Goal: Task Accomplishment & Management: Complete application form

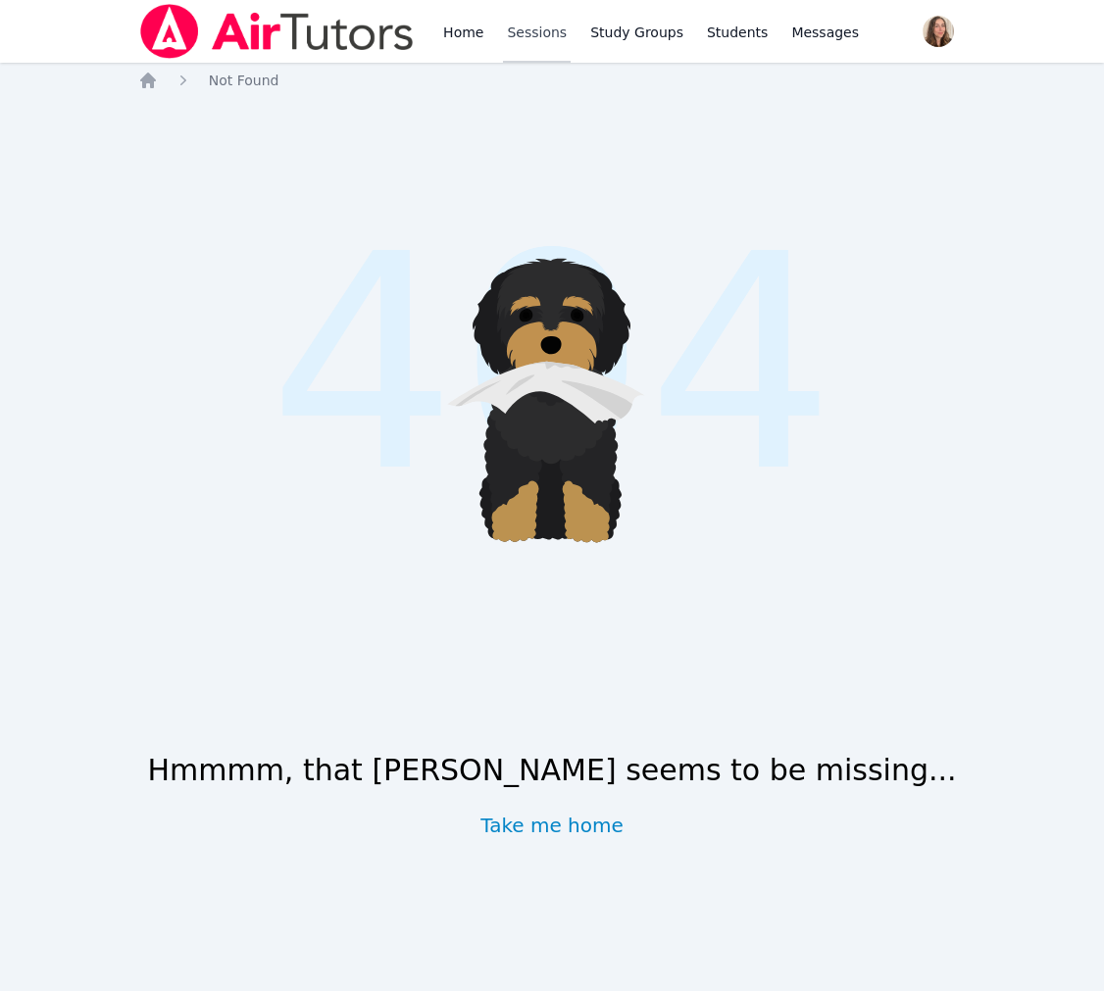
click at [571, 21] on link "Sessions" at bounding box center [537, 31] width 68 height 63
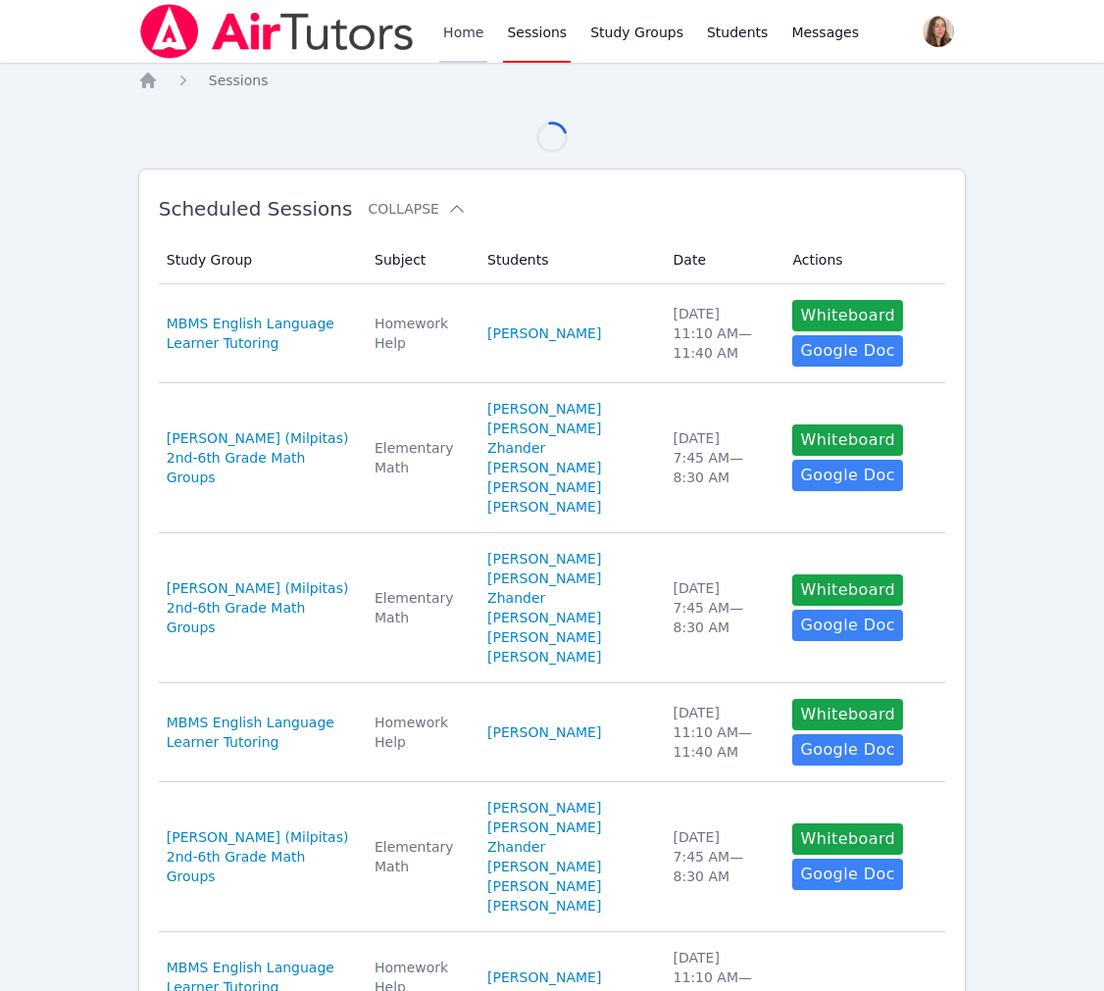
click at [487, 29] on link "Home" at bounding box center [463, 31] width 48 height 63
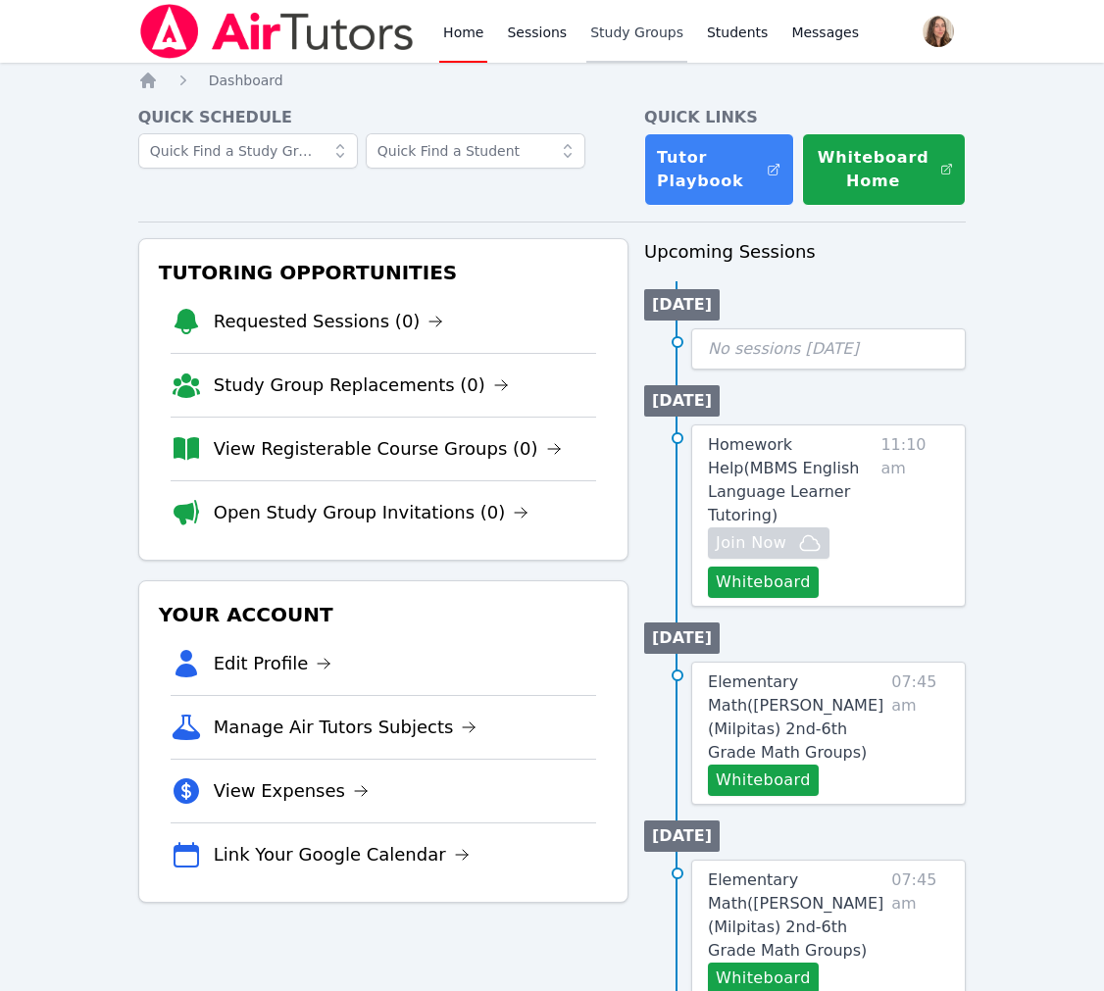
click at [687, 63] on link "Study Groups" at bounding box center [636, 31] width 101 height 63
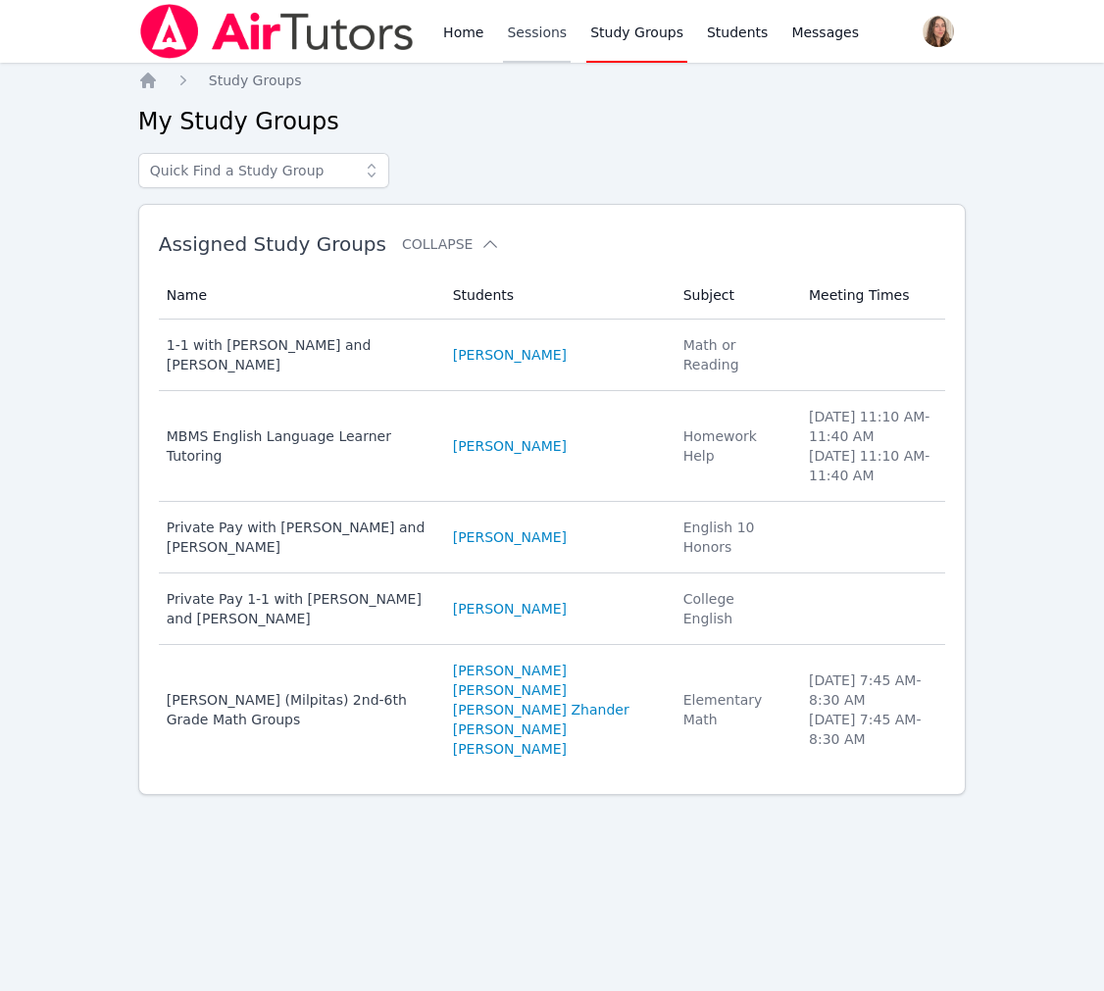
click at [571, 26] on link "Sessions" at bounding box center [537, 31] width 68 height 63
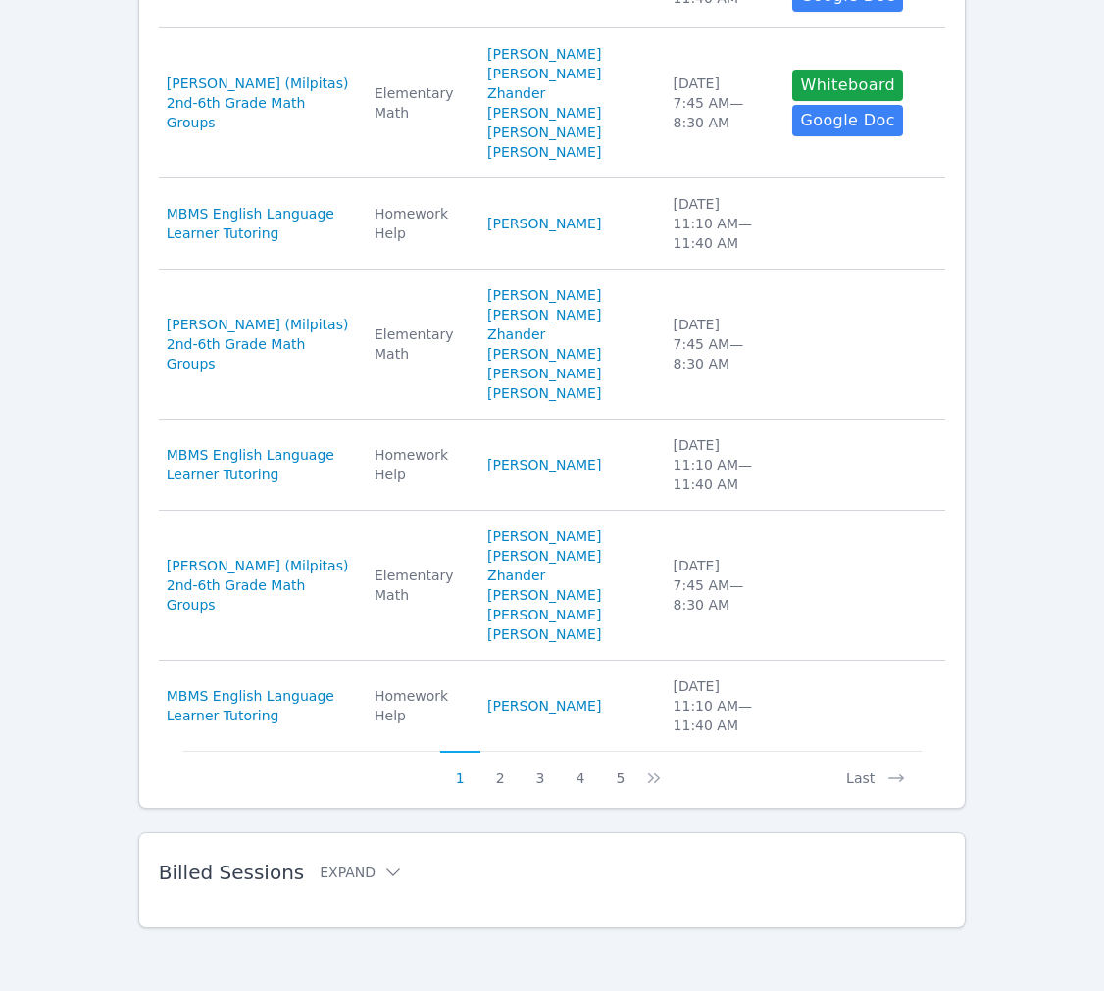
scroll to position [1537, 0]
click at [577, 740] on div "Scheduled Sessions Collapse Study Group Subject Students Date Actions Study Gro…" at bounding box center [552, 112] width 828 height 1394
click at [585, 751] on button "4" at bounding box center [580, 769] width 40 height 37
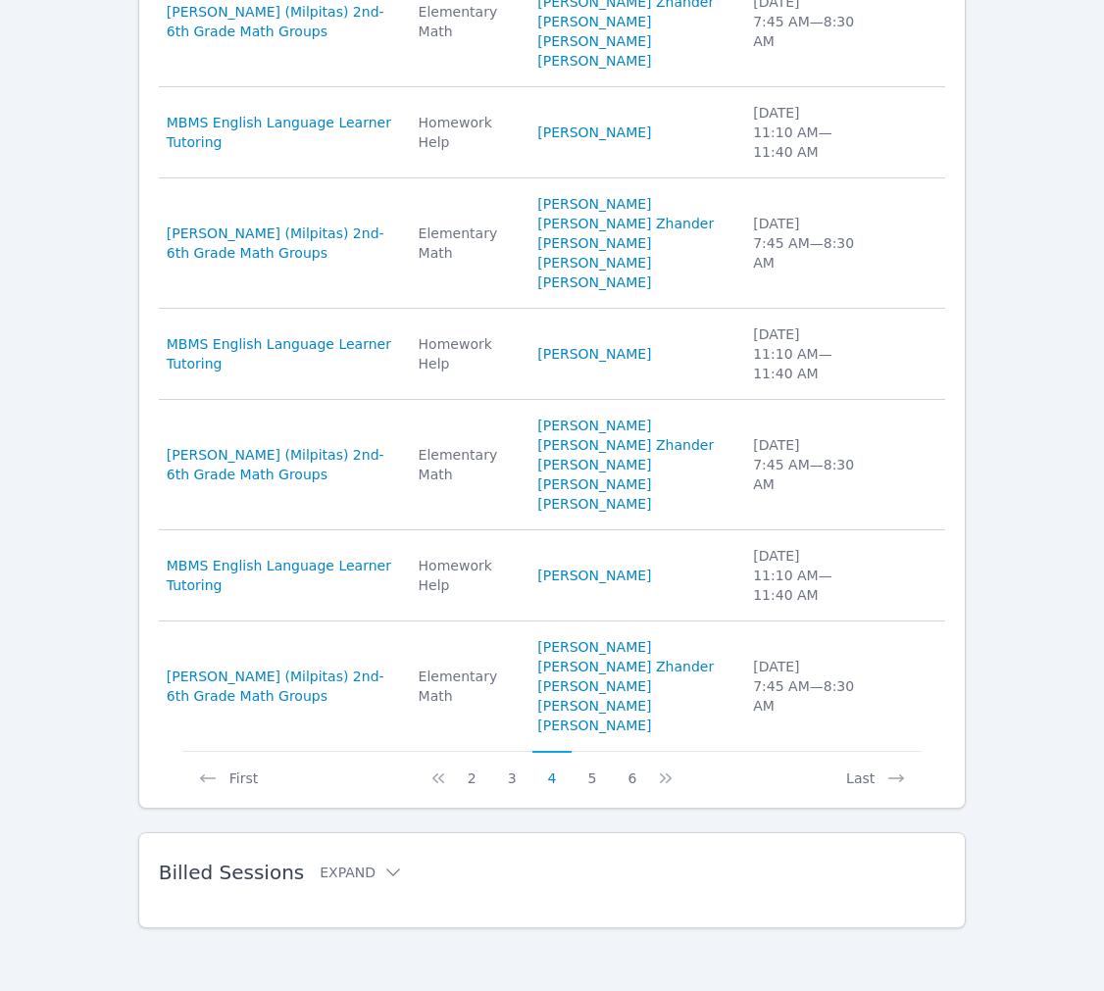
scroll to position [1273, 0]
click at [626, 751] on button "6" at bounding box center [632, 769] width 40 height 37
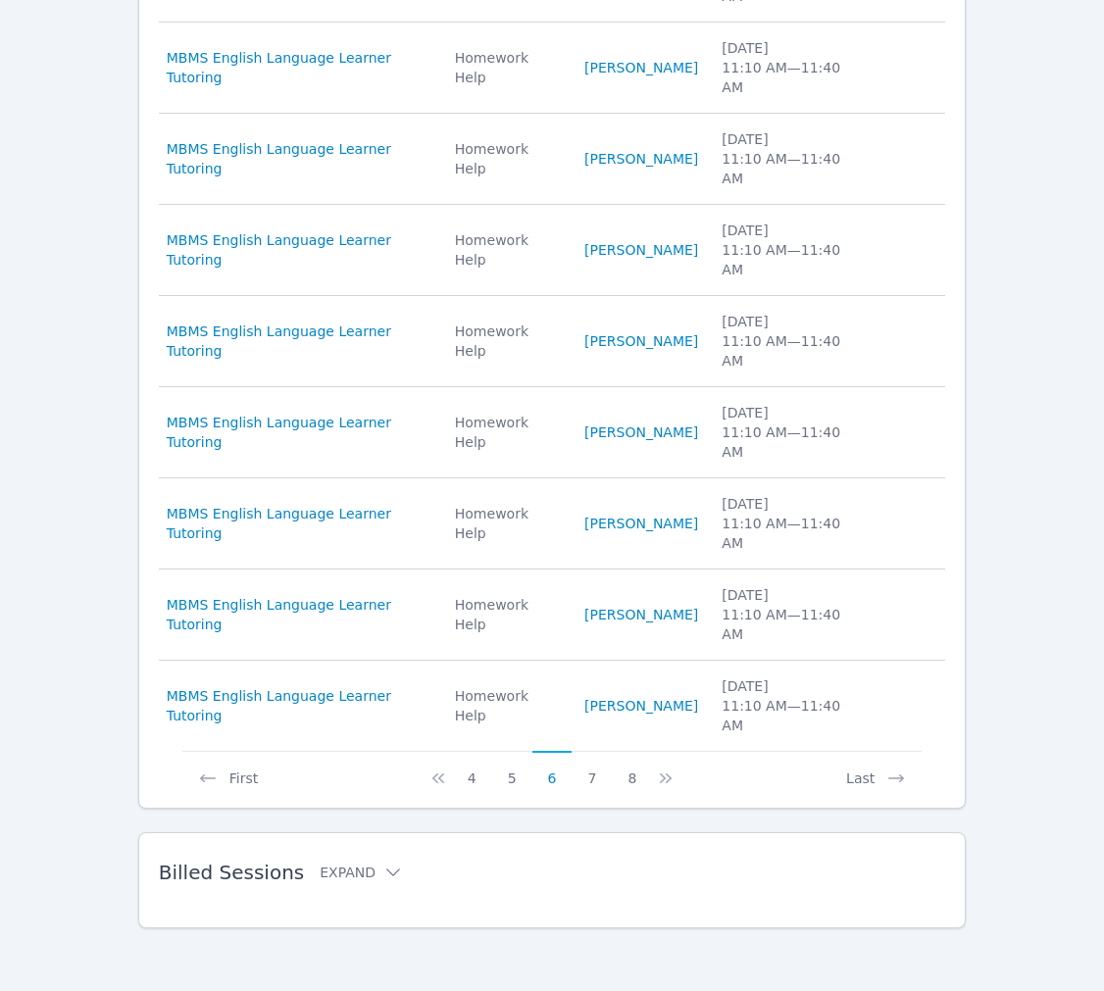
scroll to position [1028, 0]
click at [652, 751] on button "8" at bounding box center [632, 769] width 40 height 37
click at [588, 845] on div "Billed Sessions Expand" at bounding box center [521, 872] width 725 height 55
click at [384, 866] on div "Billed Sessions Expand" at bounding box center [521, 872] width 725 height 55
click at [403, 863] on icon at bounding box center [393, 873] width 20 height 20
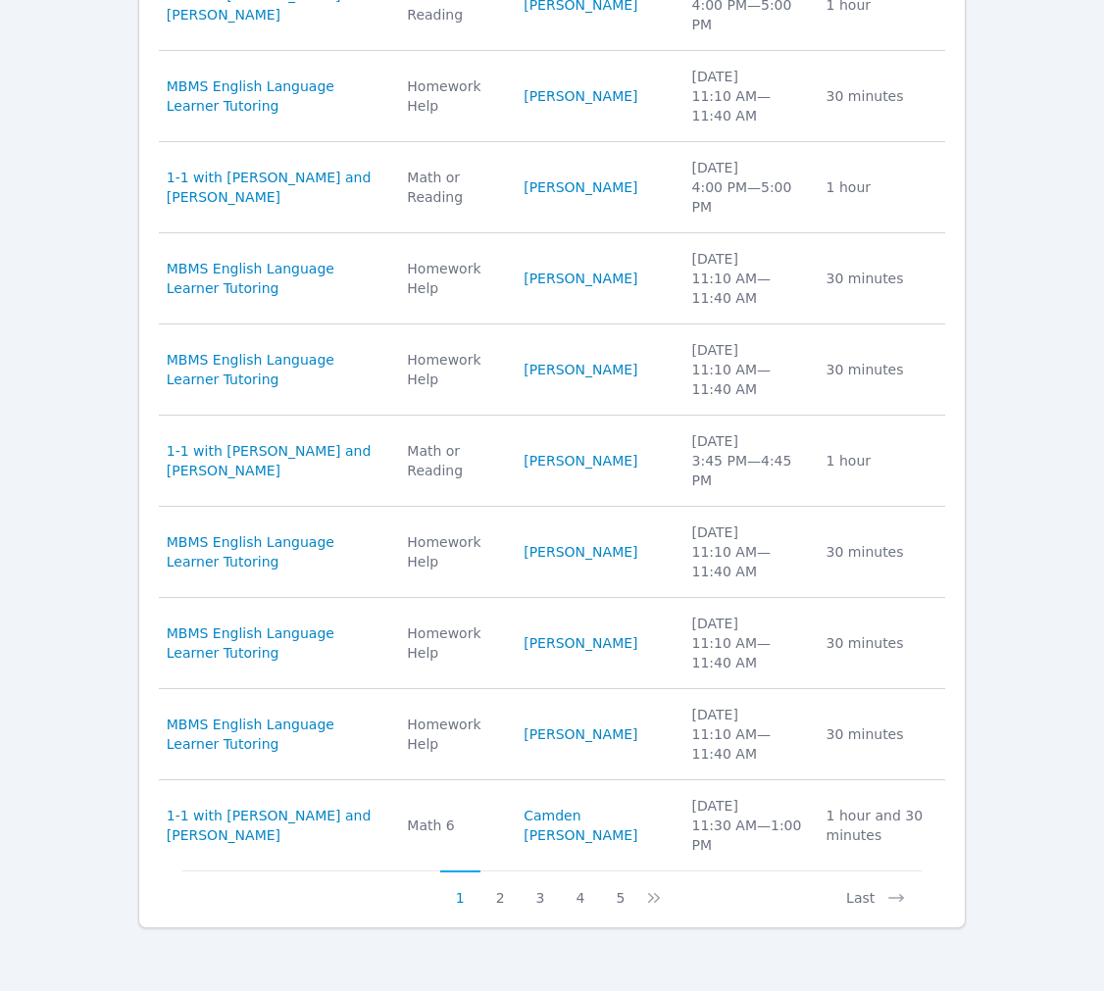
scroll to position [2260, 0]
click at [624, 873] on button "5" at bounding box center [620, 889] width 40 height 37
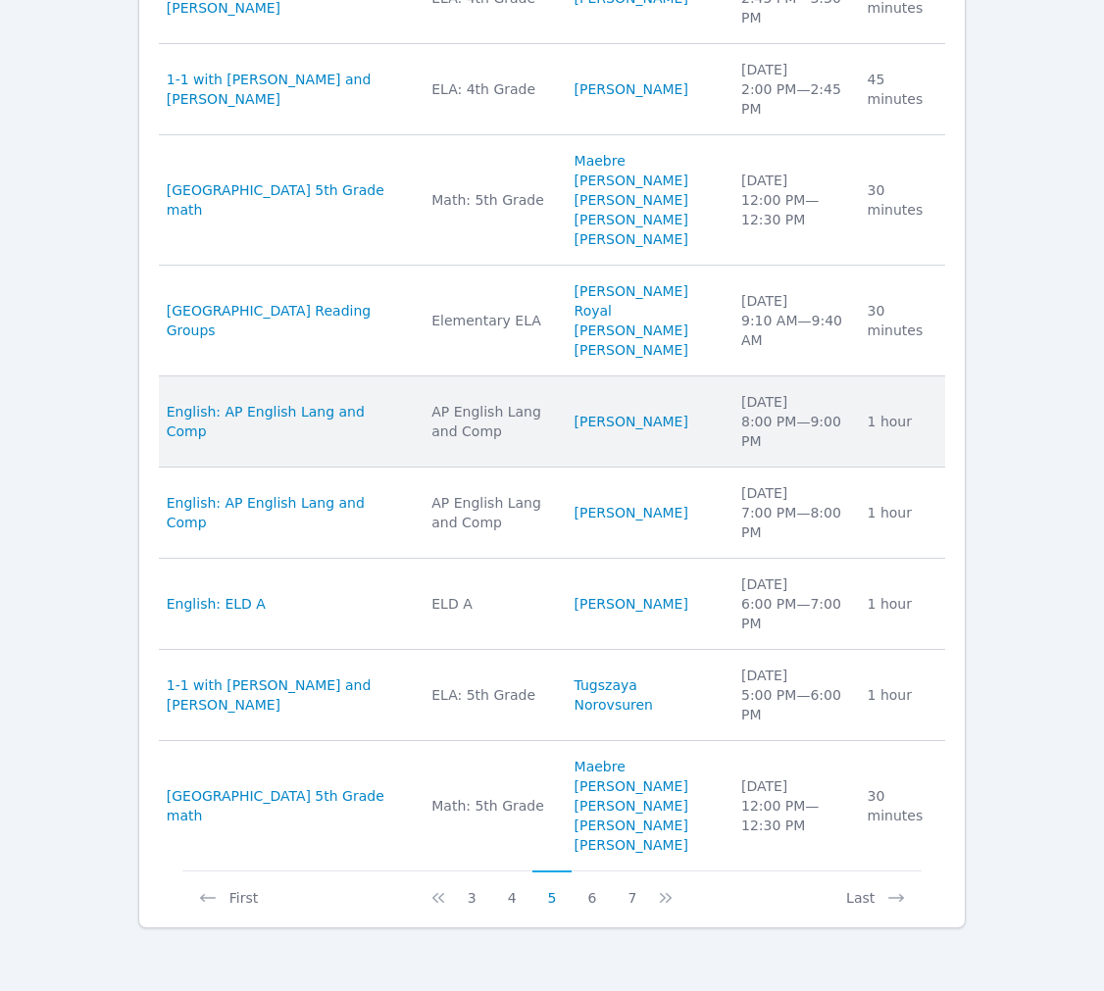
scroll to position [2383, 0]
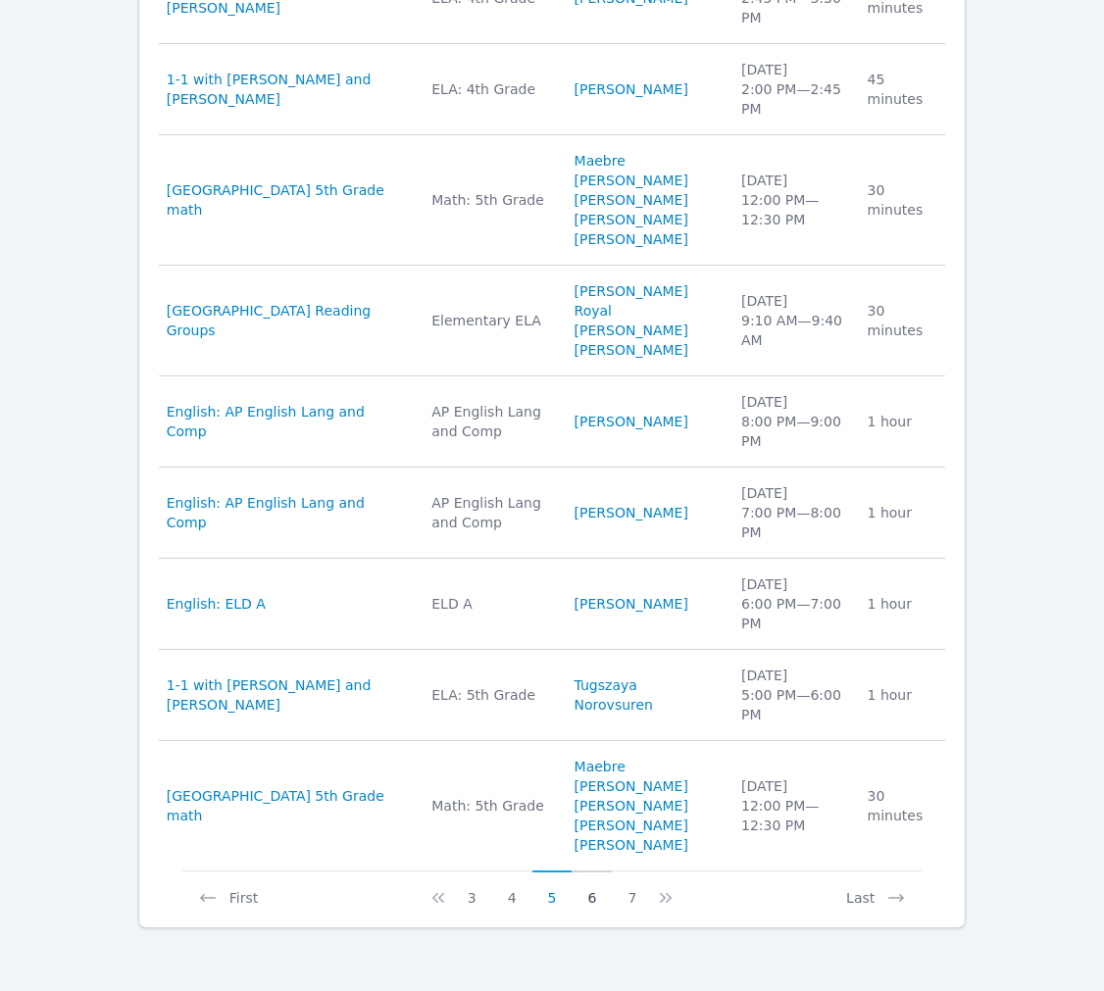
click at [609, 882] on button "6" at bounding box center [592, 889] width 40 height 37
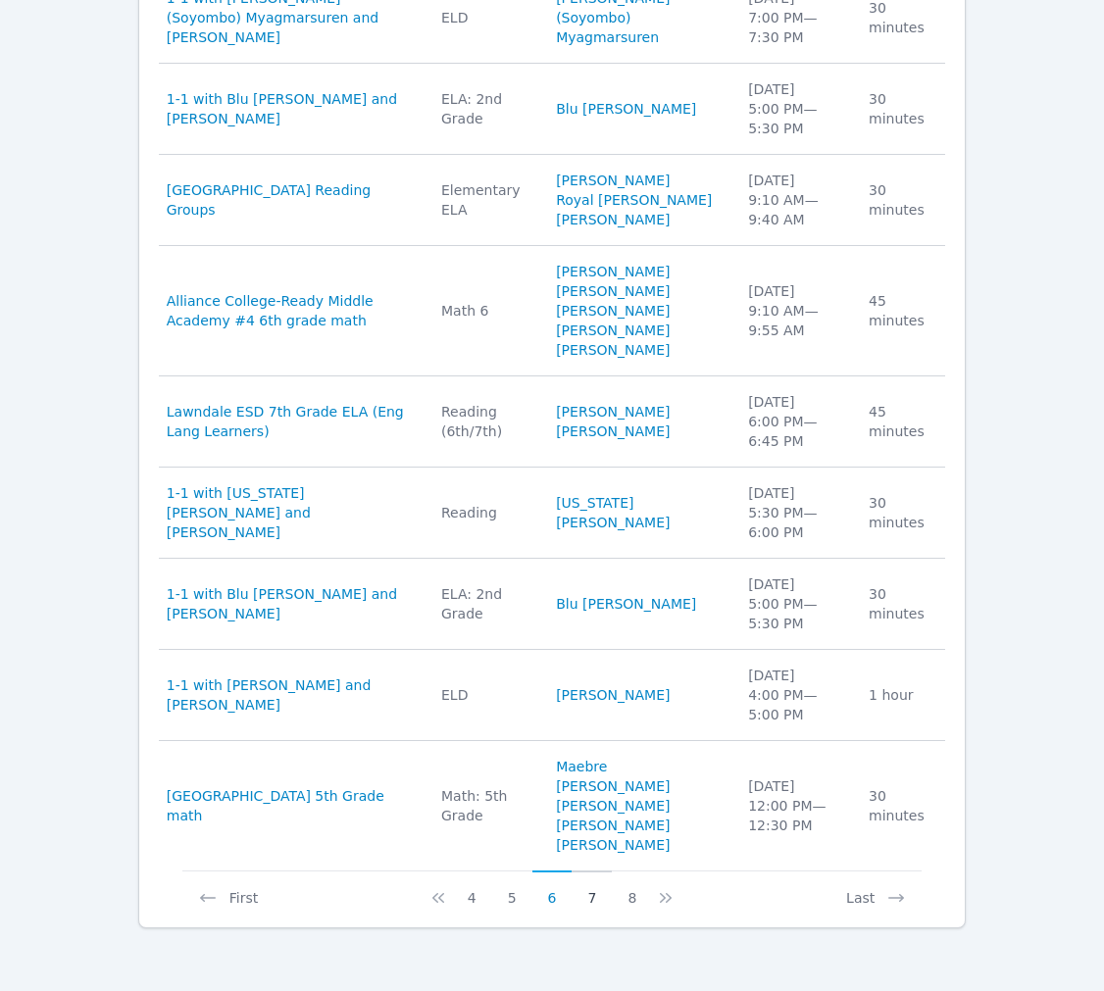
click at [601, 908] on button "7" at bounding box center [592, 889] width 40 height 37
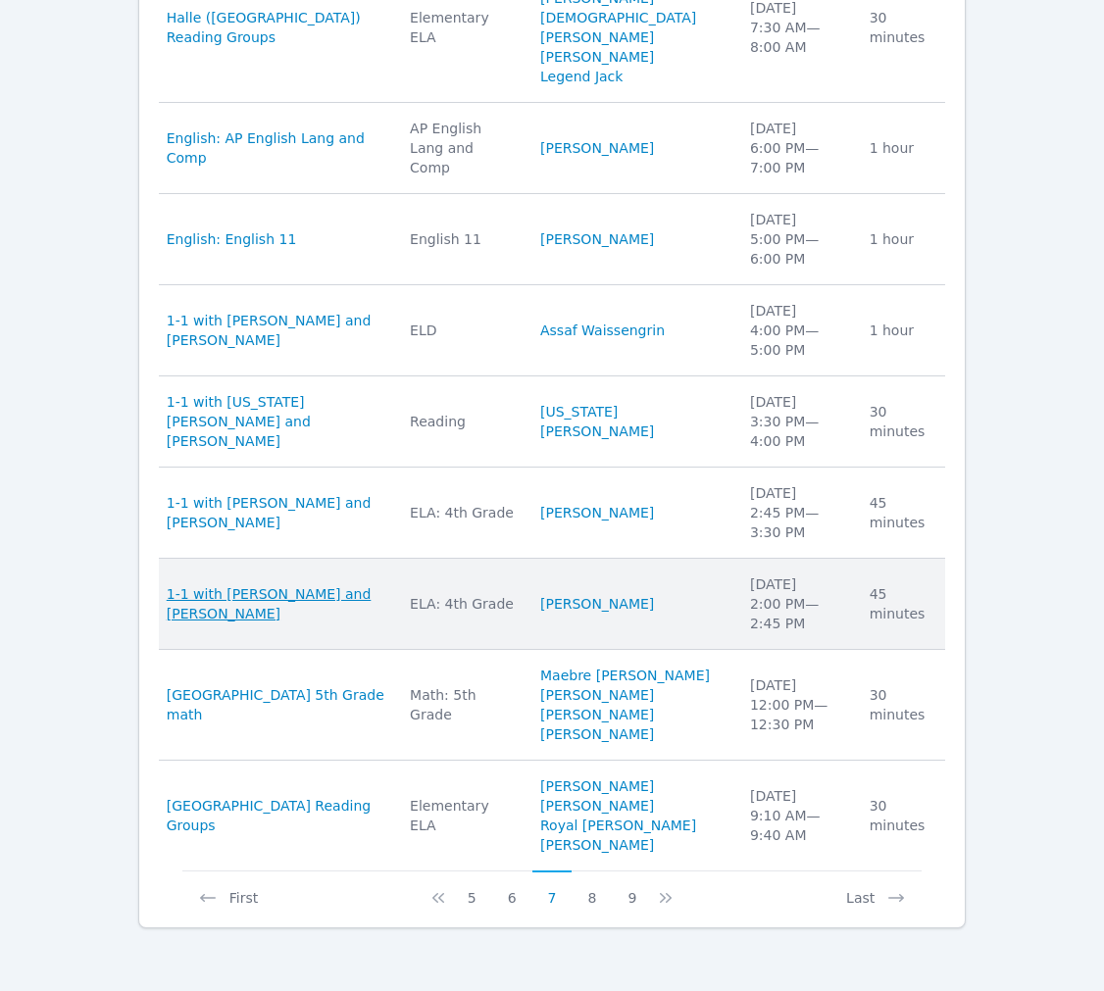
click at [303, 584] on span "1-1 with Angelina Tonelli and Brittany Atkinson" at bounding box center [277, 603] width 220 height 39
click at [593, 559] on td "Students Angelina Tonelli" at bounding box center [633, 604] width 210 height 91
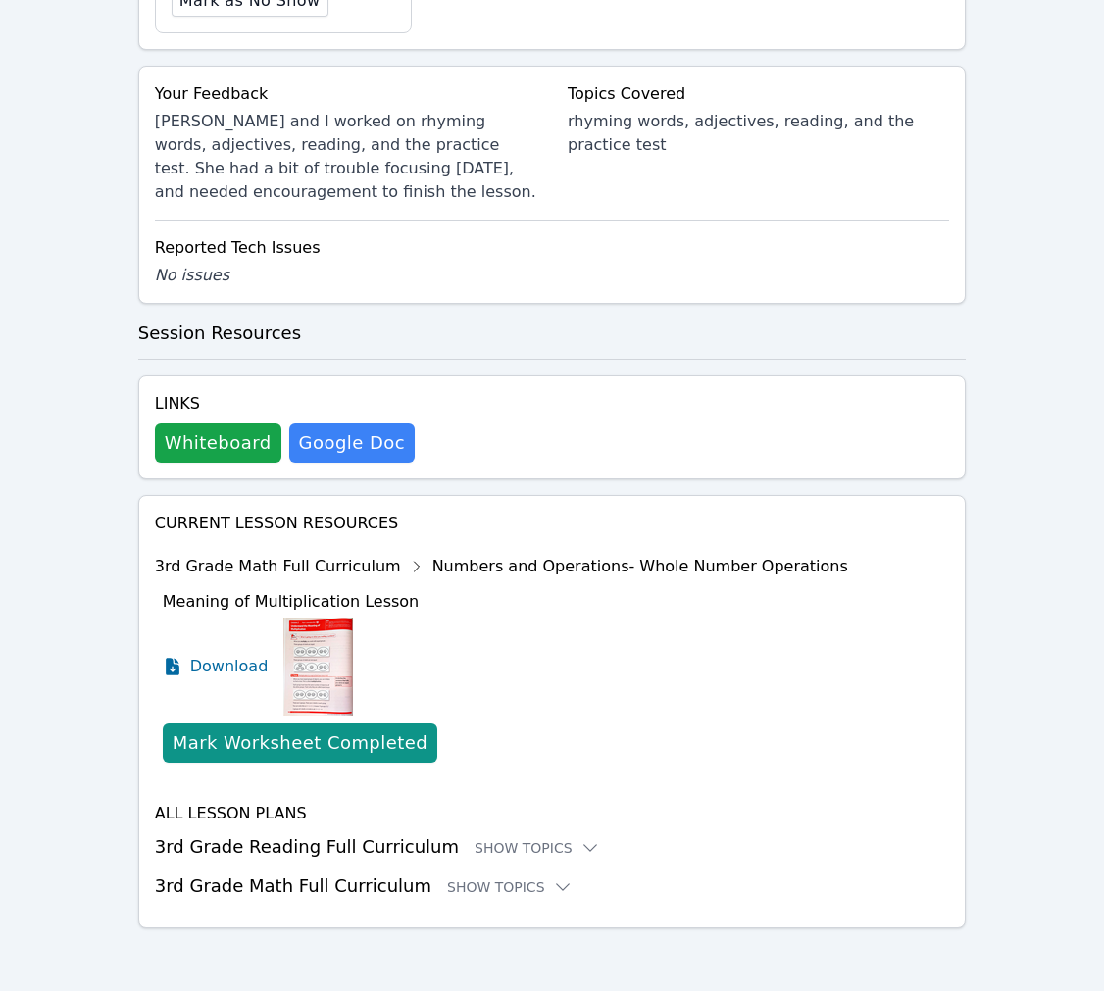
scroll to position [1463, 0]
click at [532, 838] on div "Show Topics" at bounding box center [537, 848] width 125 height 20
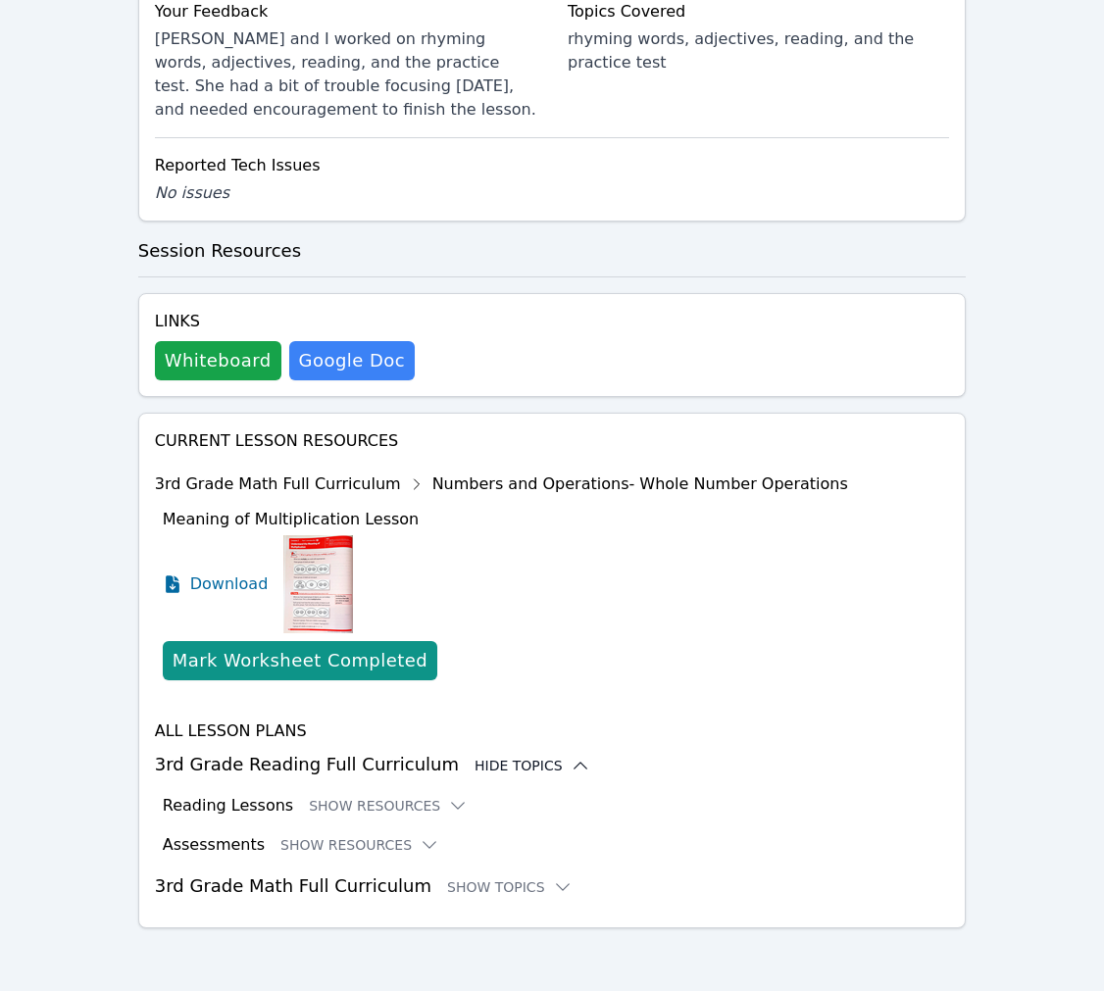
scroll to position [1566, 0]
click at [439, 796] on button "Show Resources" at bounding box center [388, 806] width 159 height 20
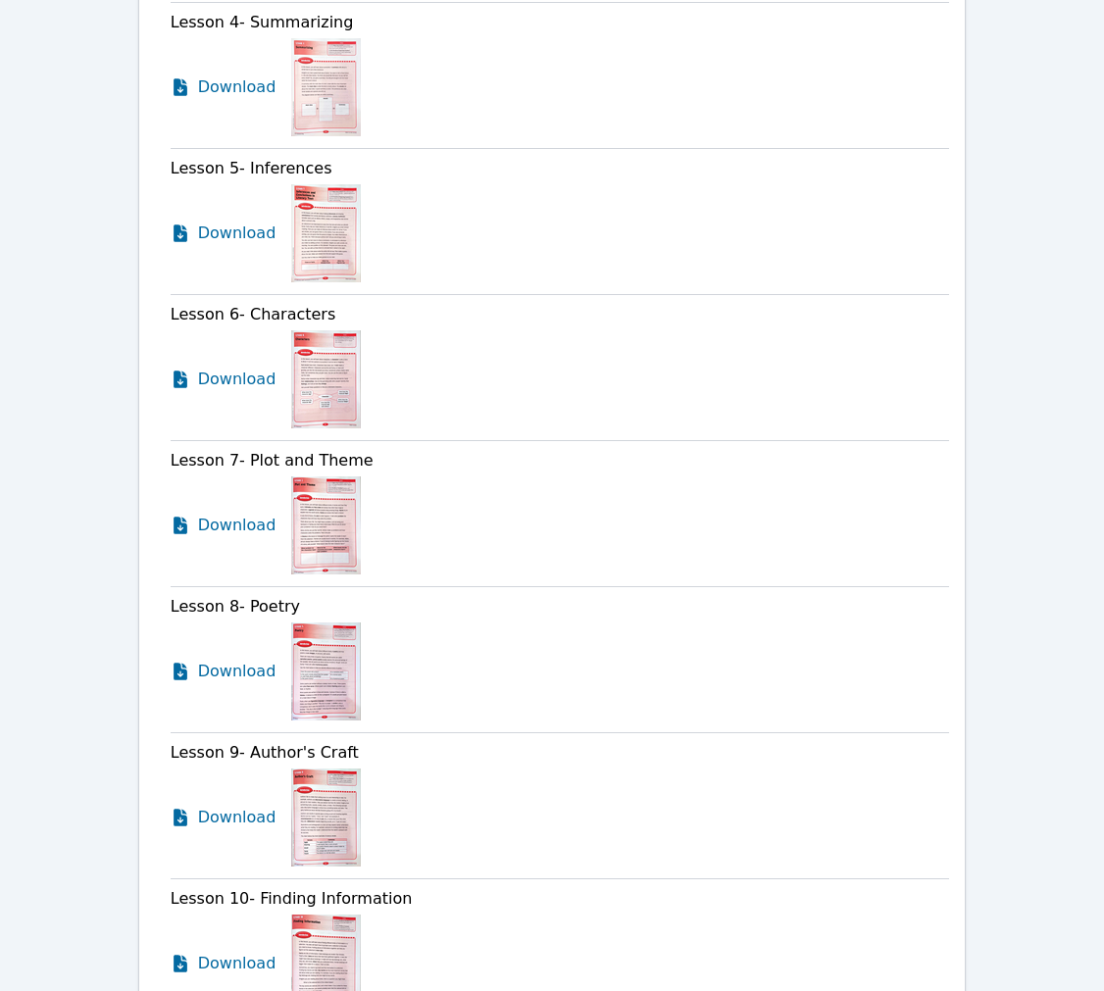
scroll to position [2301, 0]
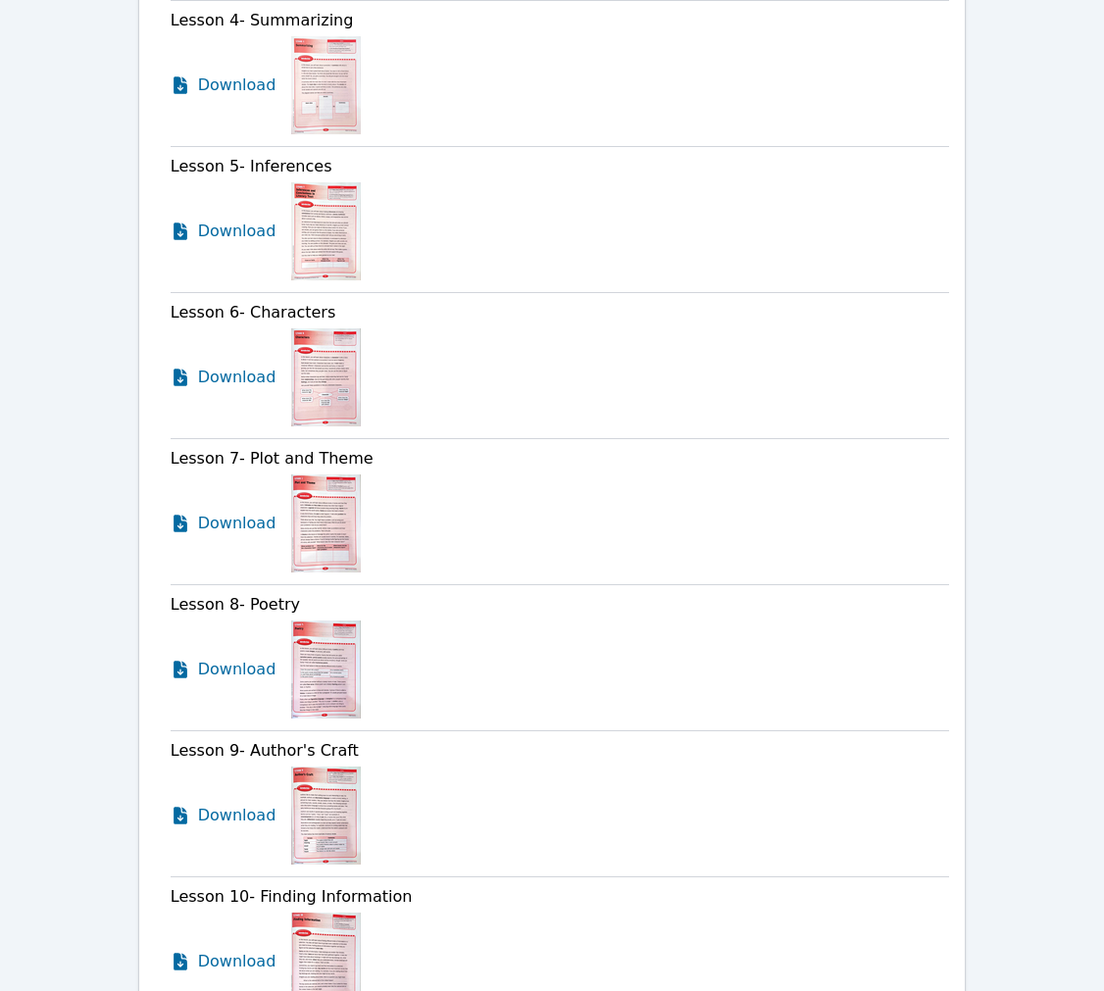
click at [191, 134] on link "Download" at bounding box center [228, 85] width 115 height 98
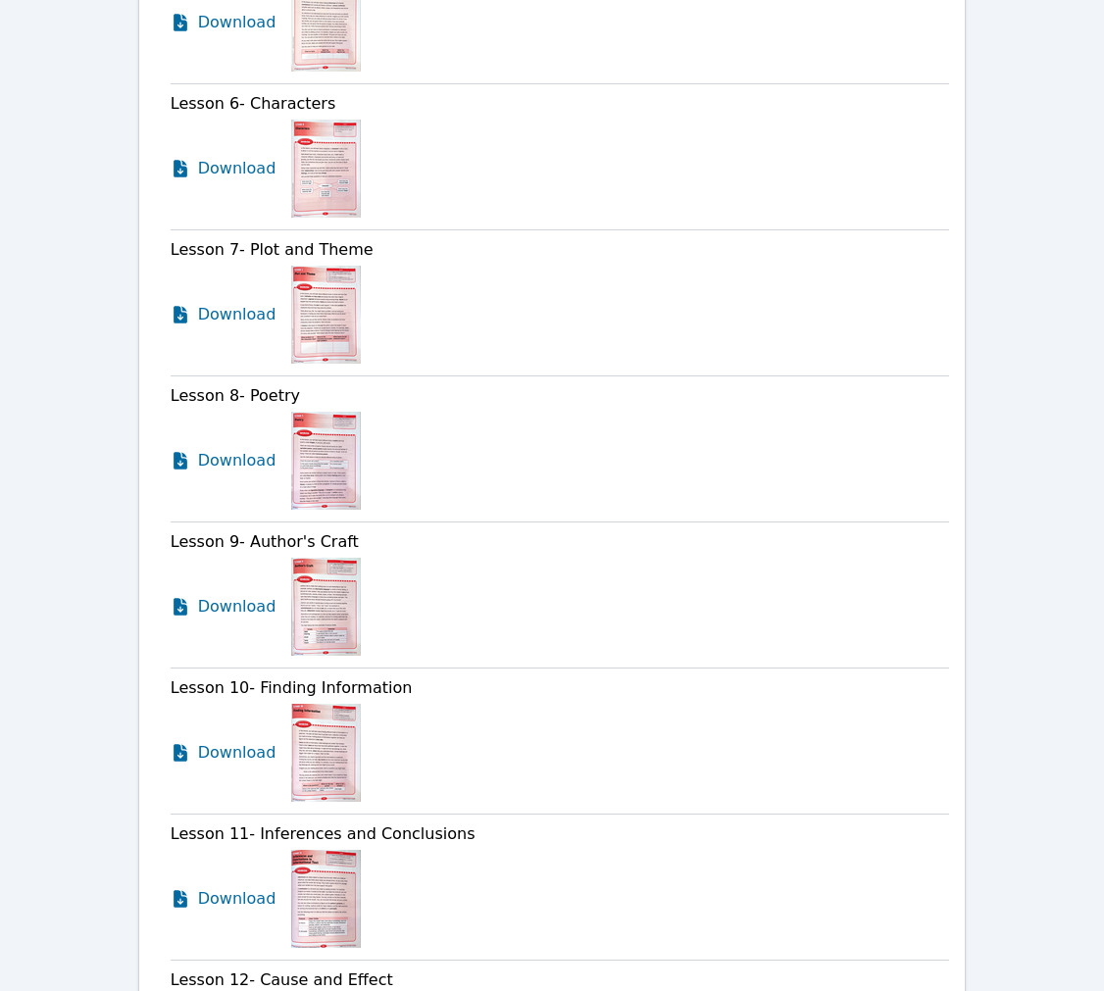
scroll to position [2631, 0]
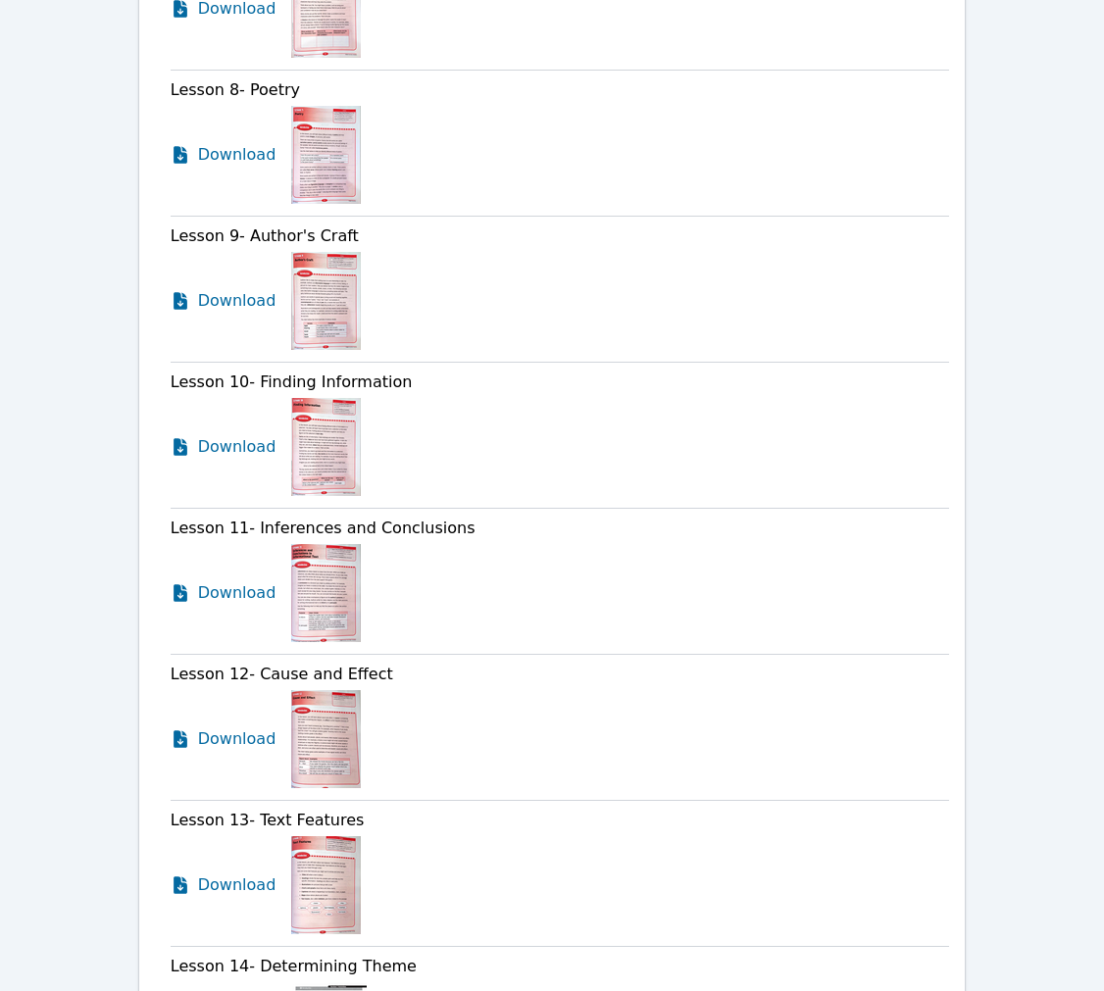
scroll to position [2924, 0]
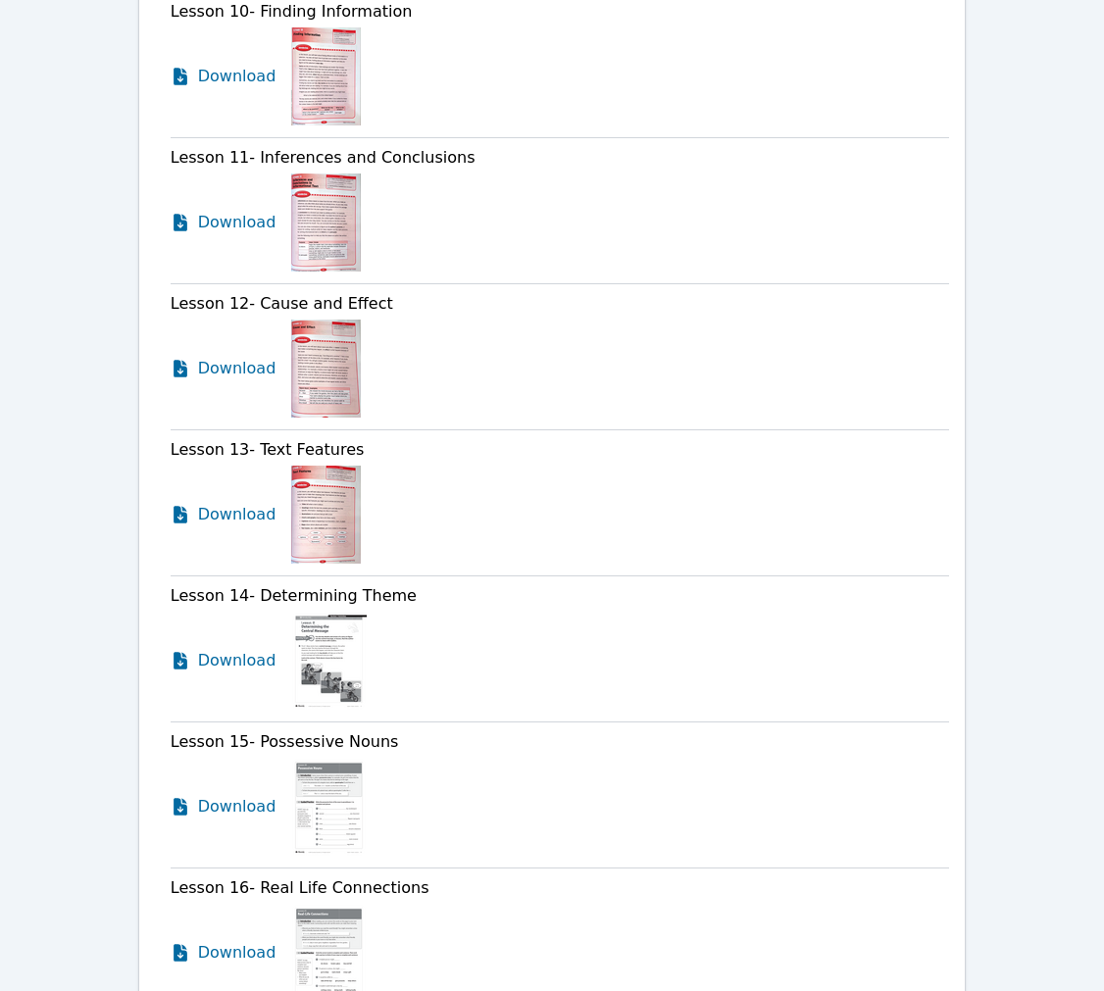
scroll to position [3302, 0]
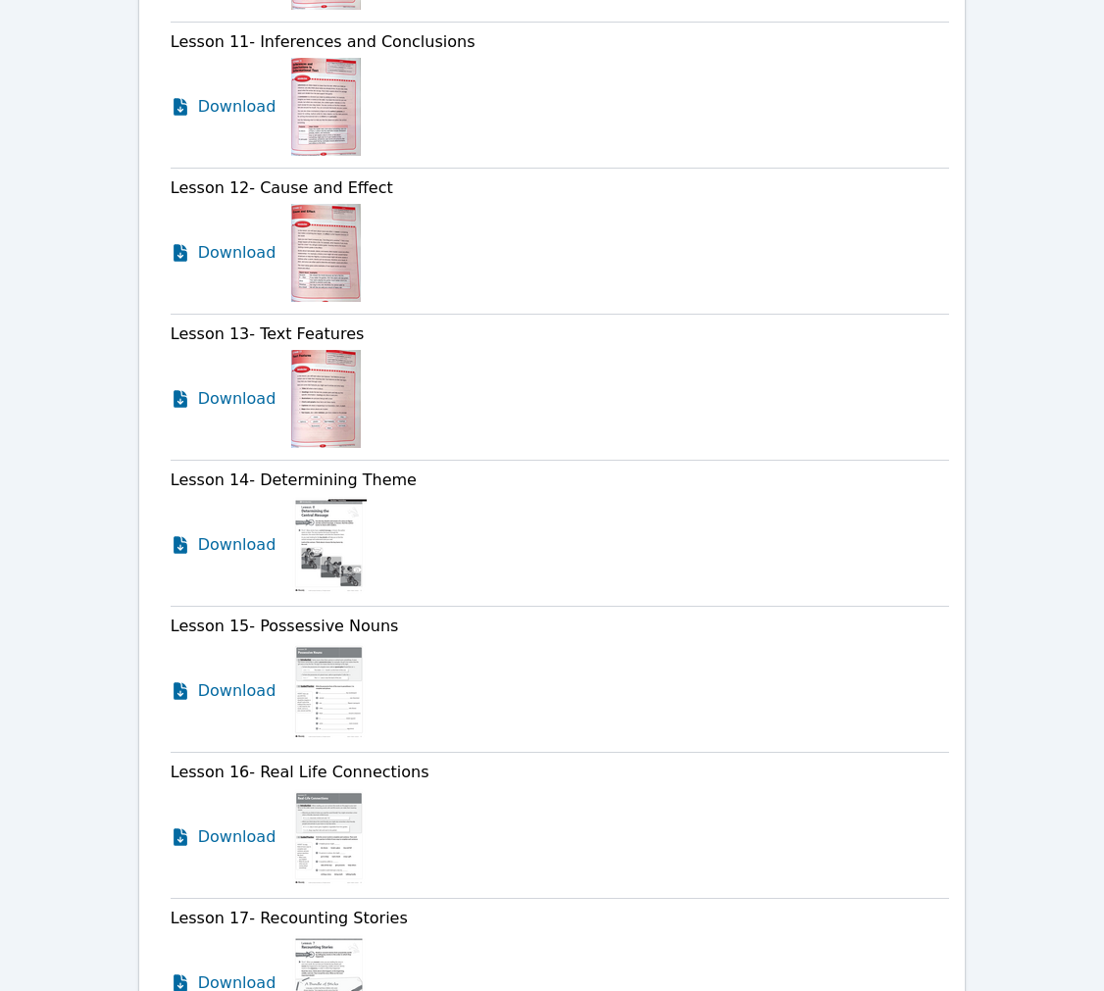
click at [203, 156] on link "Download" at bounding box center [228, 107] width 115 height 98
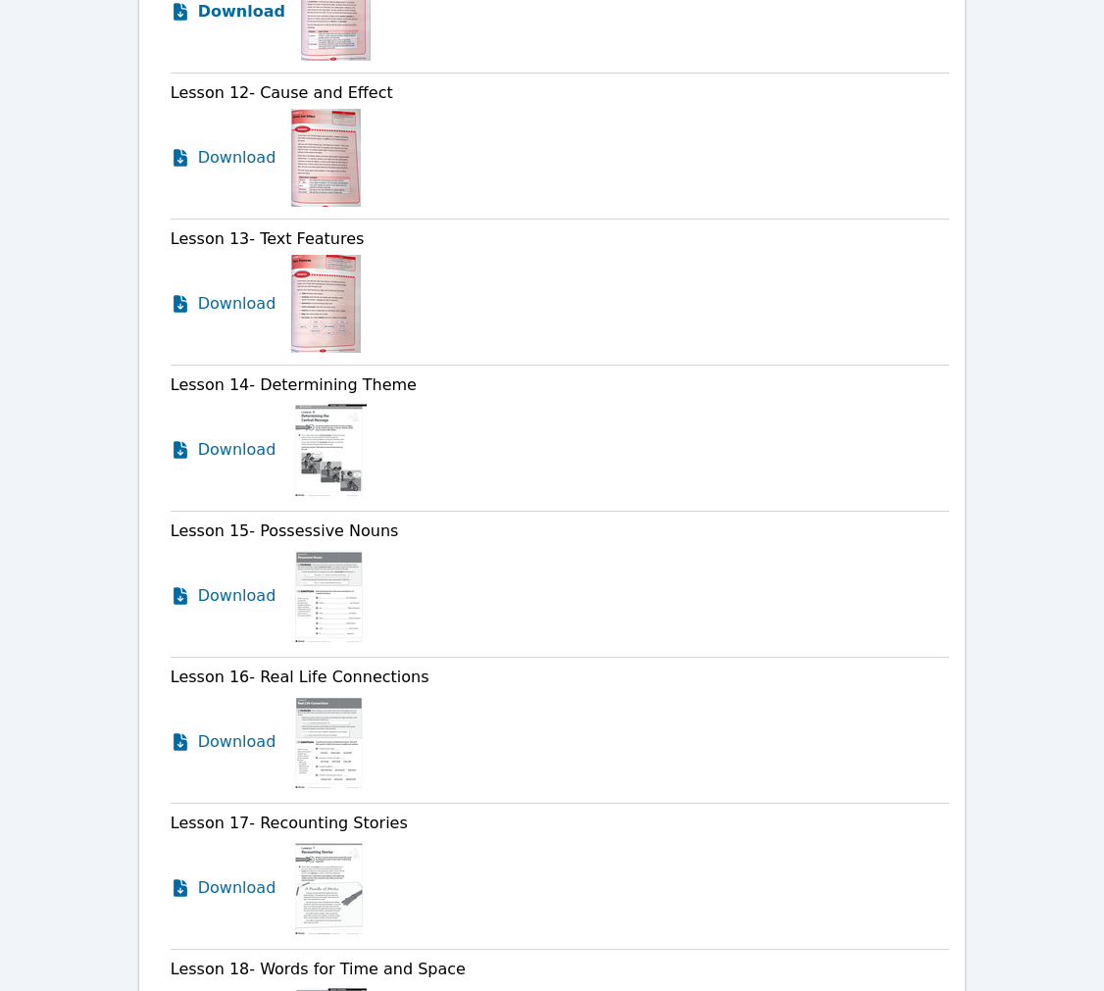
scroll to position [3497, 0]
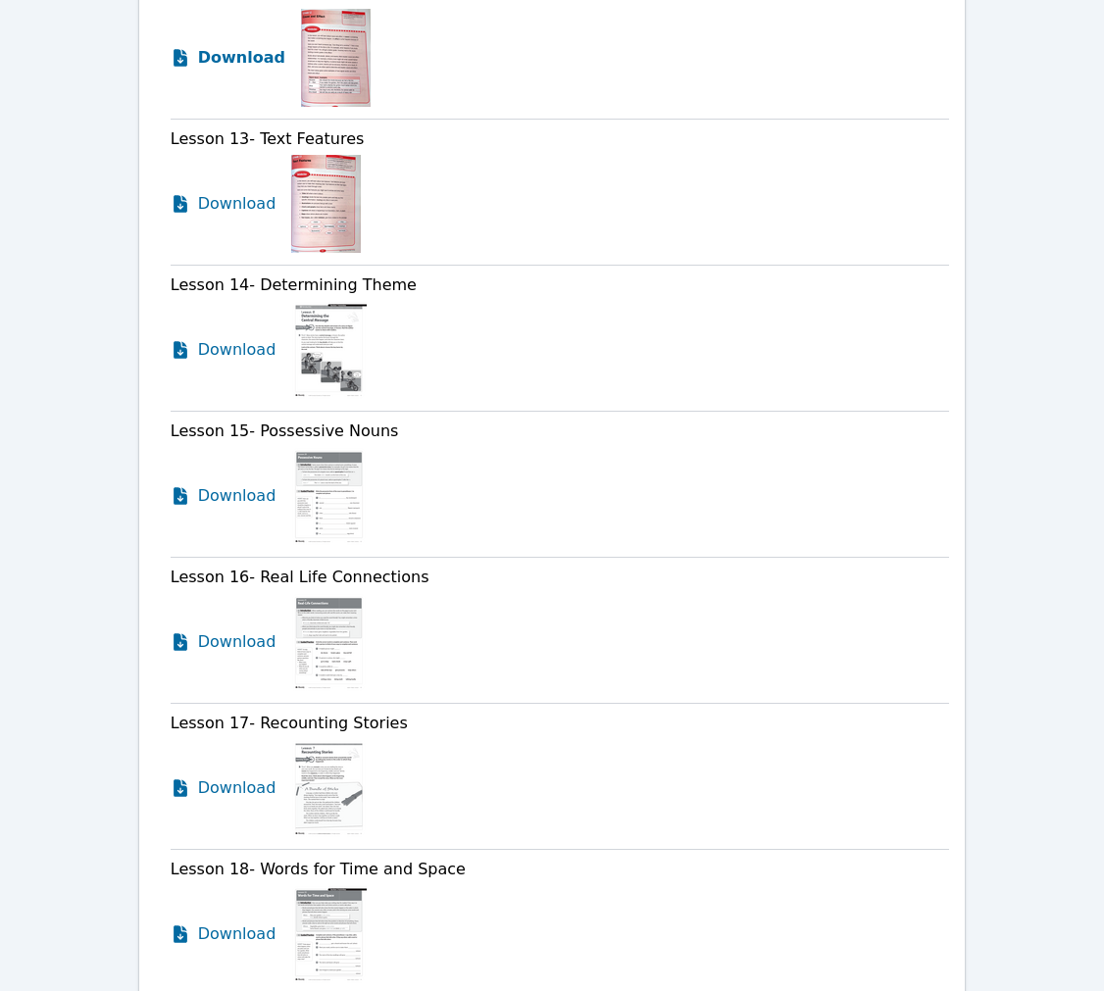
click at [195, 107] on link "Download" at bounding box center [228, 58] width 115 height 98
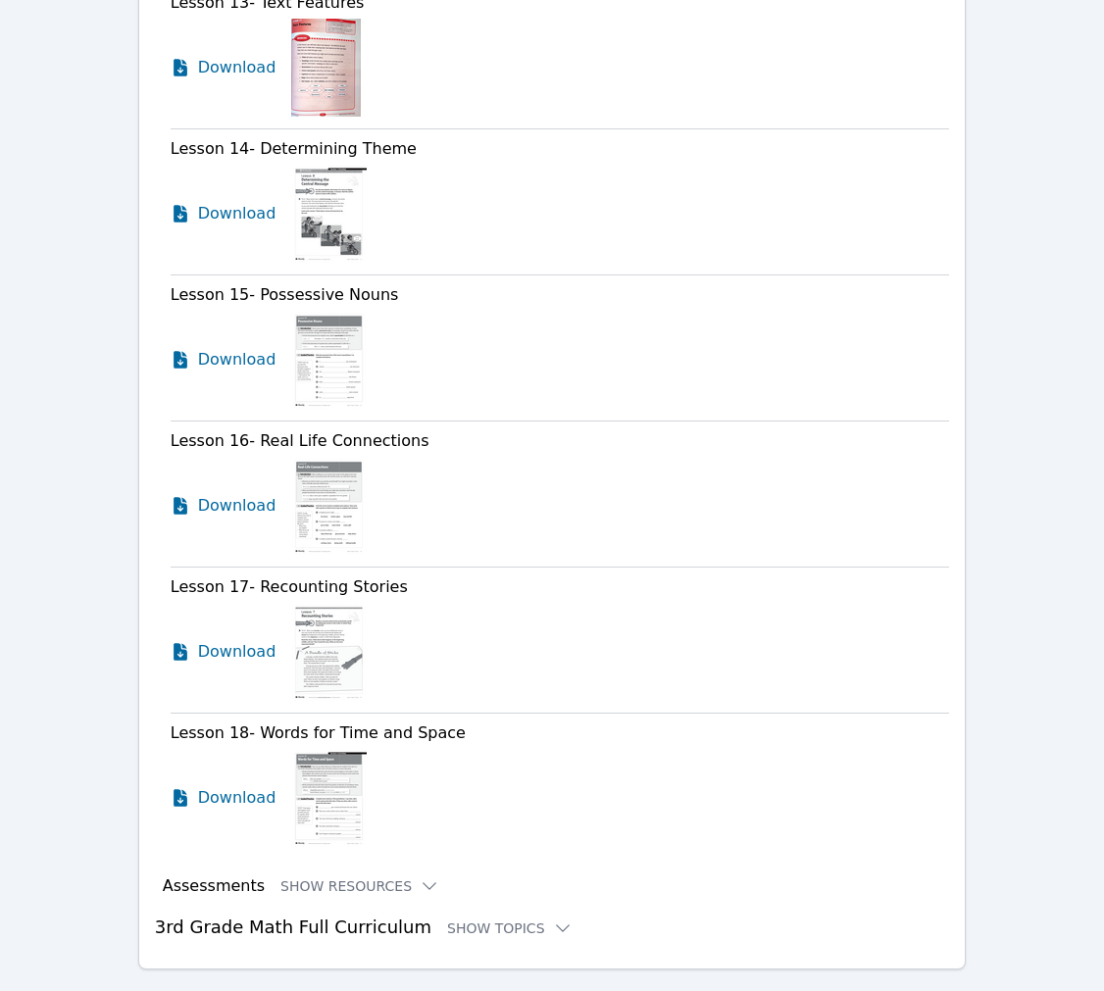
scroll to position [3723, 0]
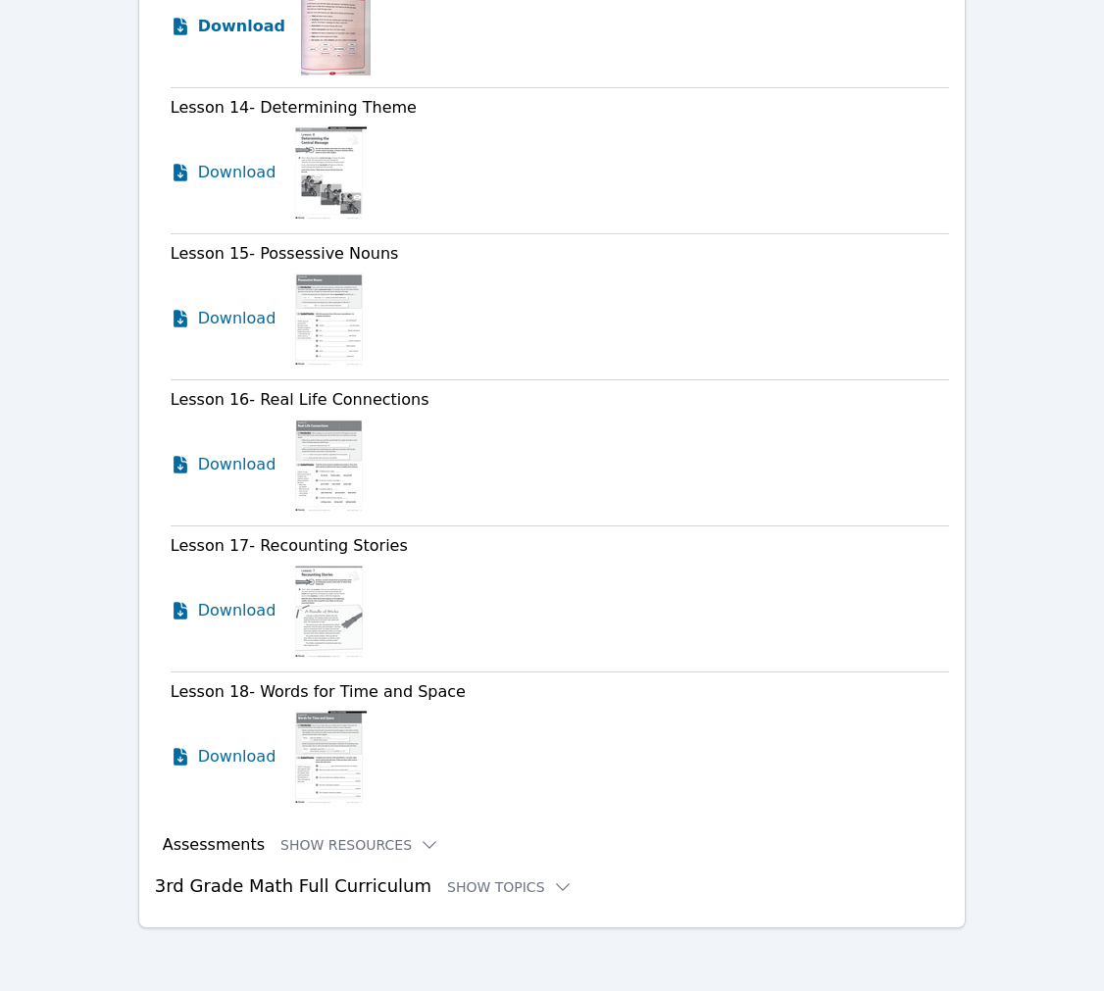
click at [187, 35] on icon at bounding box center [181, 27] width 14 height 18
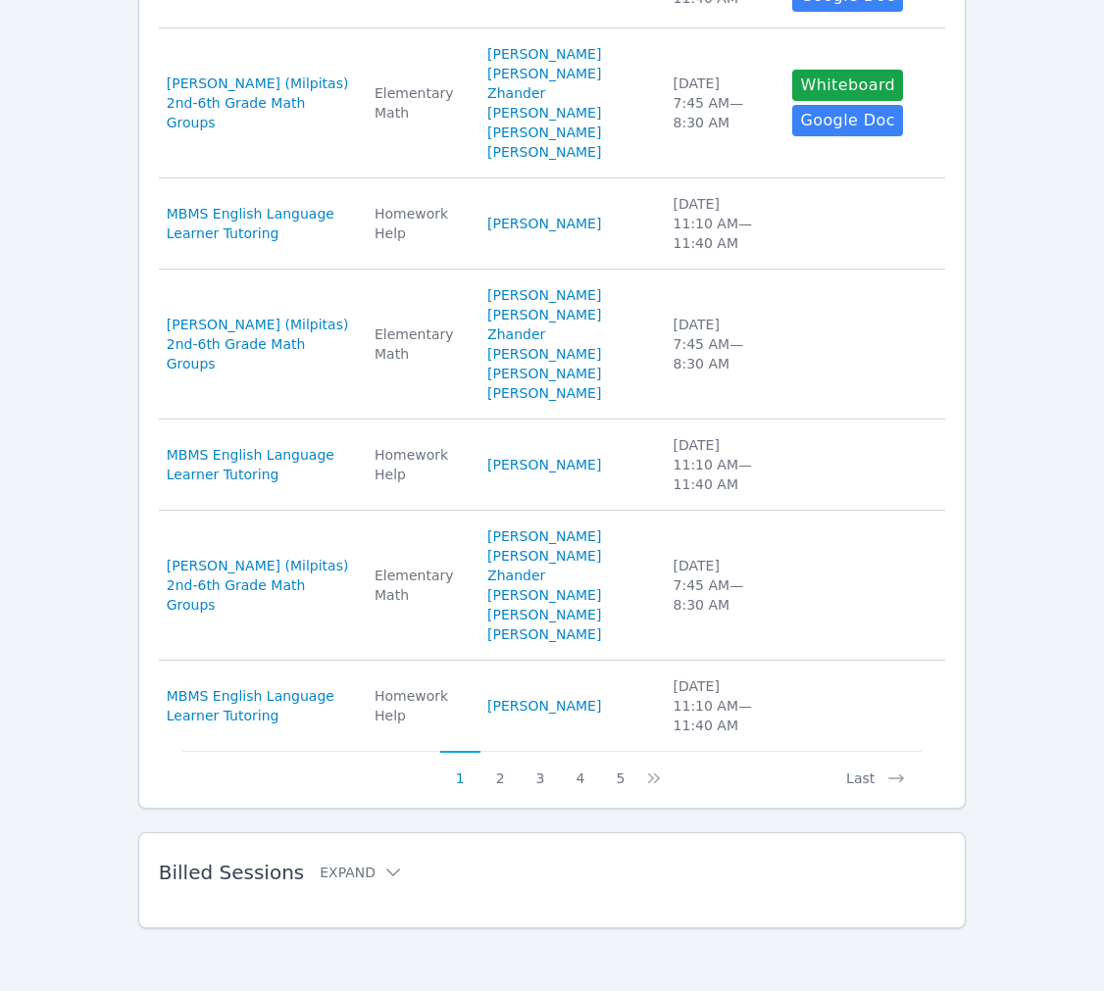
click at [451, 845] on div "Billed Sessions Expand" at bounding box center [521, 872] width 725 height 55
click at [403, 863] on icon at bounding box center [393, 873] width 20 height 20
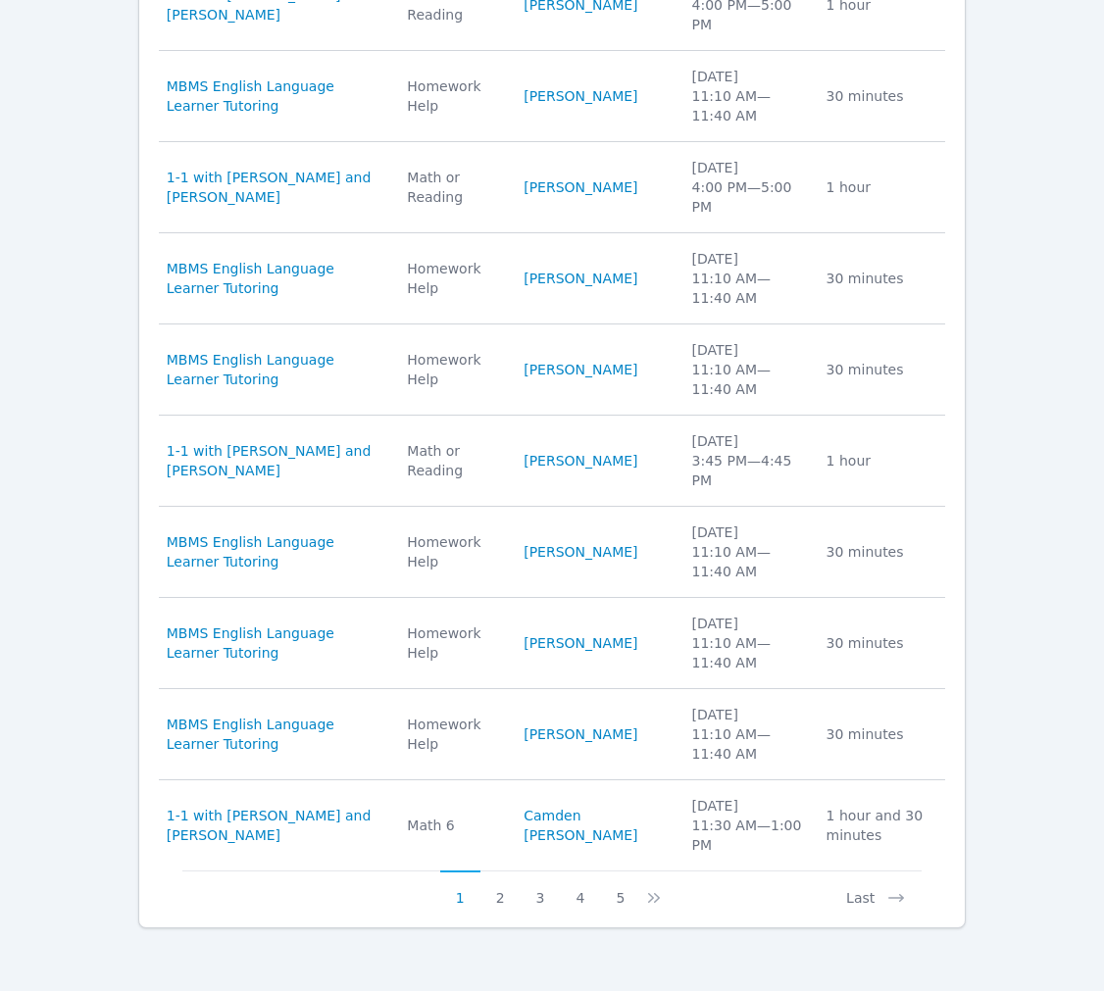
scroll to position [2770, 0]
click at [630, 876] on button "5" at bounding box center [620, 889] width 40 height 37
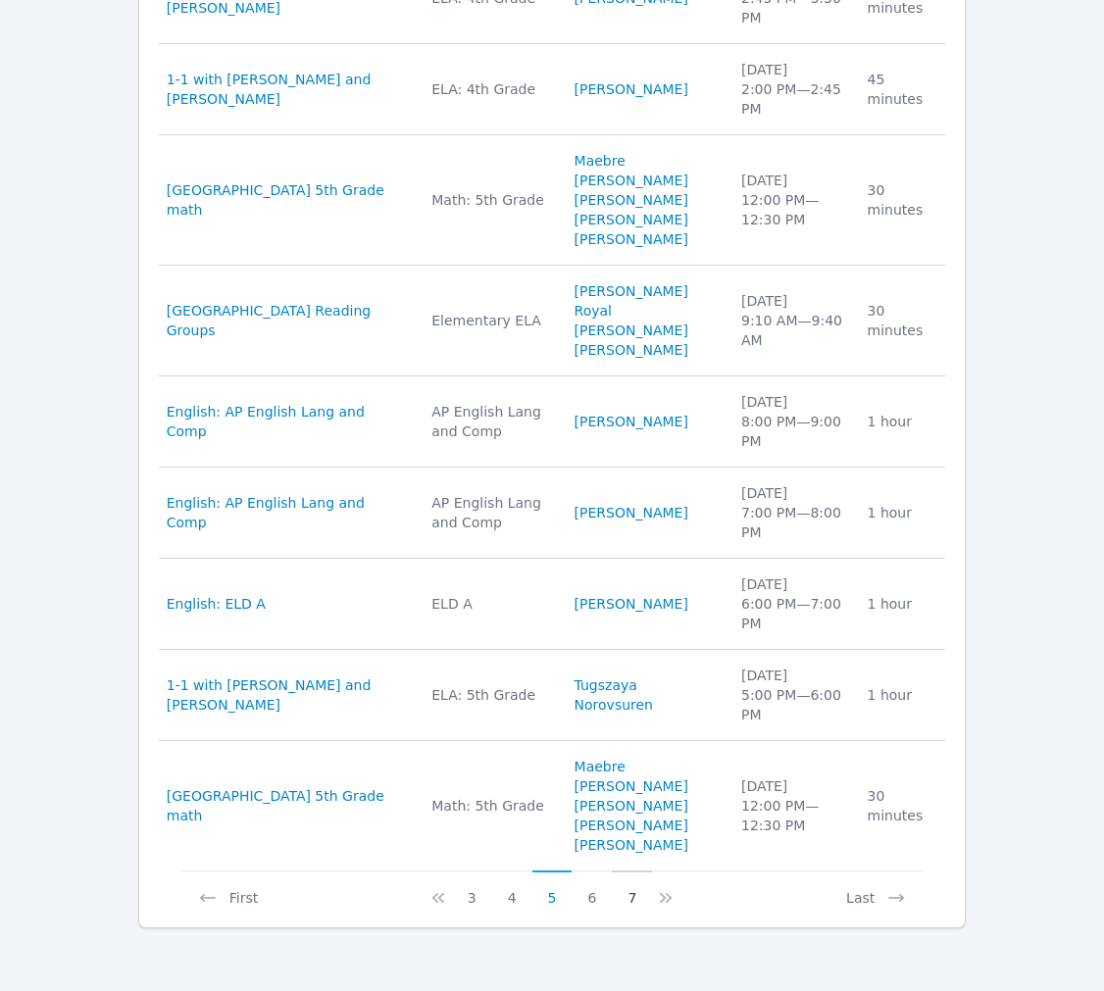
scroll to position [2892, 0]
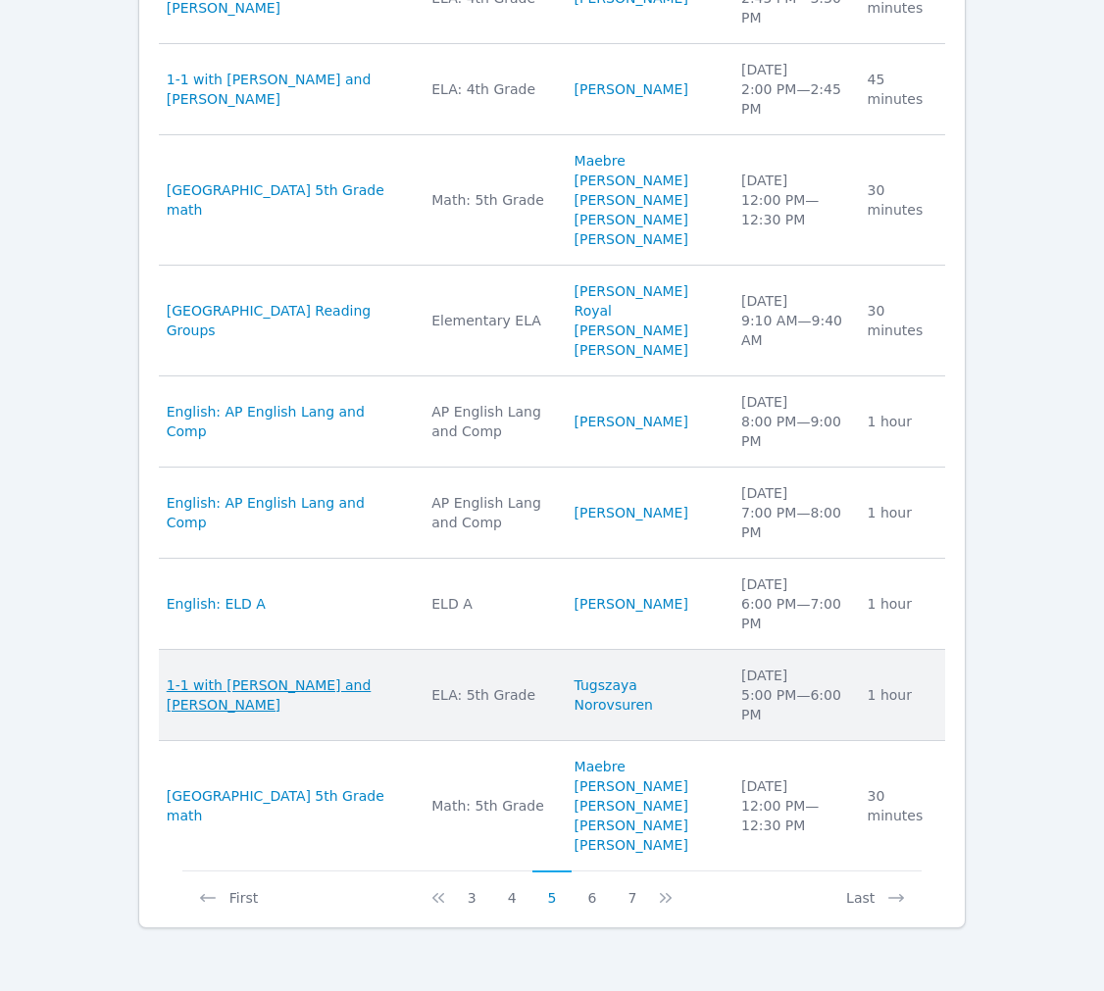
click at [289, 676] on span "1-1 with Tugszaya Norovsuren and Brittany Atkinson" at bounding box center [288, 695] width 242 height 39
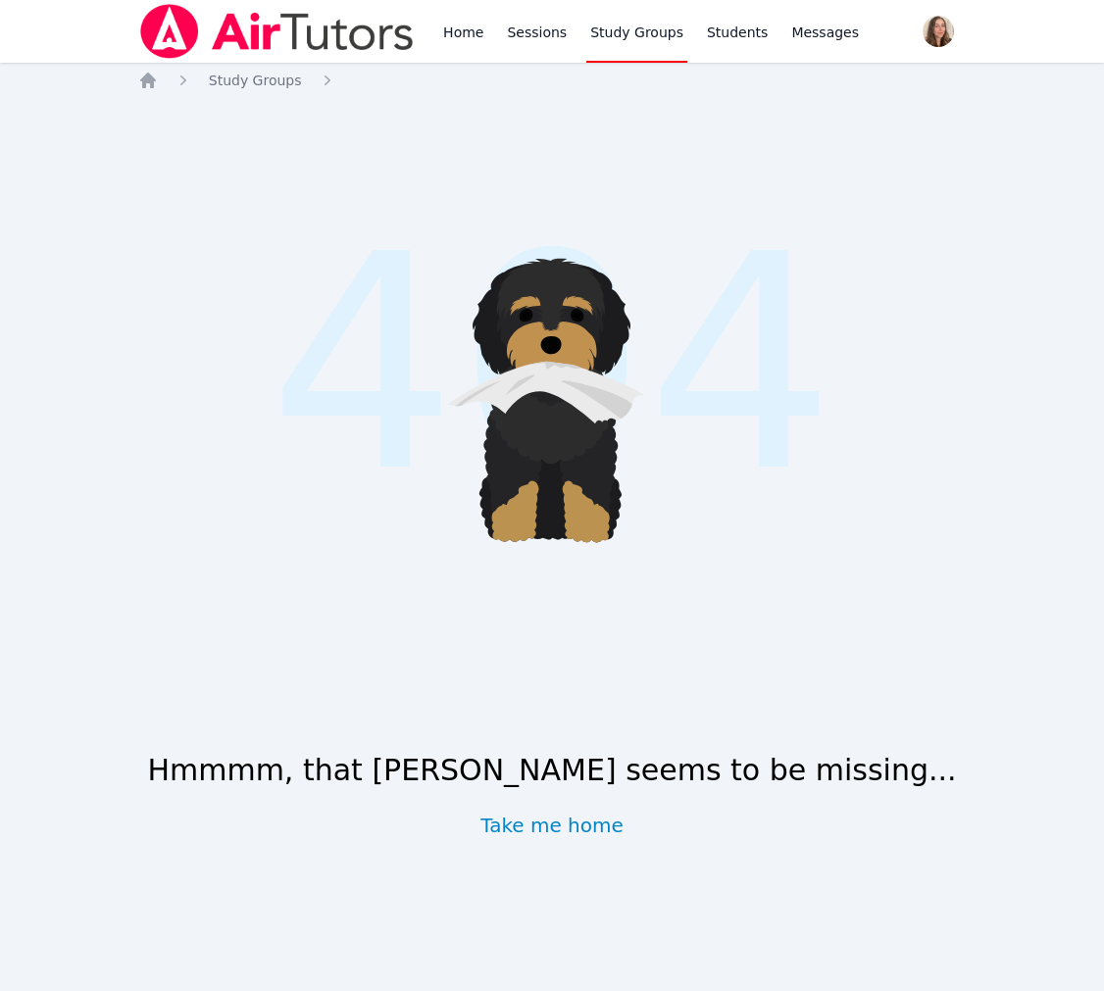
scroll to position [1537, 0]
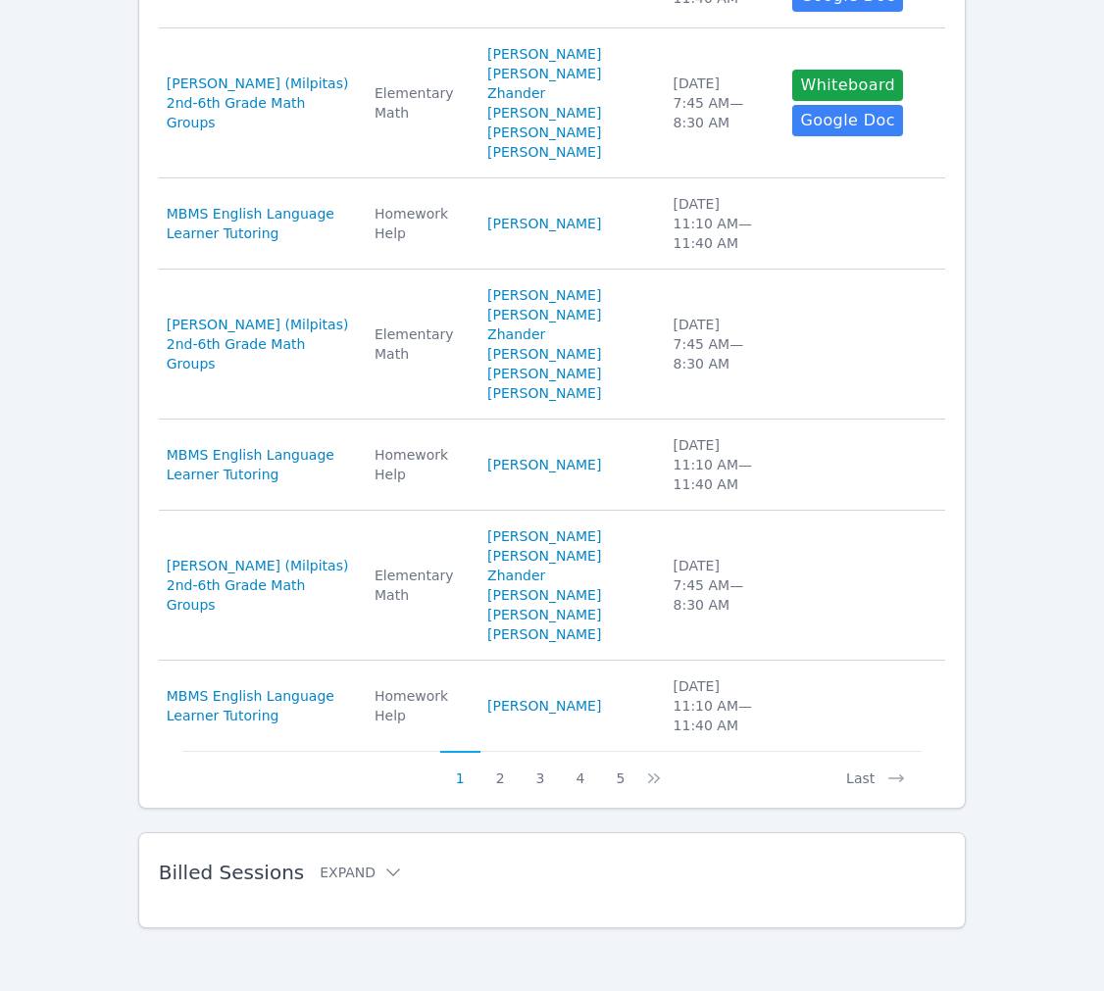
click at [539, 845] on div "Billed Sessions Expand" at bounding box center [521, 872] width 725 height 55
click at [403, 863] on button "Expand" at bounding box center [361, 873] width 83 height 20
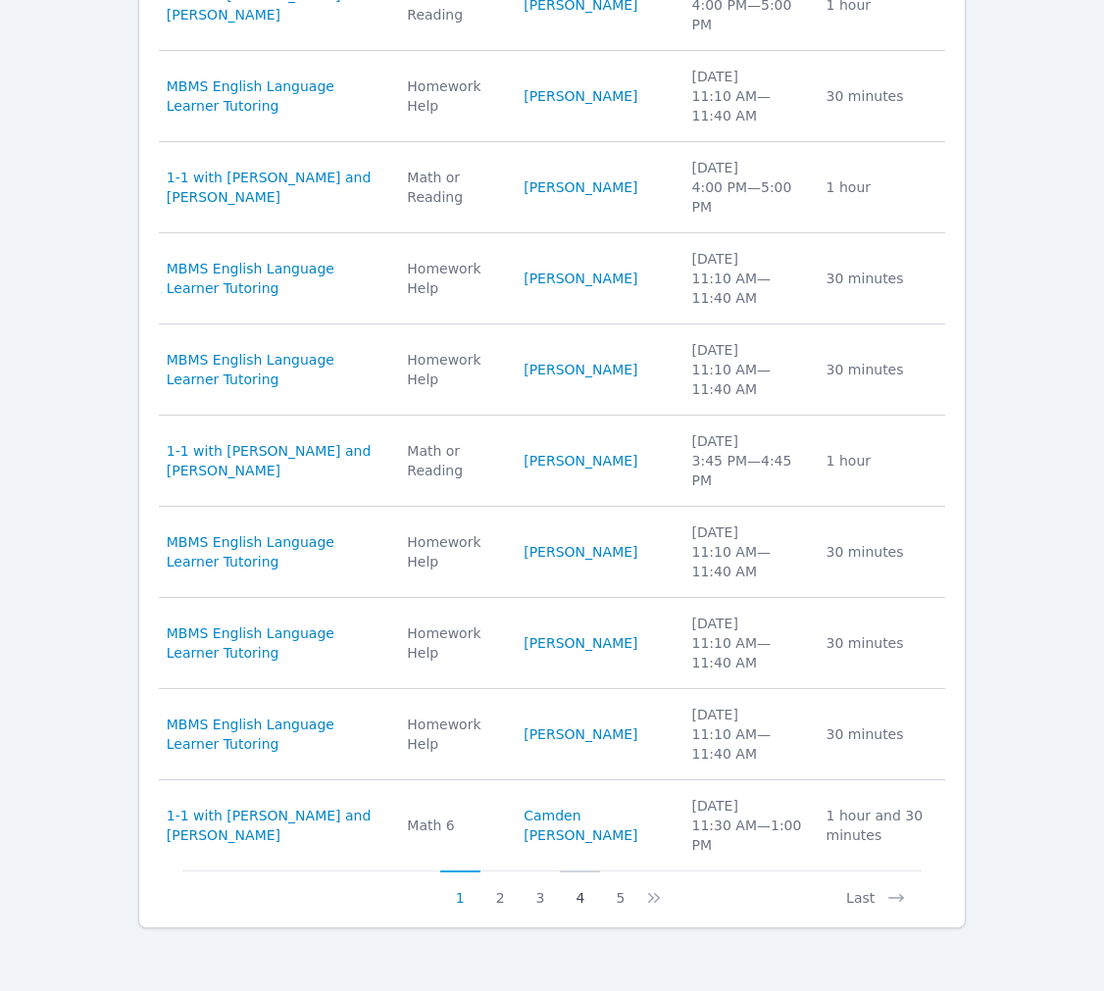
click at [600, 881] on button "4" at bounding box center [580, 889] width 40 height 37
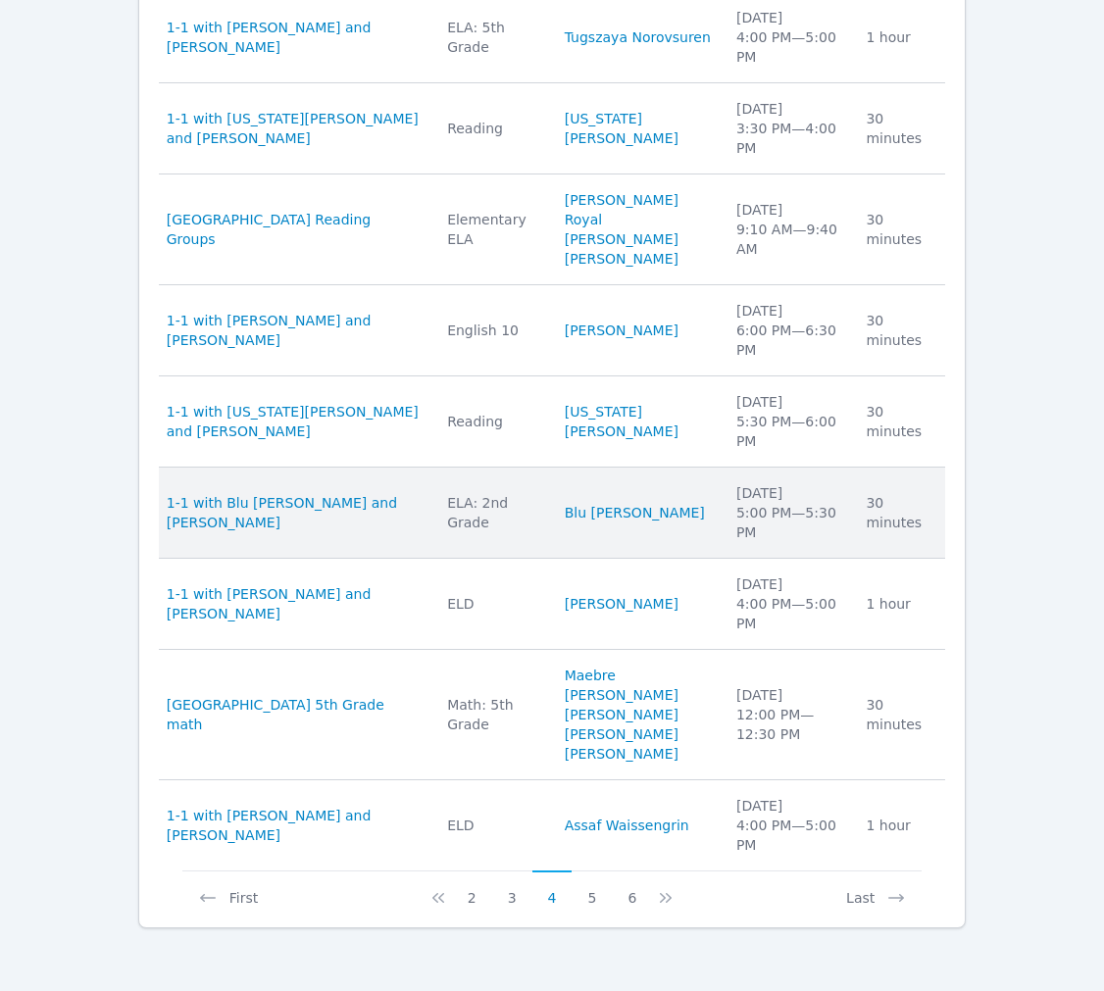
scroll to position [2843, 0]
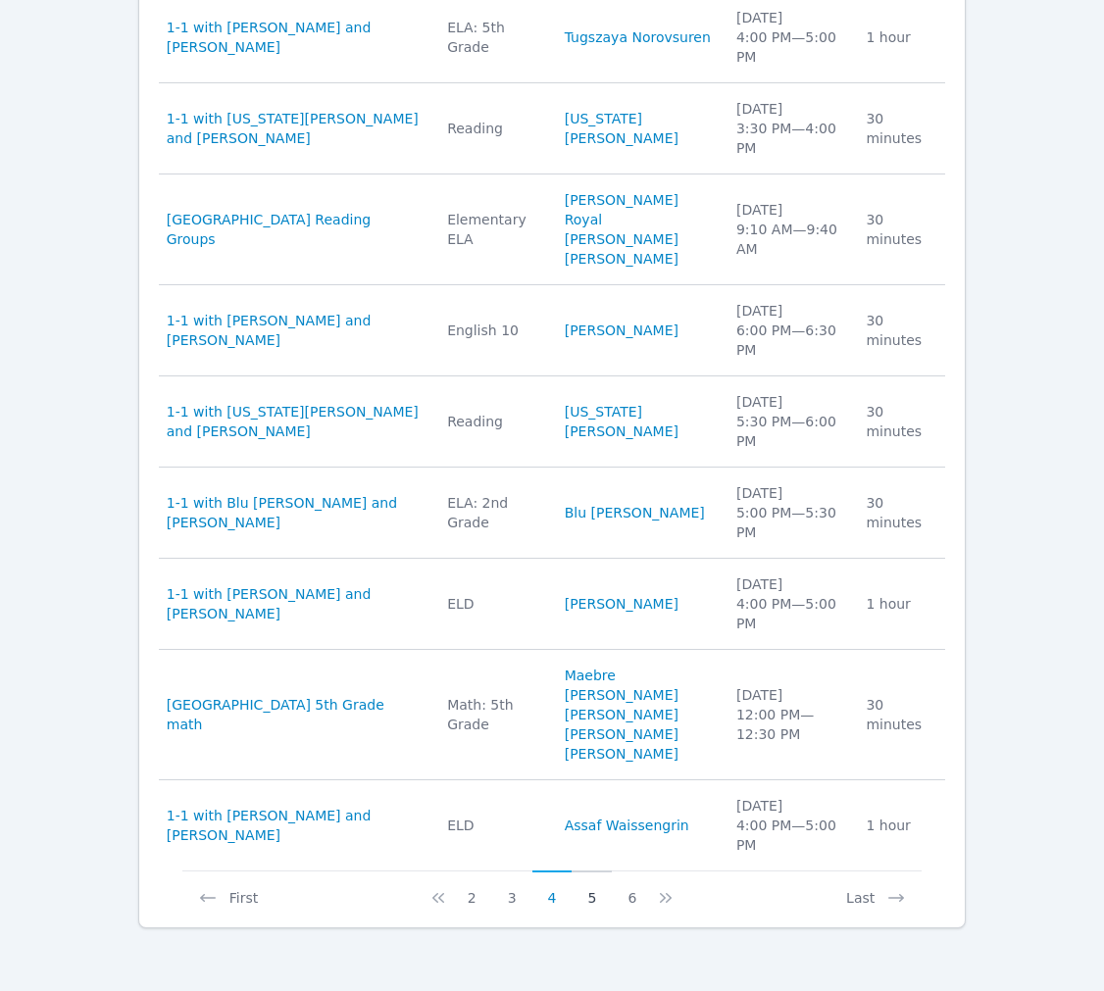
click at [608, 878] on button "5" at bounding box center [592, 889] width 40 height 37
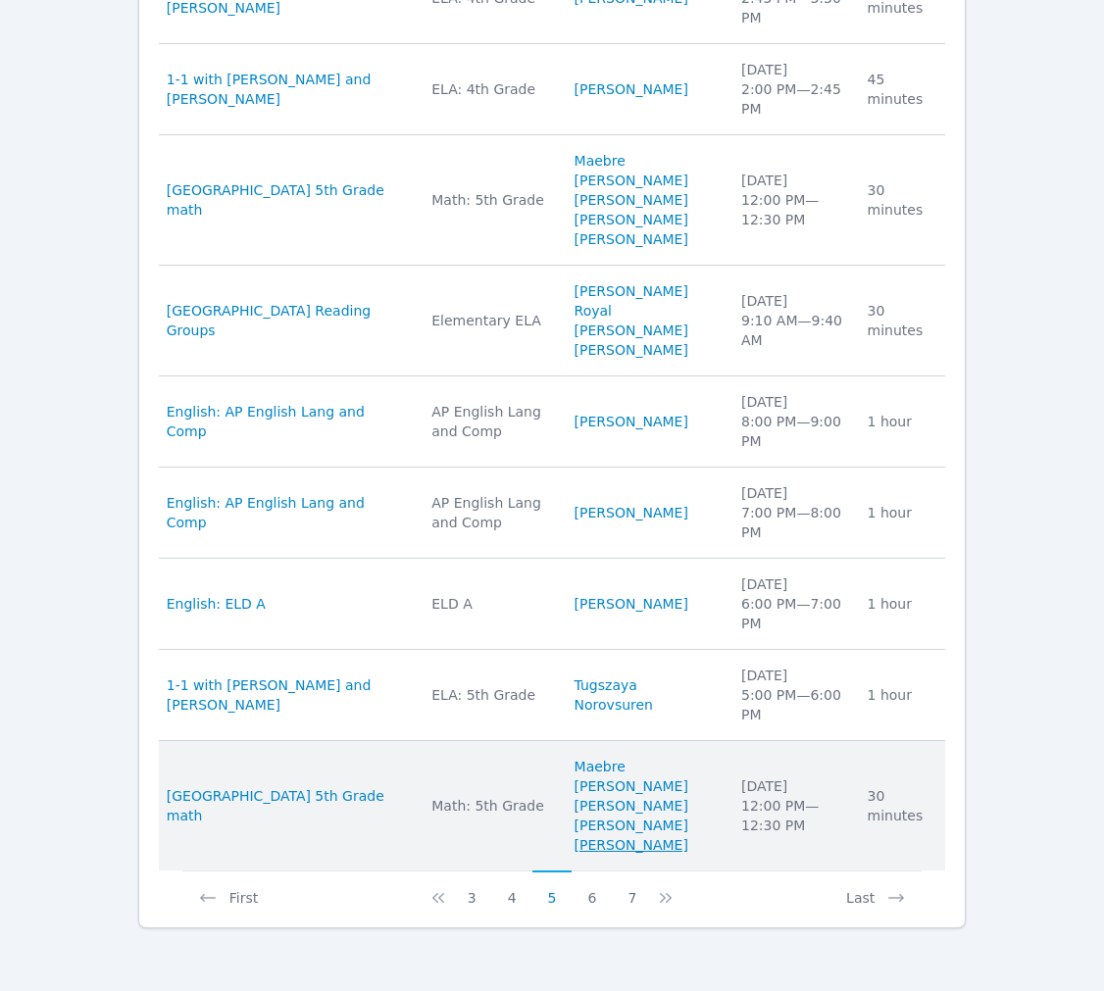
scroll to position [2892, 0]
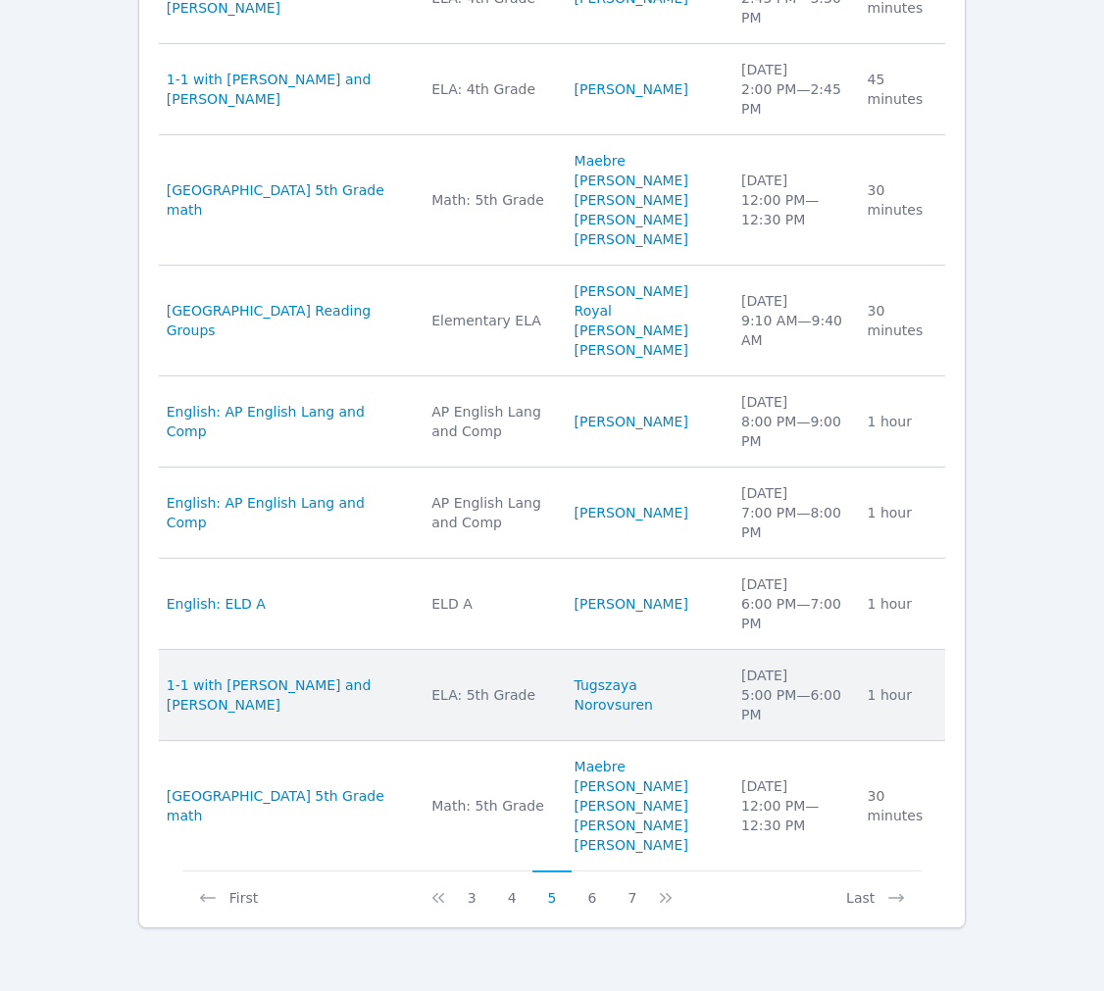
click at [611, 650] on td "Students Tugszaya Norovsuren" at bounding box center [646, 695] width 167 height 91
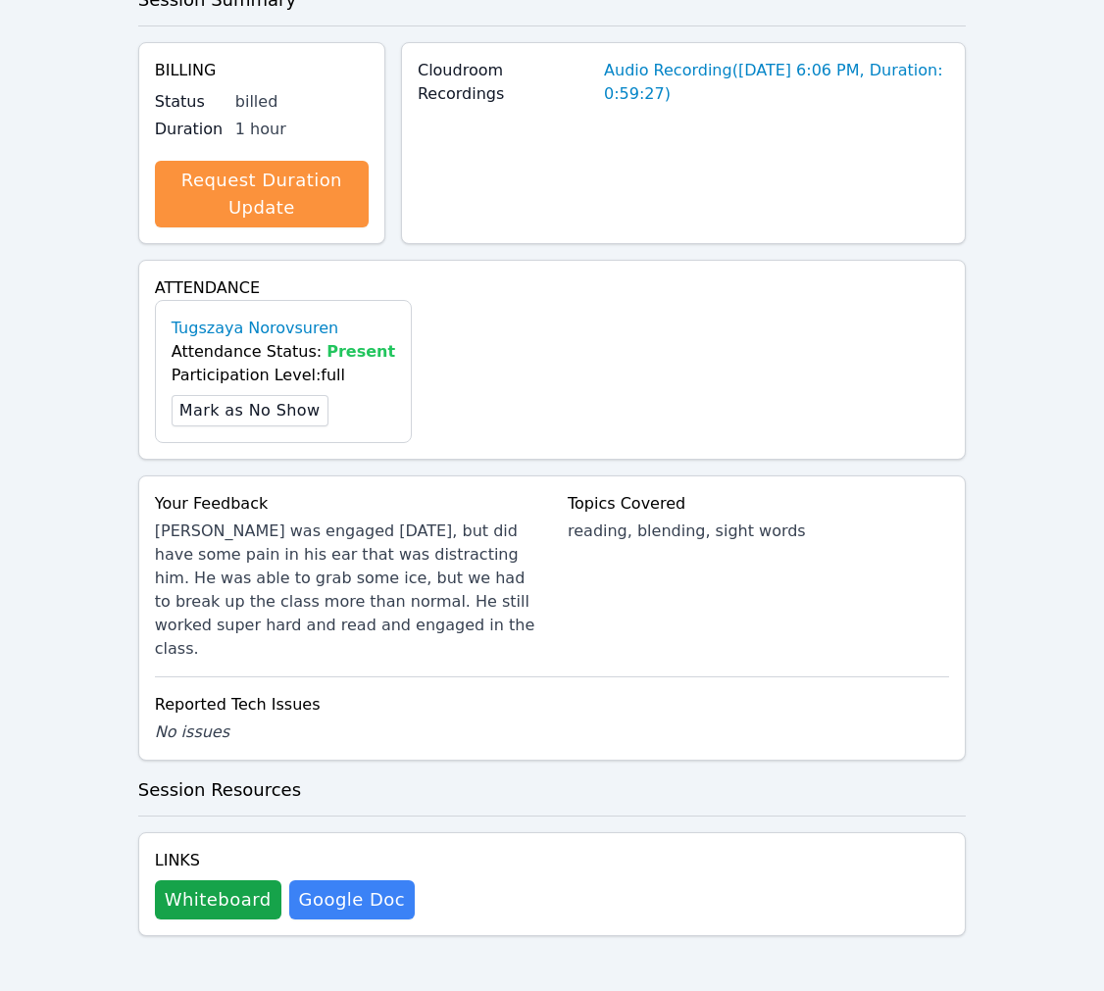
scroll to position [1510, 0]
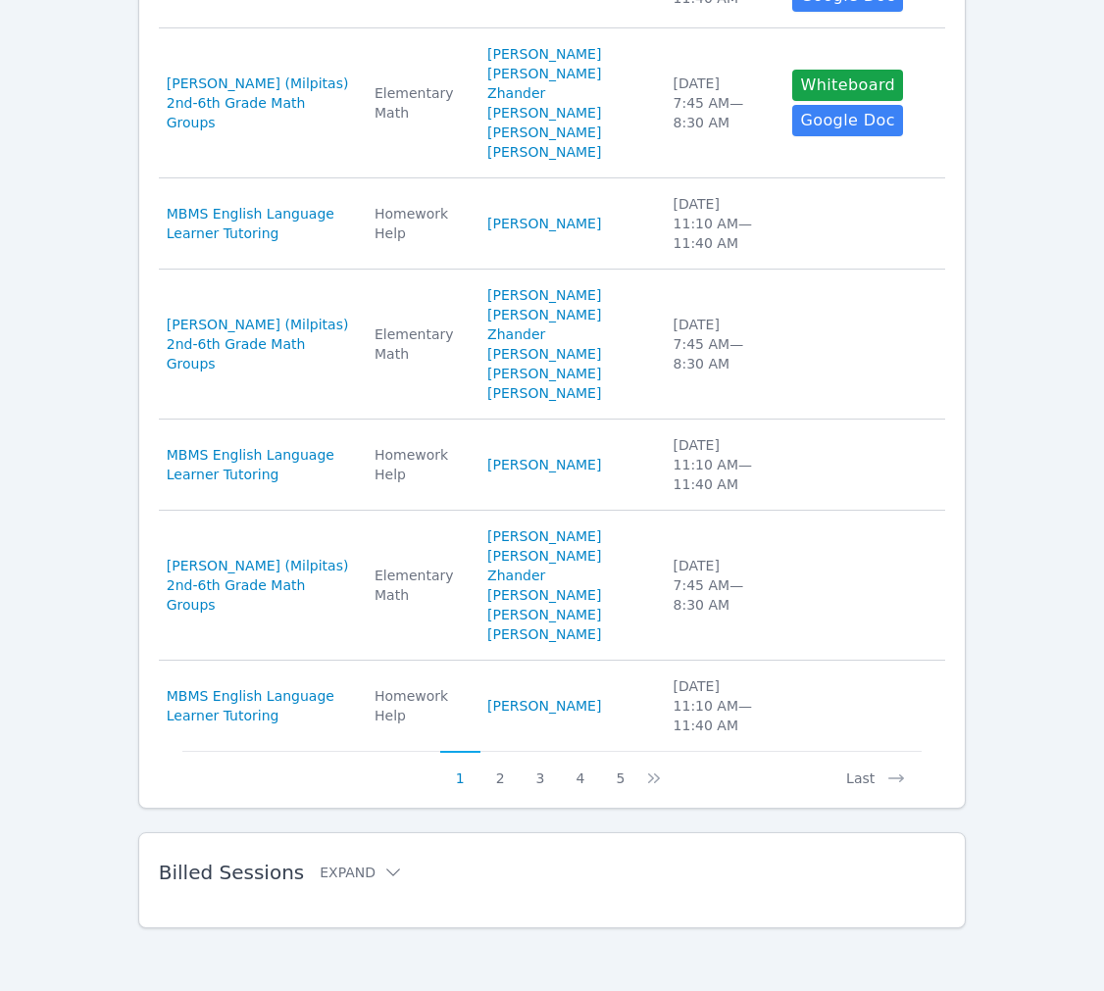
scroll to position [1537, 0]
click at [635, 751] on button "5" at bounding box center [620, 769] width 40 height 37
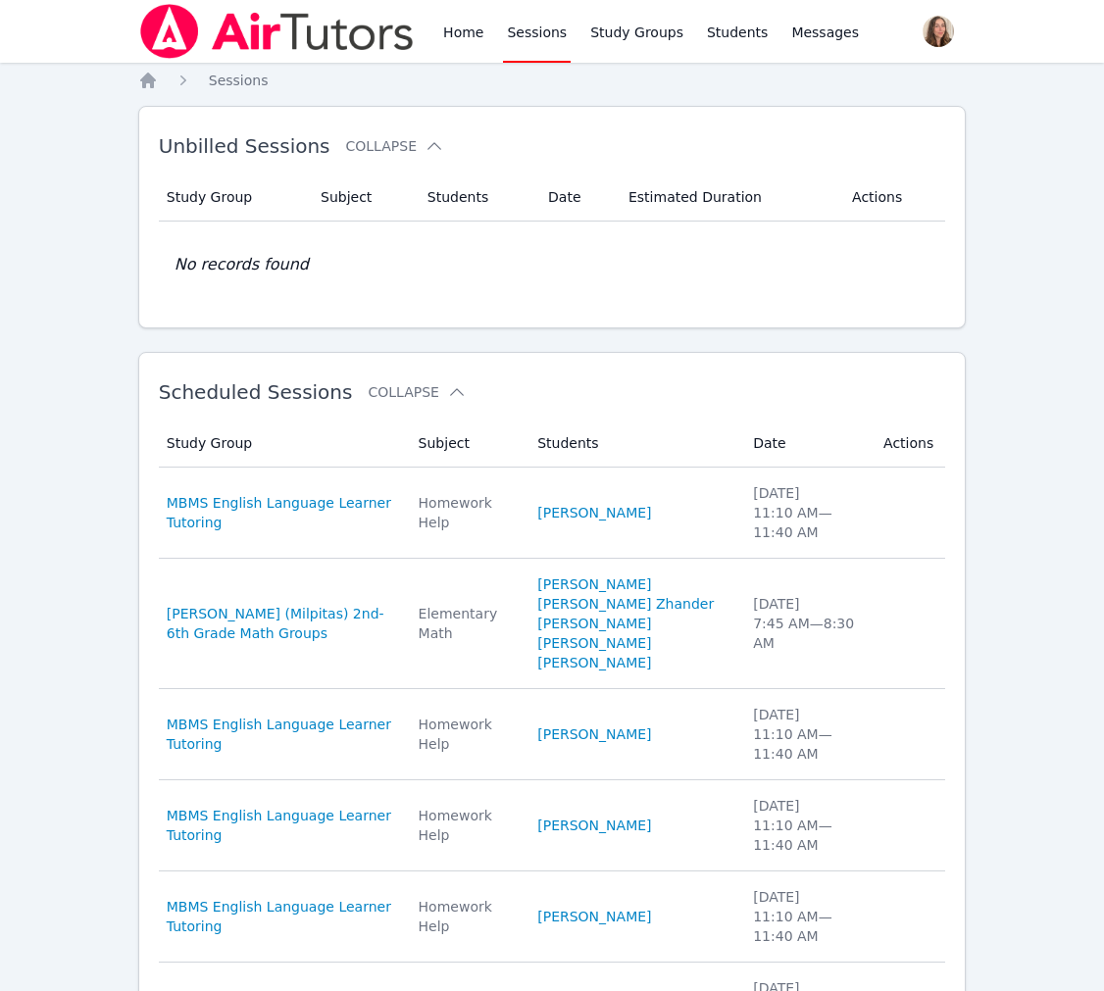
scroll to position [1077, 0]
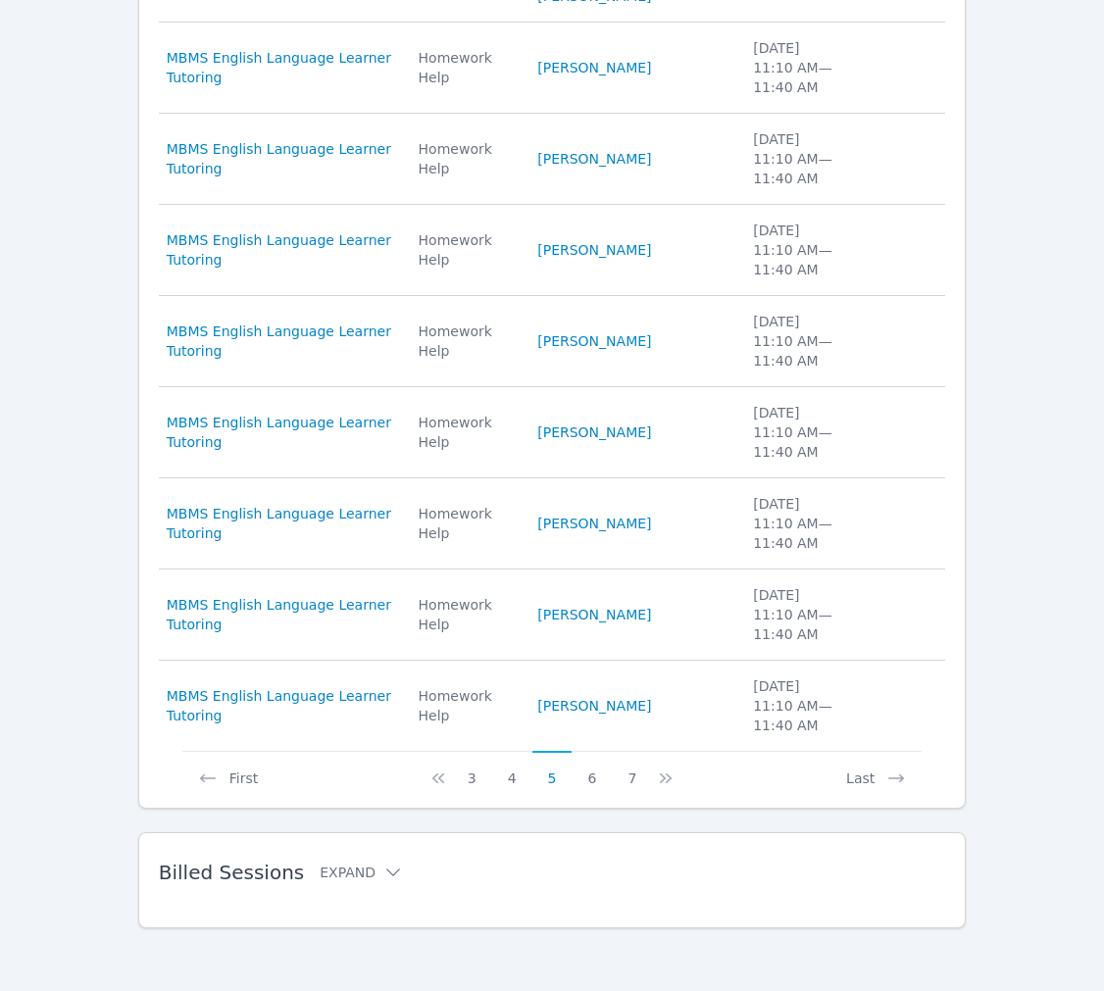
click at [622, 861] on h2 "Billed Sessions Expand" at bounding box center [521, 873] width 725 height 24
click at [418, 865] on div "Billed Sessions Expand" at bounding box center [521, 872] width 725 height 55
click at [403, 863] on button "Expand" at bounding box center [361, 873] width 83 height 20
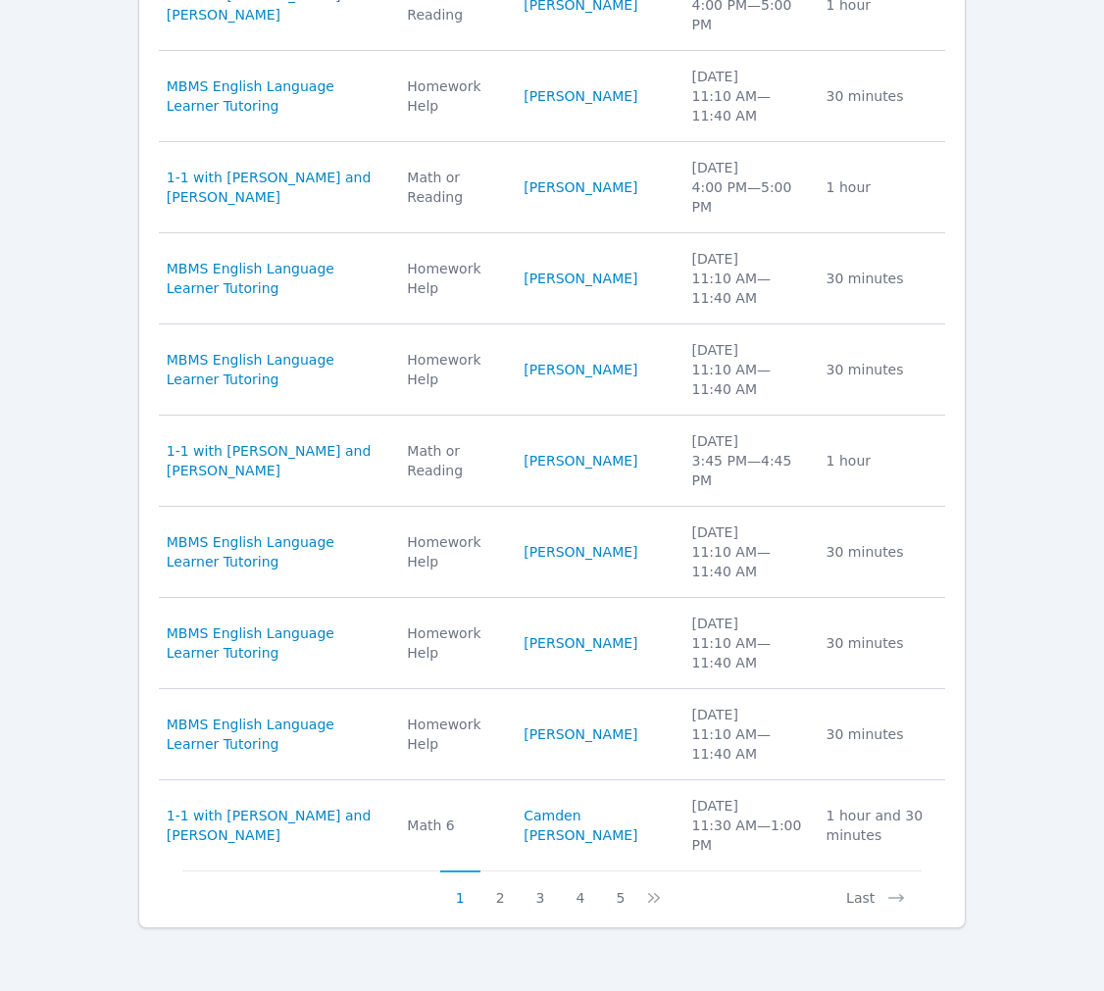
scroll to position [2309, 0]
click at [640, 876] on button "5" at bounding box center [620, 889] width 40 height 37
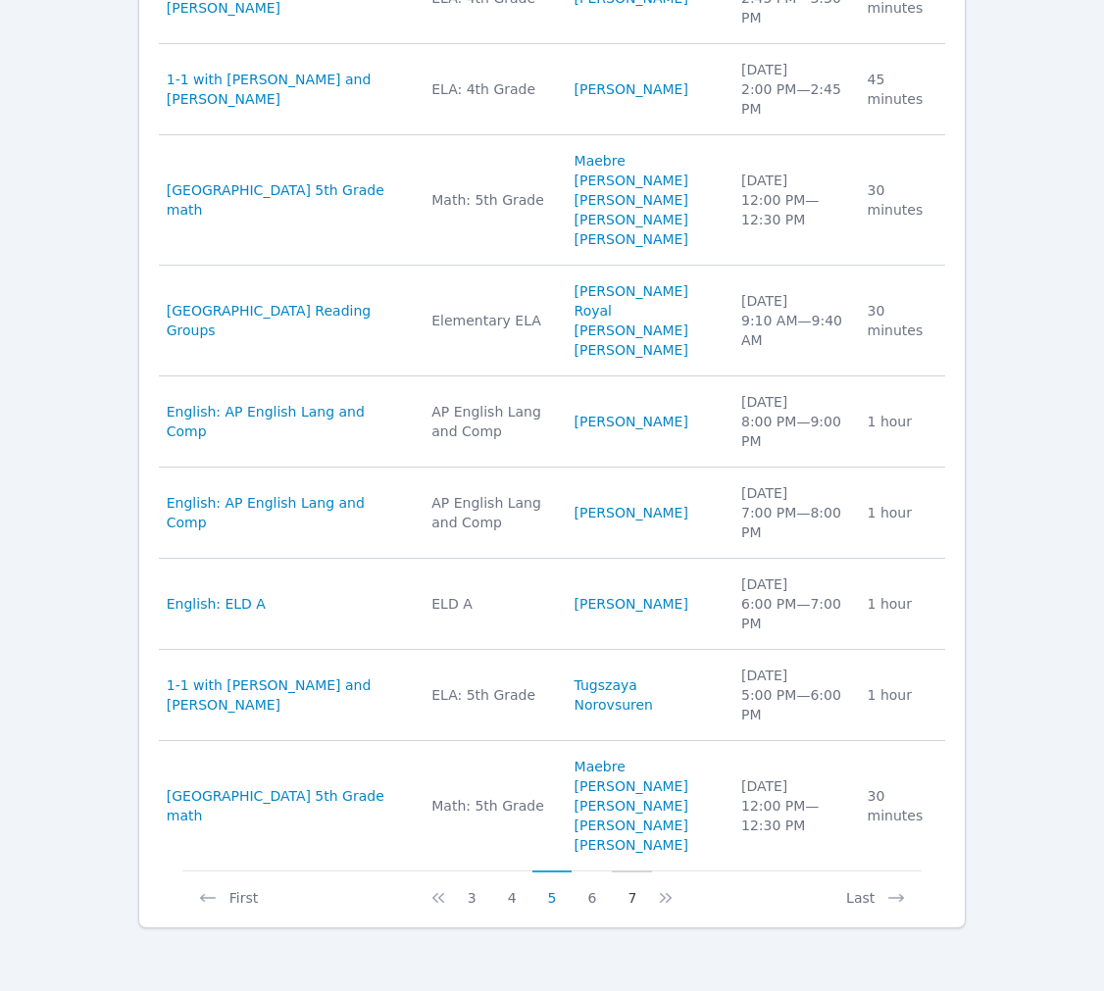
click at [650, 877] on button "7" at bounding box center [632, 889] width 40 height 37
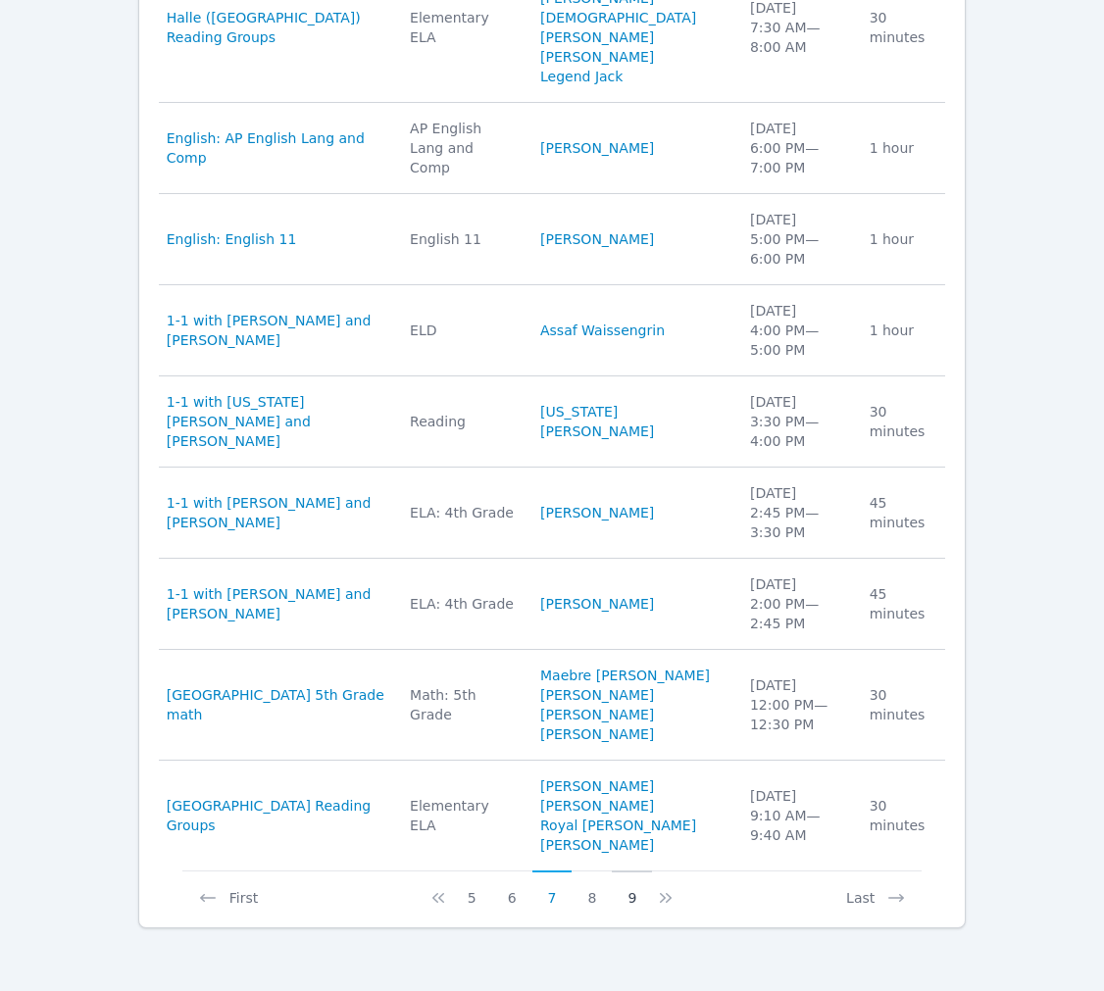
scroll to position [2433, 0]
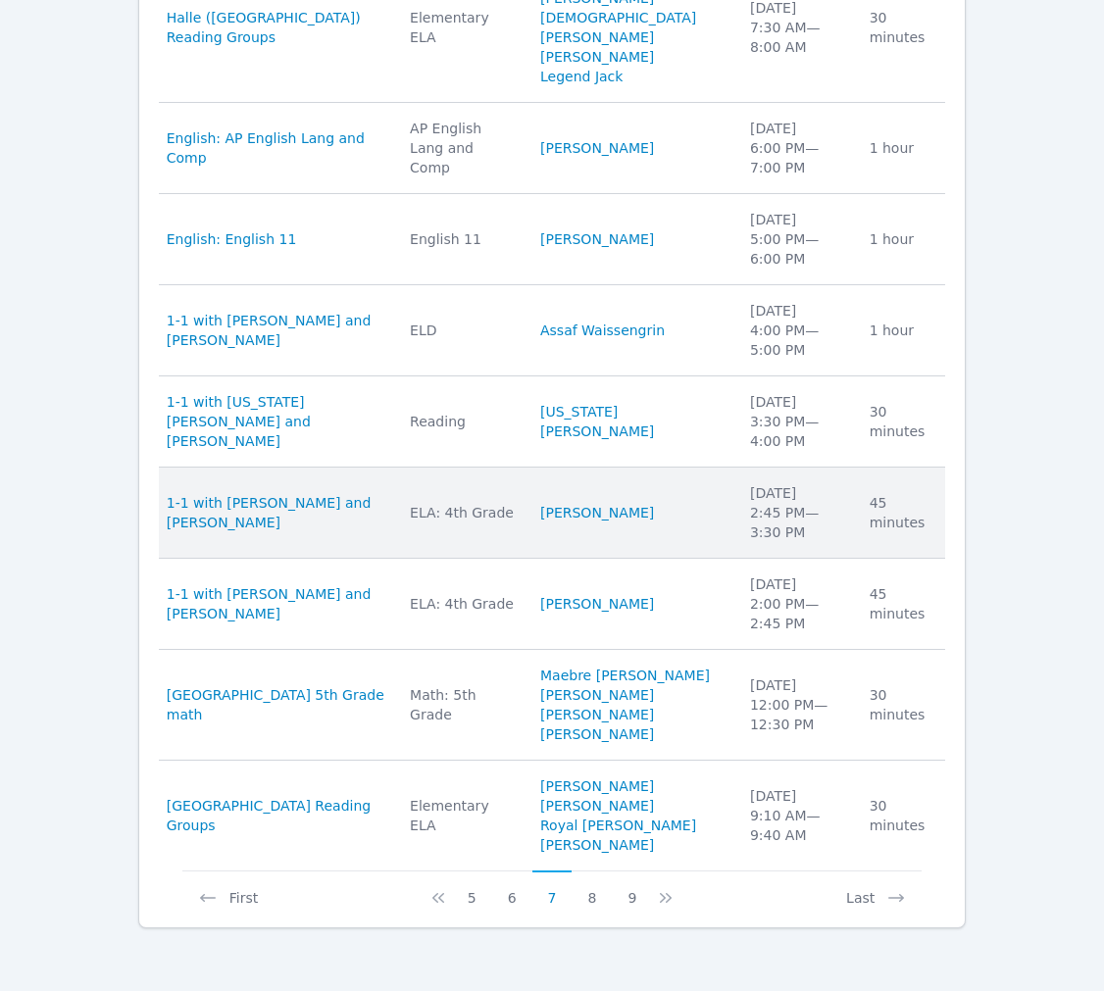
click at [522, 468] on td "Subject ELA: 4th Grade" at bounding box center [463, 513] width 130 height 91
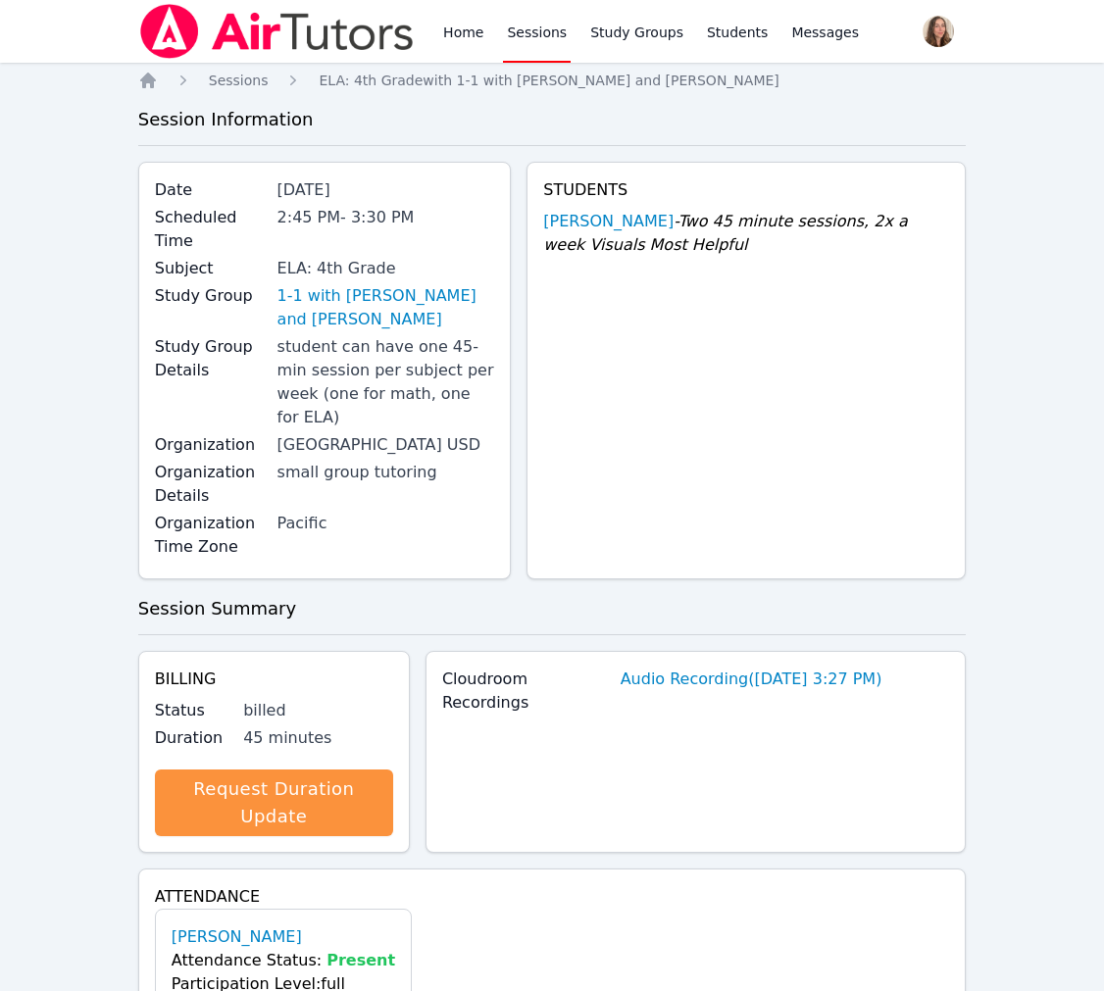
click at [371, 429] on div "student can have one 45-min session per subject per week (one for math, one for…" at bounding box center [386, 382] width 218 height 94
click at [687, 59] on link "Study Groups" at bounding box center [636, 31] width 101 height 63
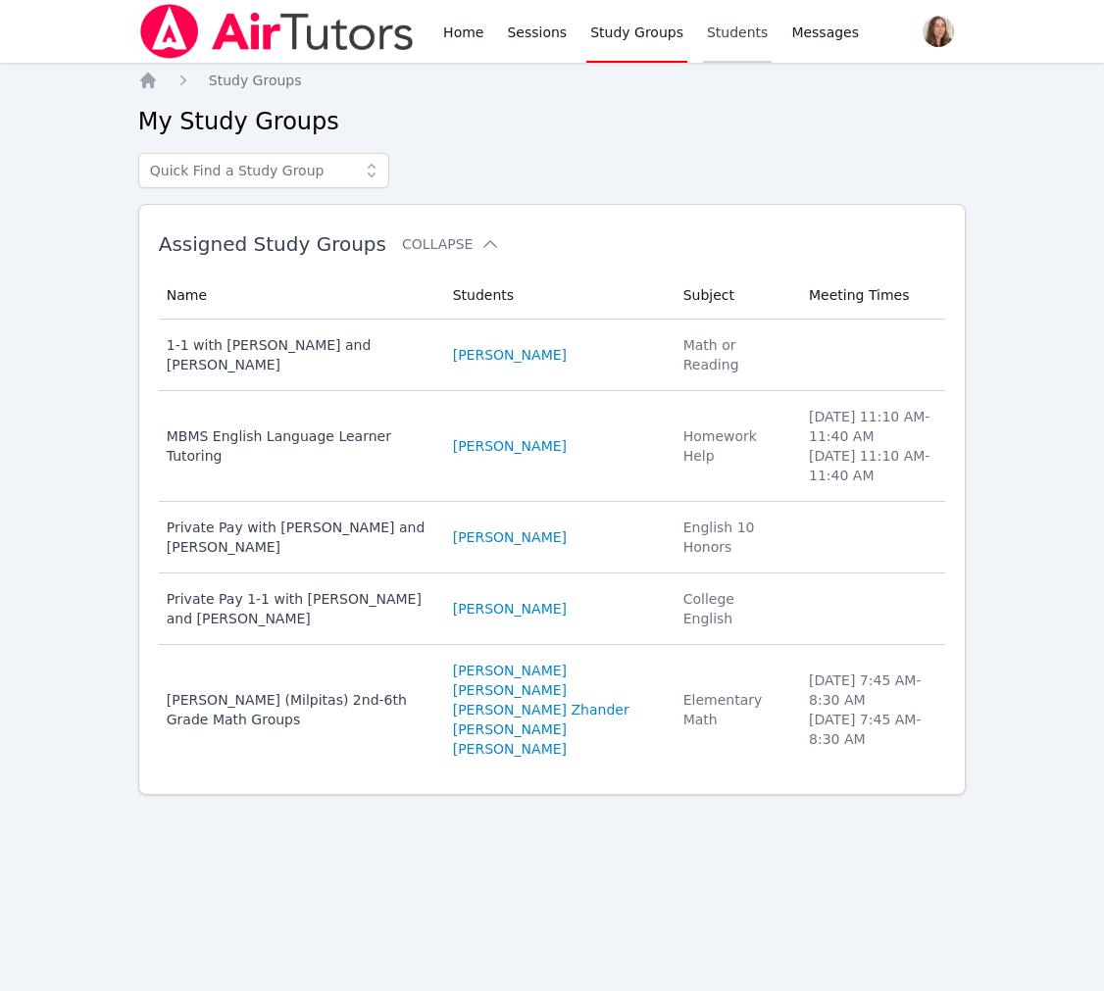
click at [772, 58] on link "Students" at bounding box center [737, 31] width 69 height 63
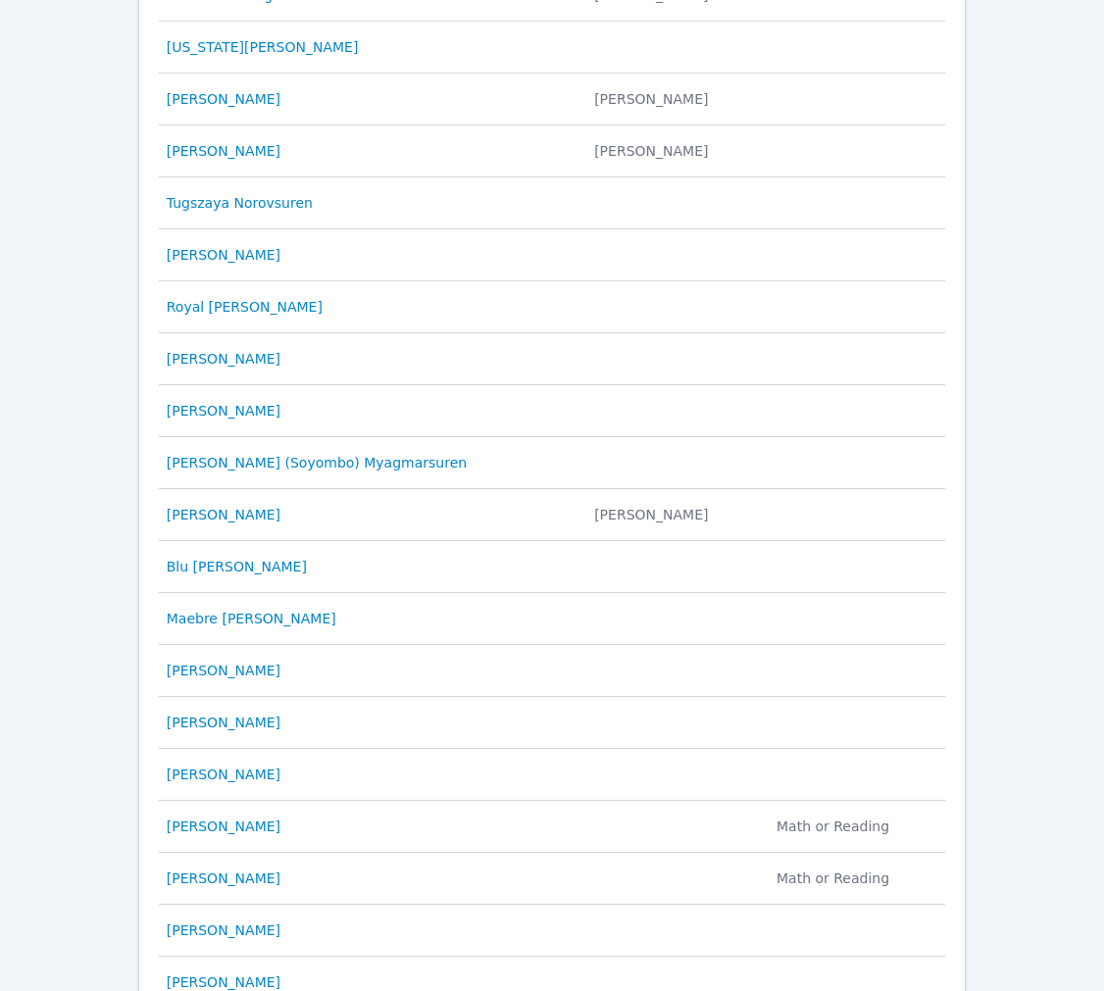
scroll to position [1121, 0]
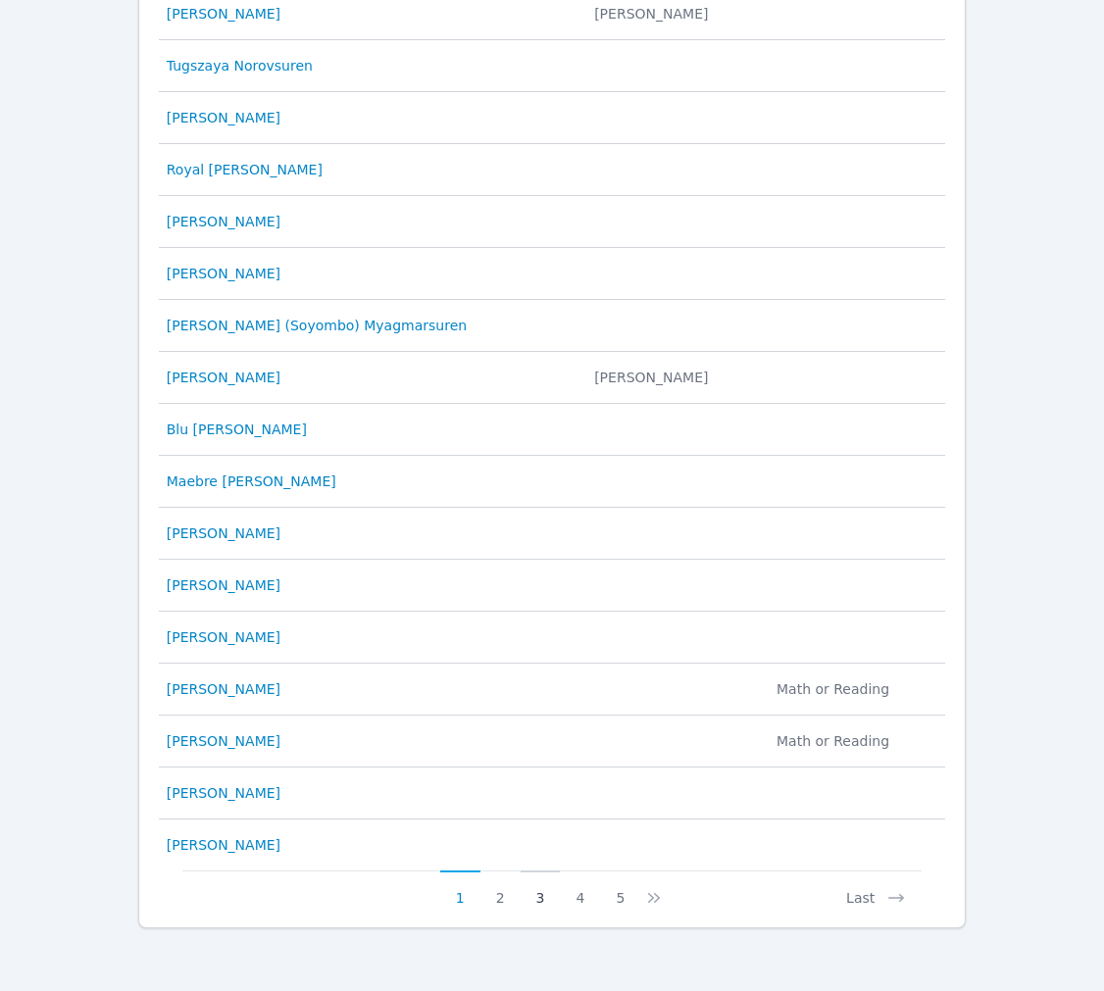
click at [551, 871] on button "3" at bounding box center [541, 889] width 40 height 37
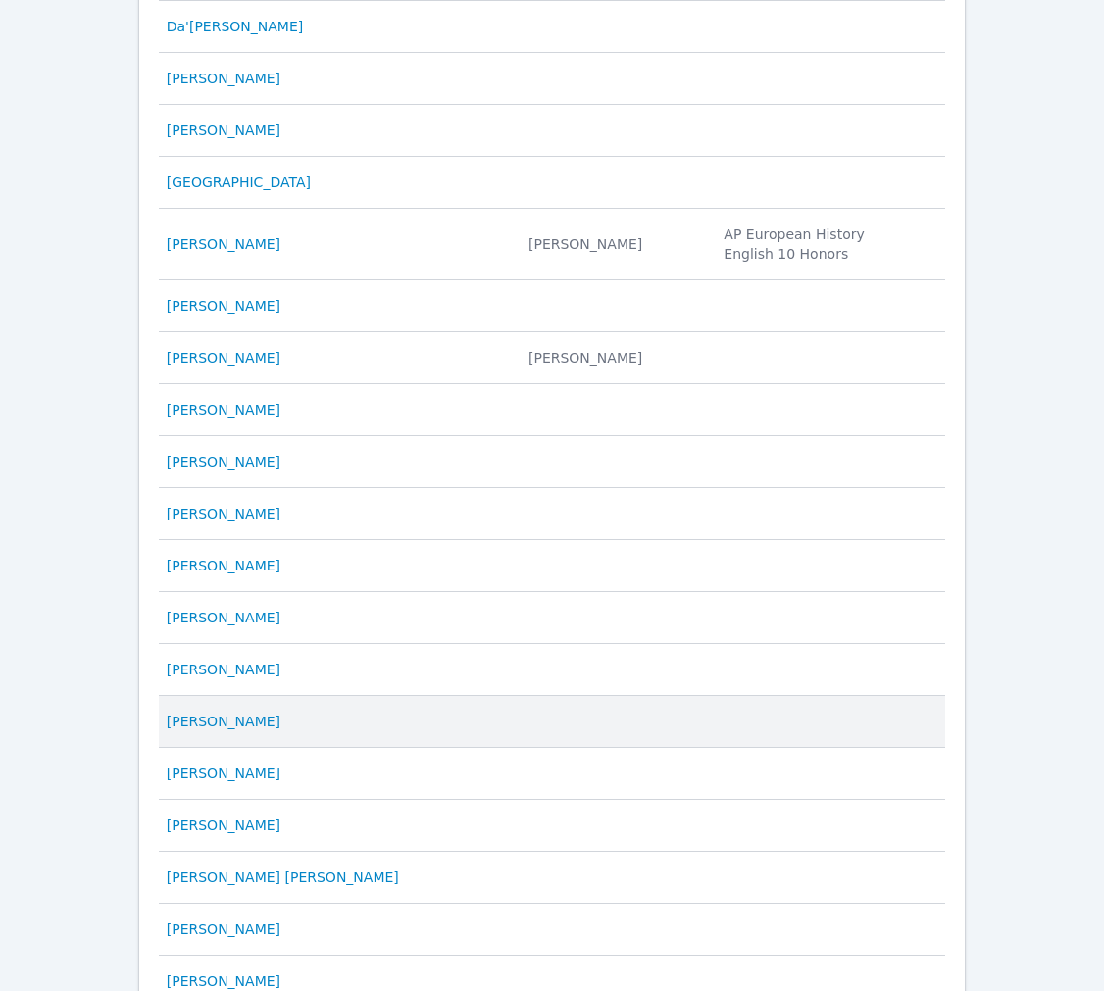
scroll to position [423, 0]
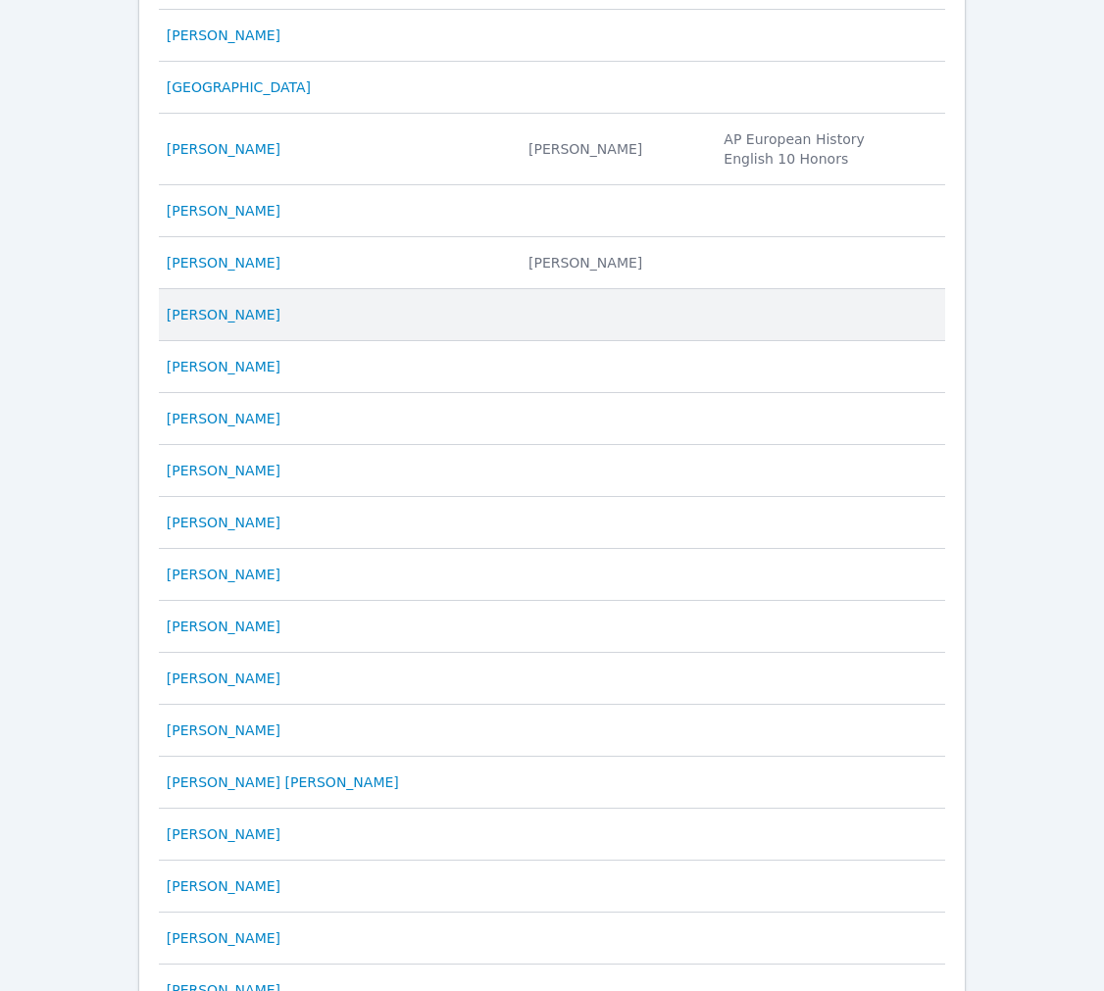
click at [376, 325] on div "Israel McCuller" at bounding box center [336, 315] width 338 height 20
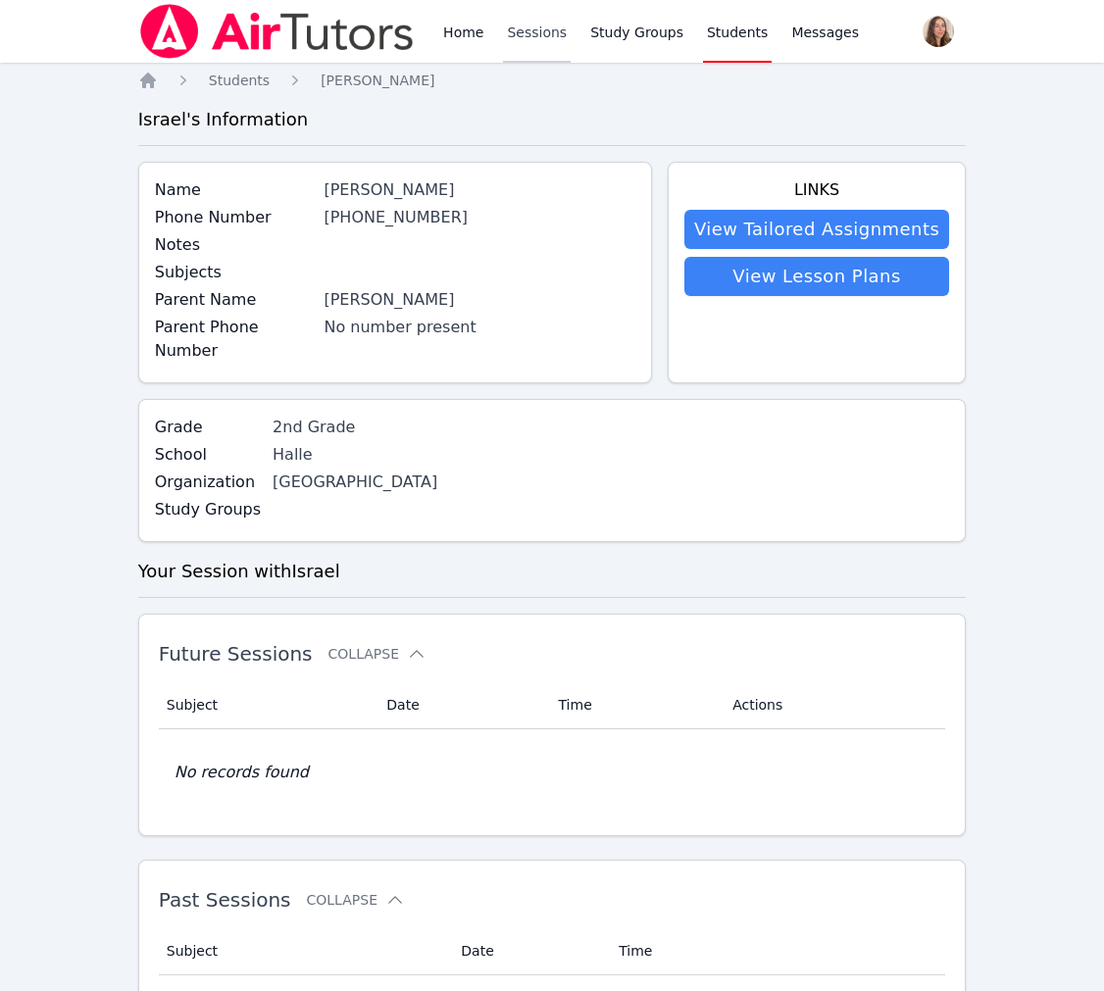
click at [571, 24] on link "Sessions" at bounding box center [537, 31] width 68 height 63
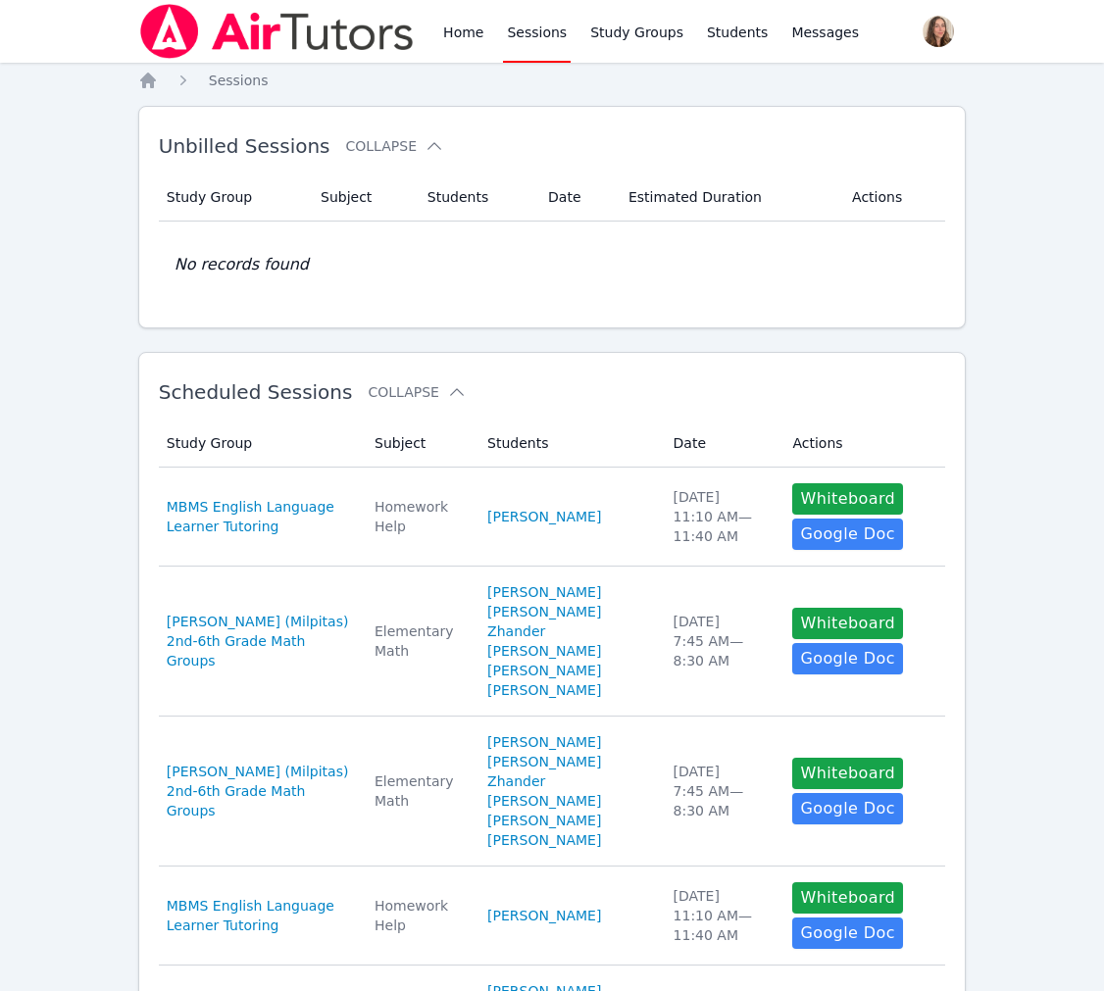
click at [231, 48] on img at bounding box center [276, 31] width 277 height 55
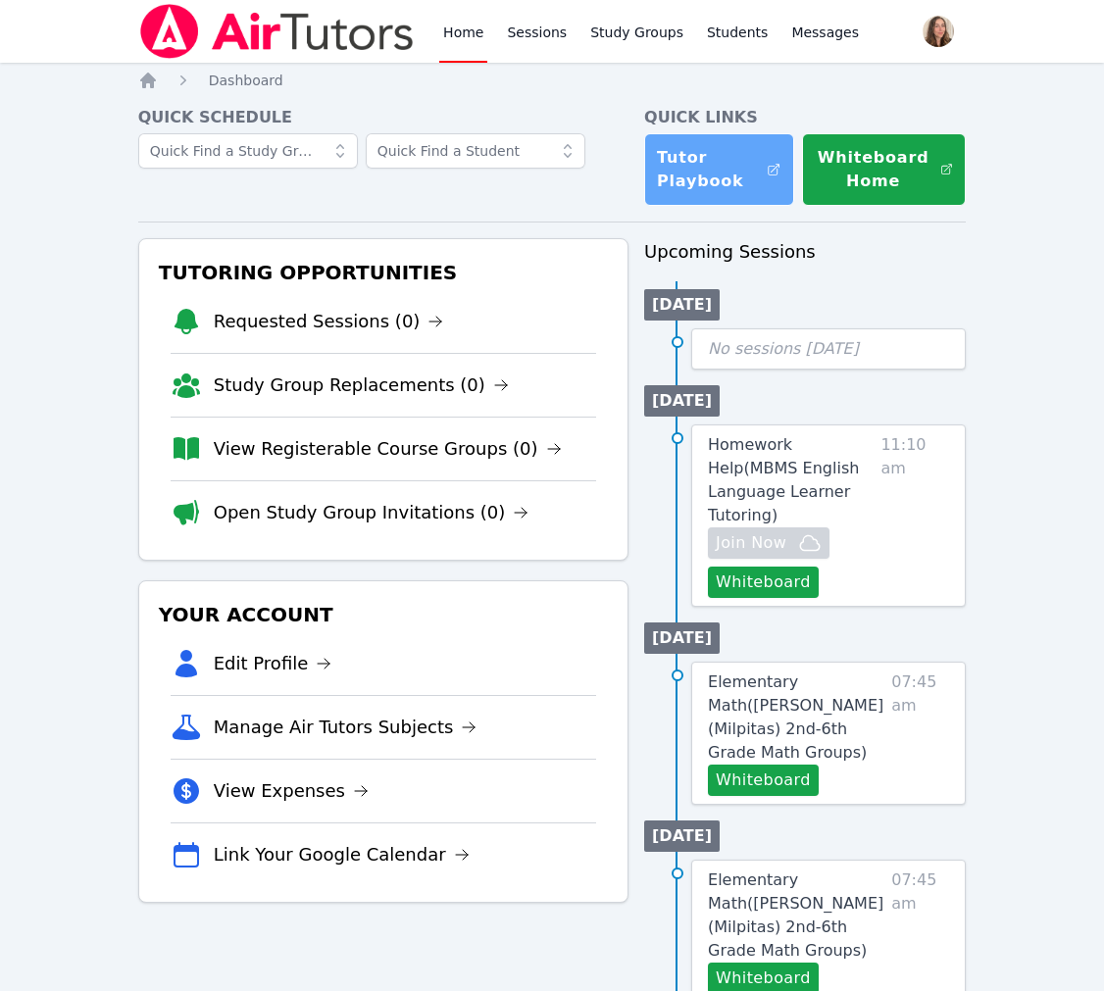
click at [747, 206] on link "Tutor Playbook" at bounding box center [719, 169] width 150 height 73
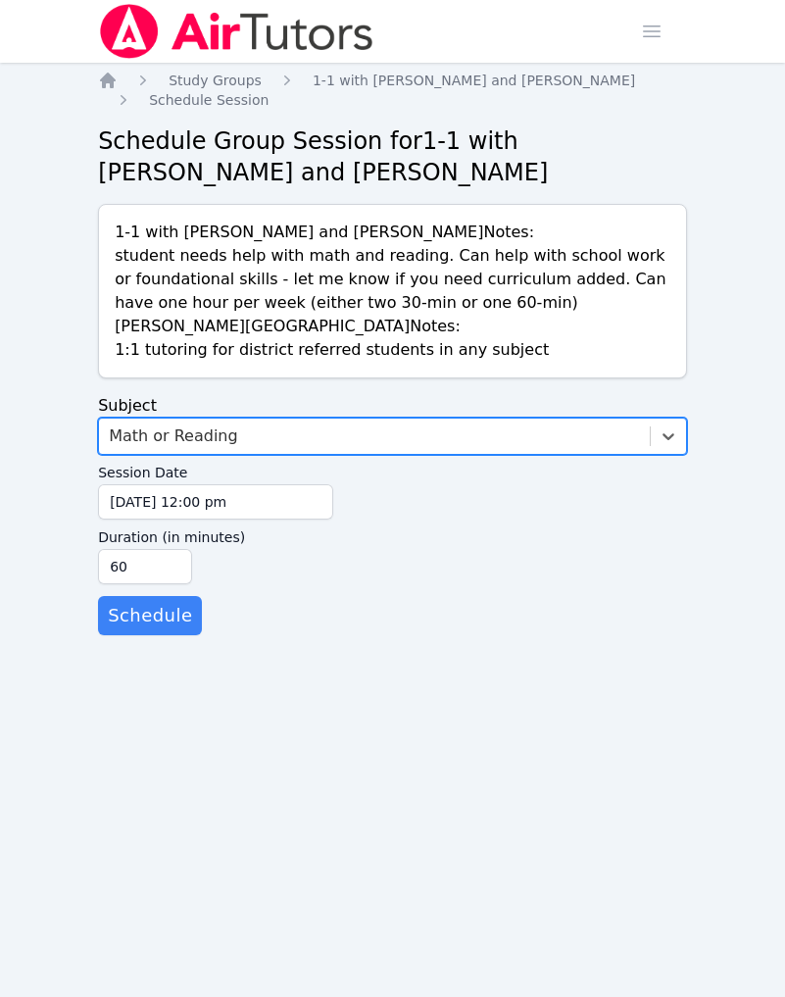
click at [229, 484] on label "Session Date" at bounding box center [215, 469] width 235 height 29
click at [229, 520] on input "09/25/2025 12:00 pm" at bounding box center [215, 501] width 235 height 35
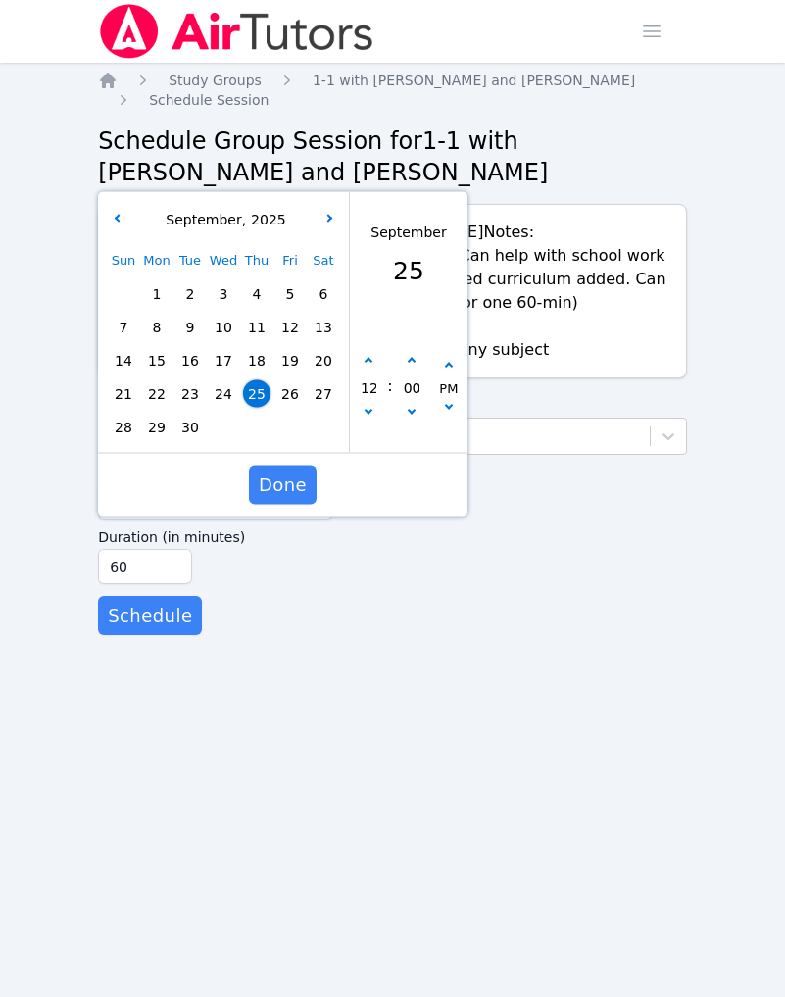
click at [235, 517] on div "Done" at bounding box center [283, 485] width 370 height 63
click at [329, 222] on icon "button" at bounding box center [329, 218] width 8 height 8
click at [229, 308] on span "1" at bounding box center [223, 293] width 27 height 27
click at [371, 372] on button "button" at bounding box center [369, 362] width 20 height 20
type input "10/01/2025 01:00 pm"
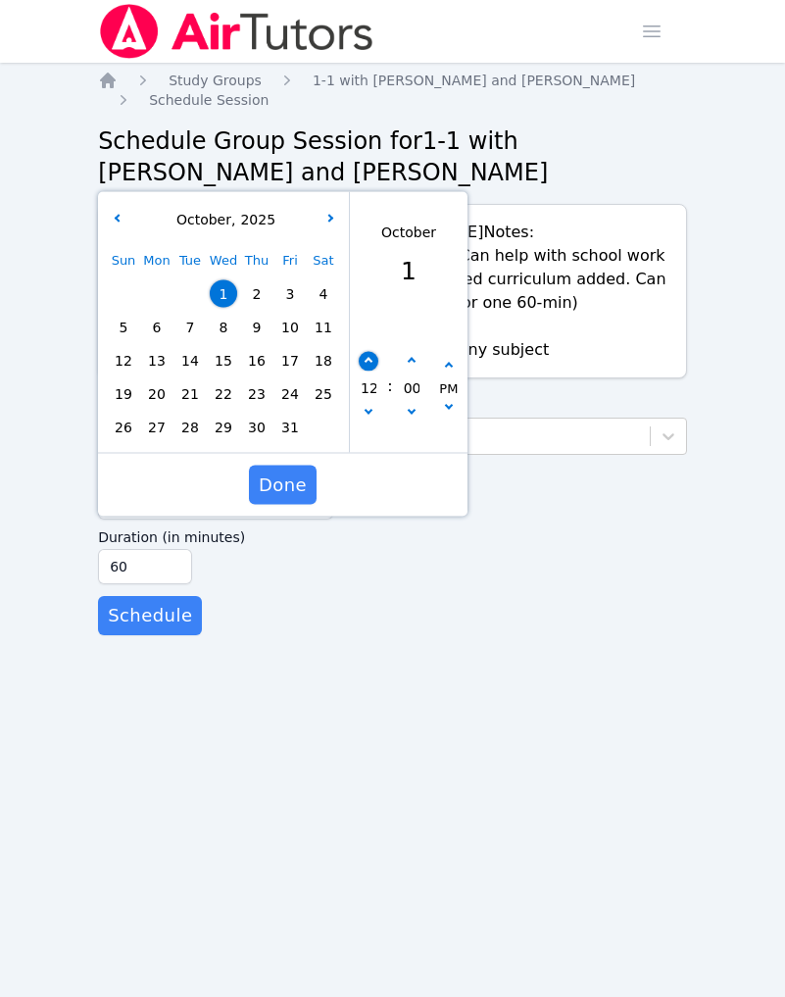
type input "01"
click at [371, 372] on button "button" at bounding box center [369, 362] width 20 height 20
type input "10/01/2025 02:00 pm"
type input "02"
click at [371, 372] on button "button" at bounding box center [369, 362] width 20 height 20
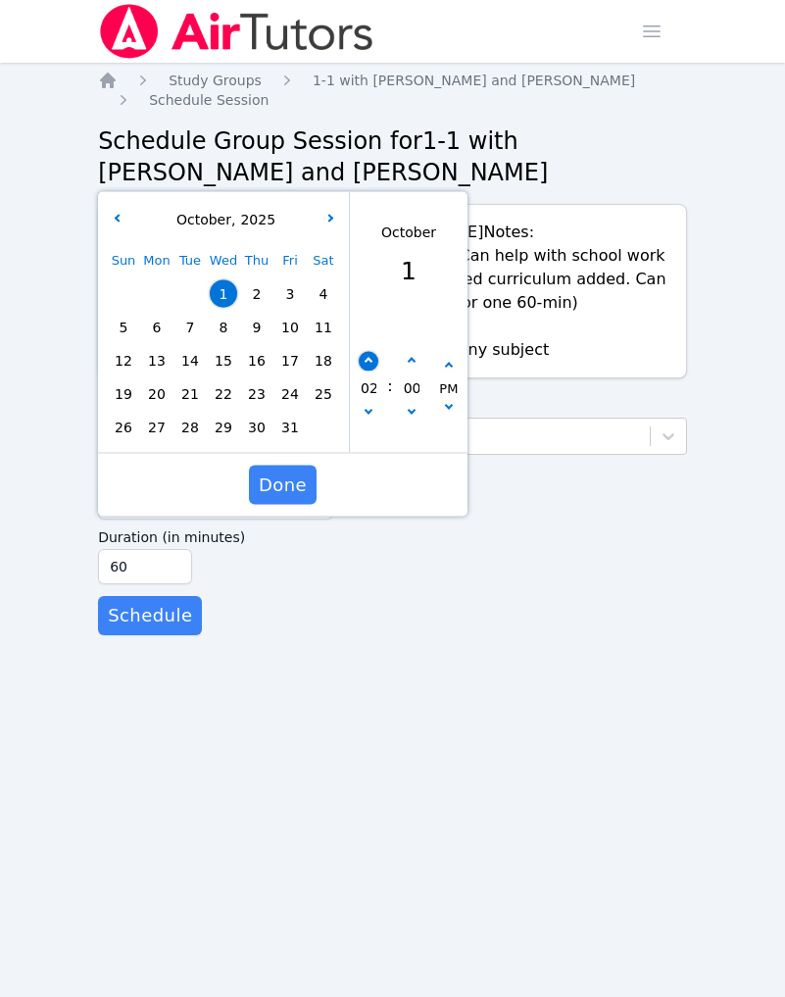
type input "10/01/2025 03:00 pm"
type input "03"
click at [399, 425] on div "00" at bounding box center [411, 388] width 37 height 73
click at [416, 372] on button "button" at bounding box center [412, 362] width 20 height 20
type input "10/01/2025 03:05 pm"
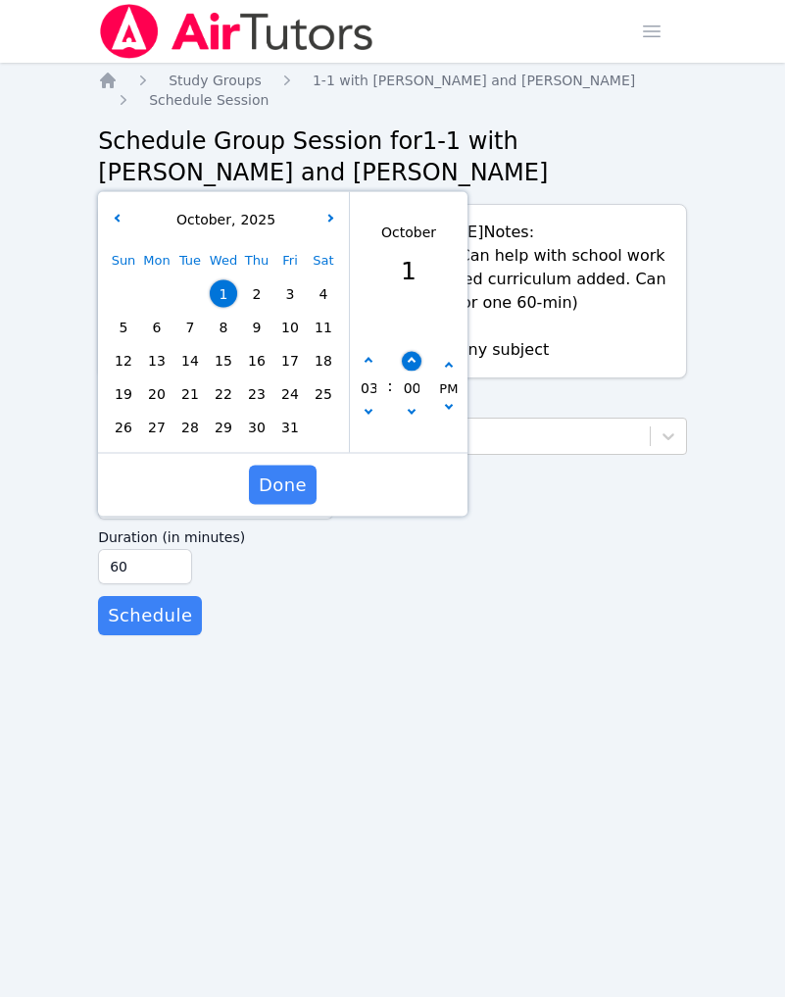
type input "05"
click at [416, 372] on button "button" at bounding box center [412, 362] width 20 height 20
type input "10/01/2025 03:10 pm"
type input "10"
click at [416, 372] on button "button" at bounding box center [412, 362] width 20 height 20
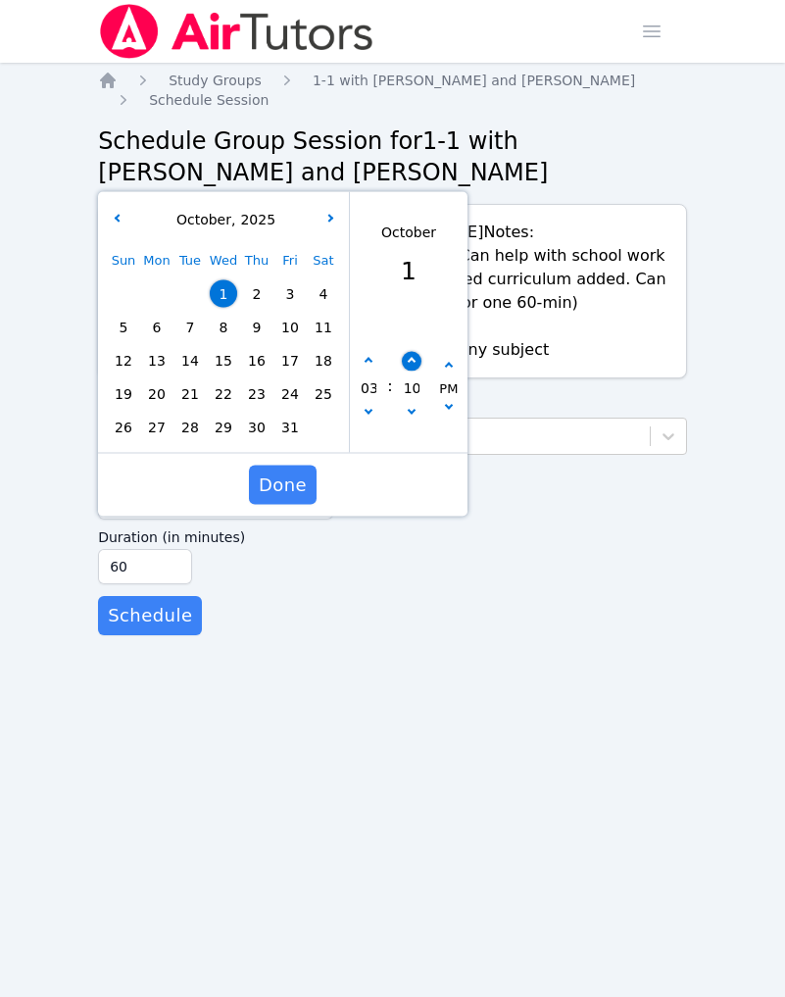
type input "10/01/2025 03:15 pm"
type input "15"
click at [416, 372] on button "button" at bounding box center [412, 362] width 20 height 20
type input "10/01/2025 03:20 pm"
type input "20"
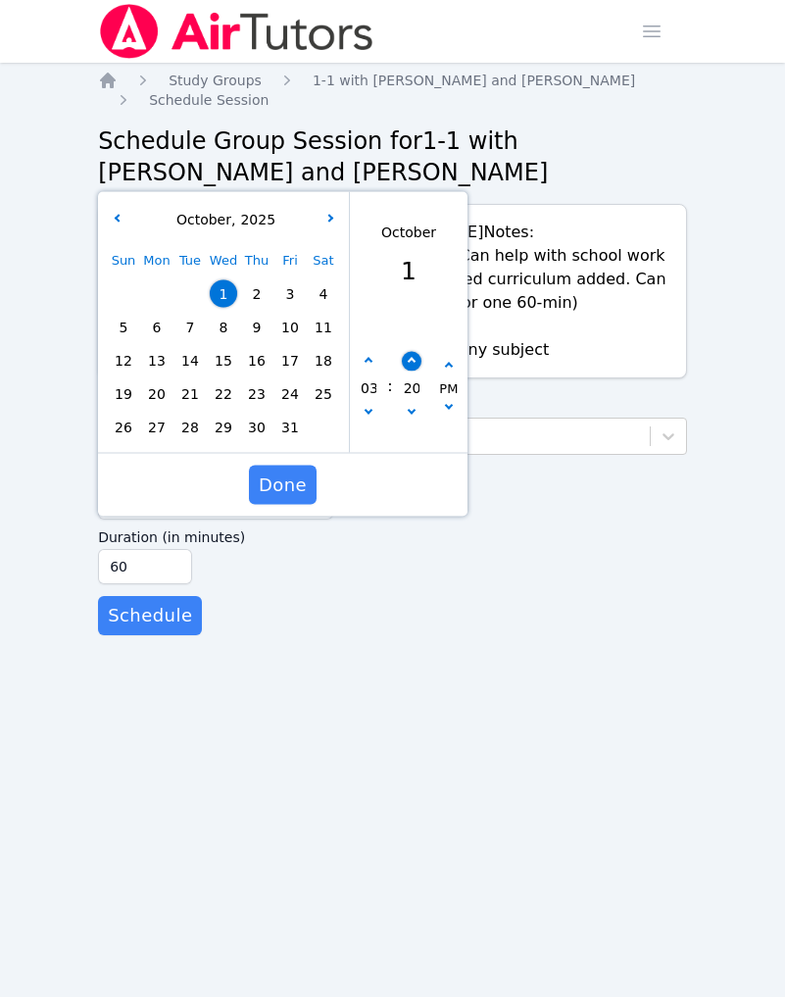
click at [416, 372] on button "button" at bounding box center [412, 362] width 20 height 20
type input "10/01/2025 03:25 pm"
type input "25"
click at [416, 372] on button "button" at bounding box center [412, 362] width 20 height 20
type input "10/01/2025 03:30 pm"
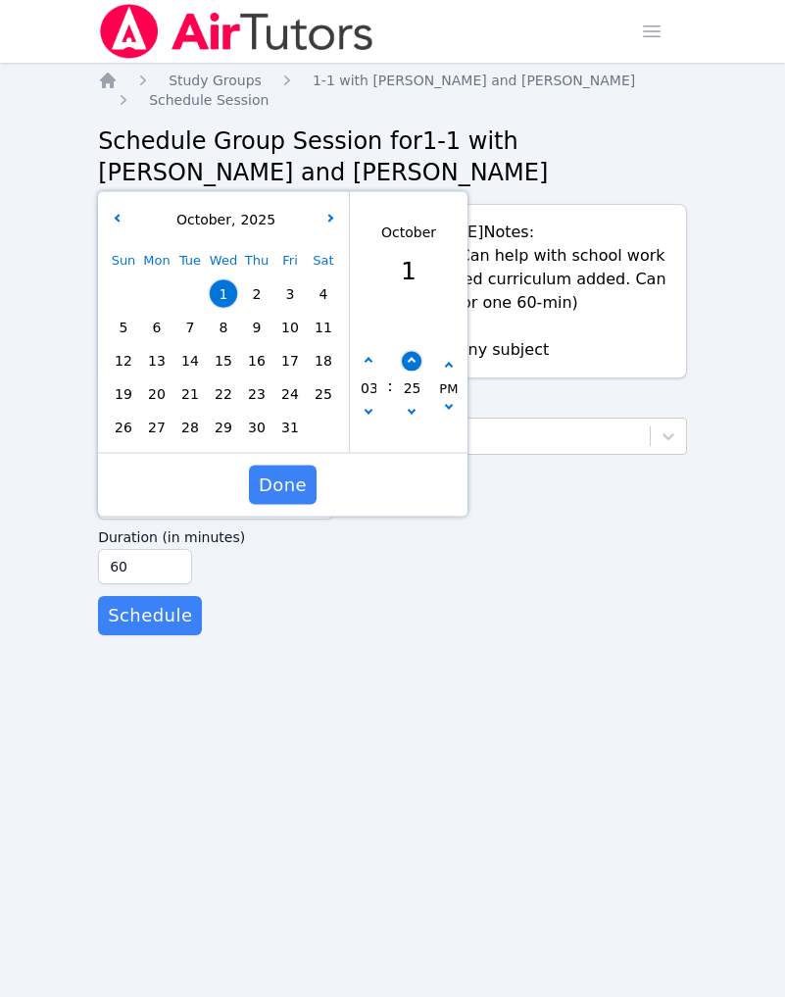
type input "30"
click at [268, 499] on span "Done" at bounding box center [283, 485] width 48 height 27
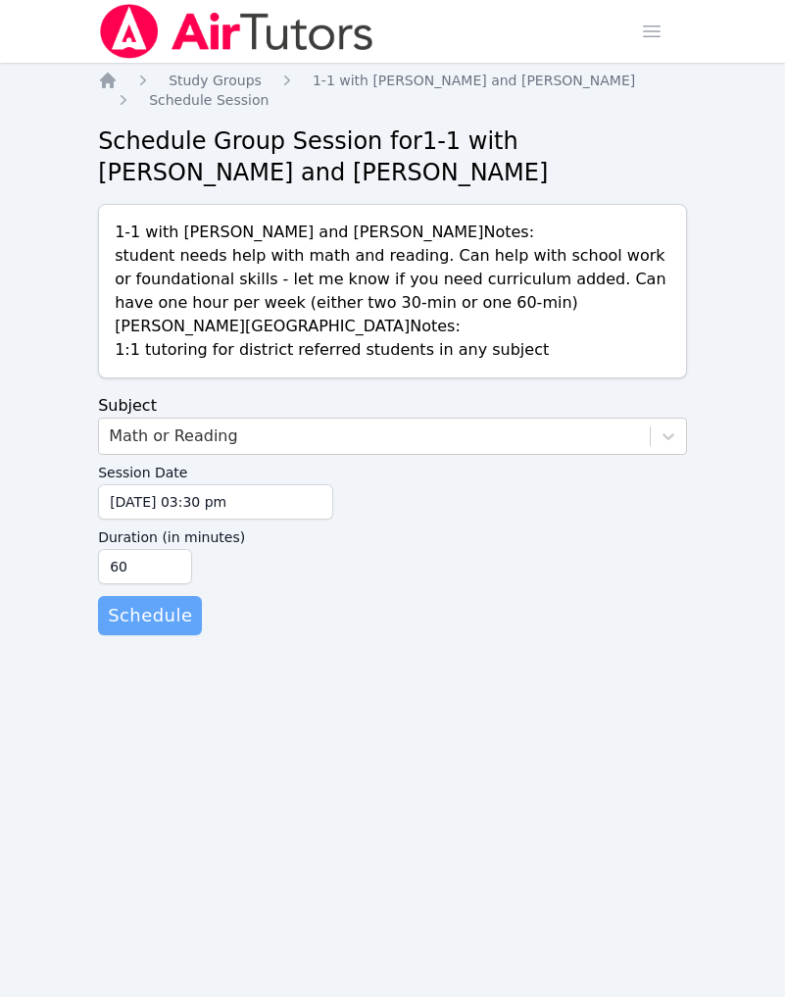
click at [176, 629] on span "Schedule" at bounding box center [150, 615] width 84 height 27
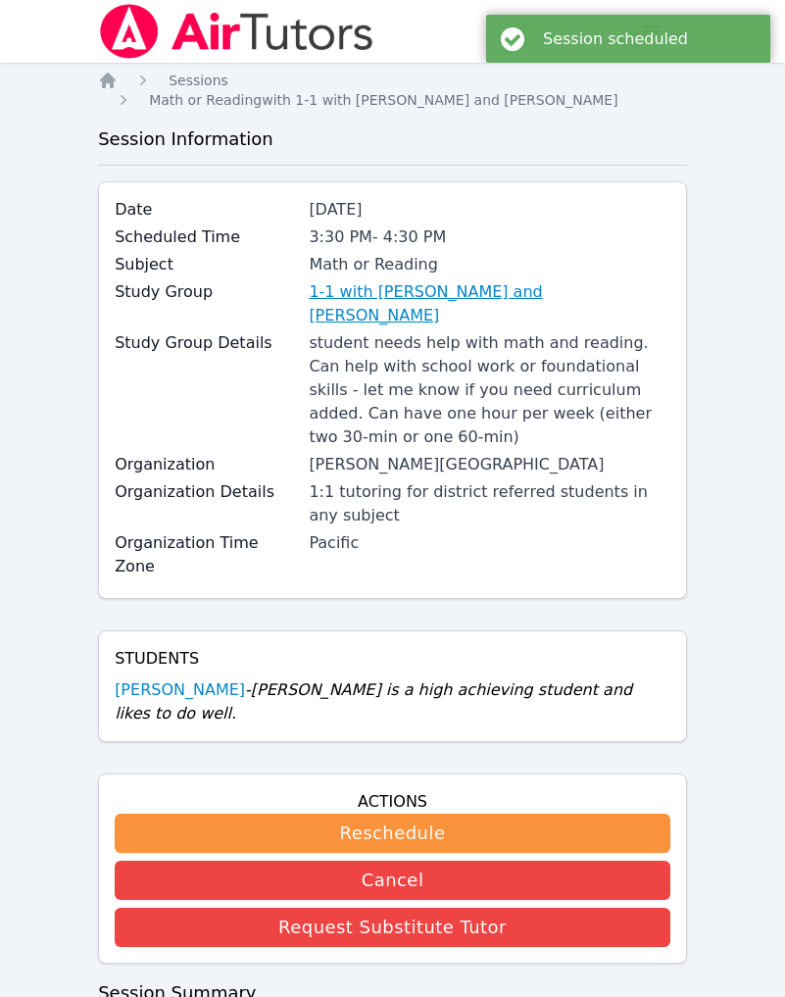
click at [375, 327] on link "1-1 with Ruth Wassengrin and Brittany Atkinson" at bounding box center [490, 303] width 362 height 47
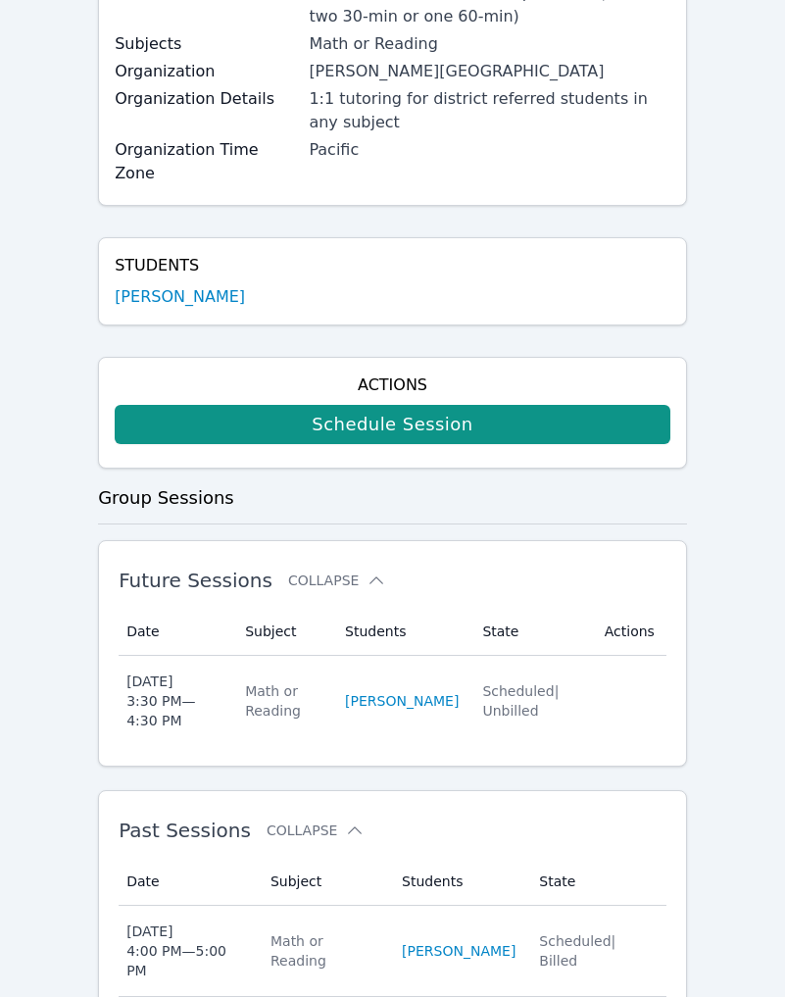
scroll to position [346, 0]
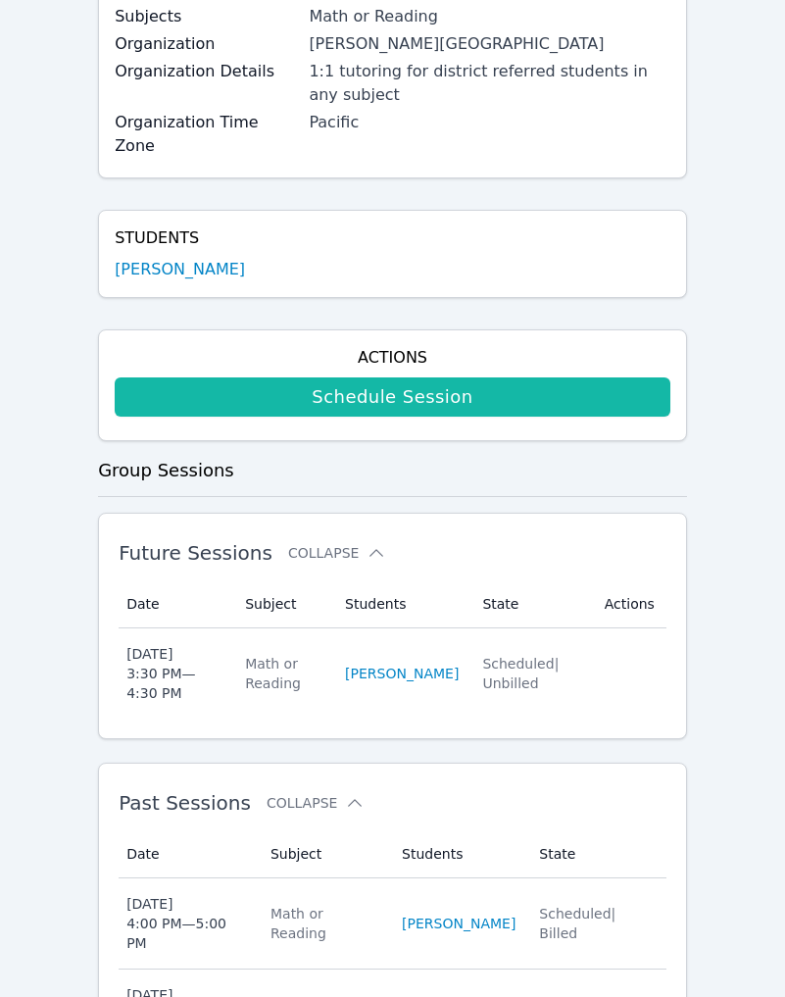
click at [310, 417] on link "Schedule Session" at bounding box center [393, 396] width 556 height 39
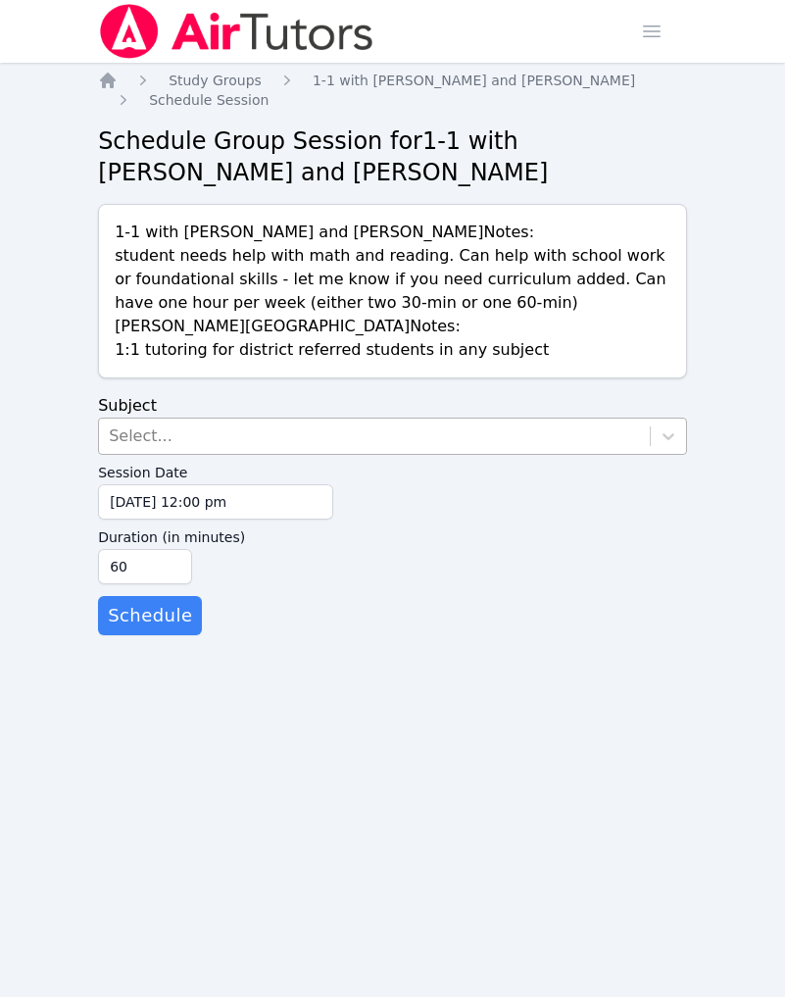
click at [204, 454] on div "Select..." at bounding box center [374, 436] width 551 height 35
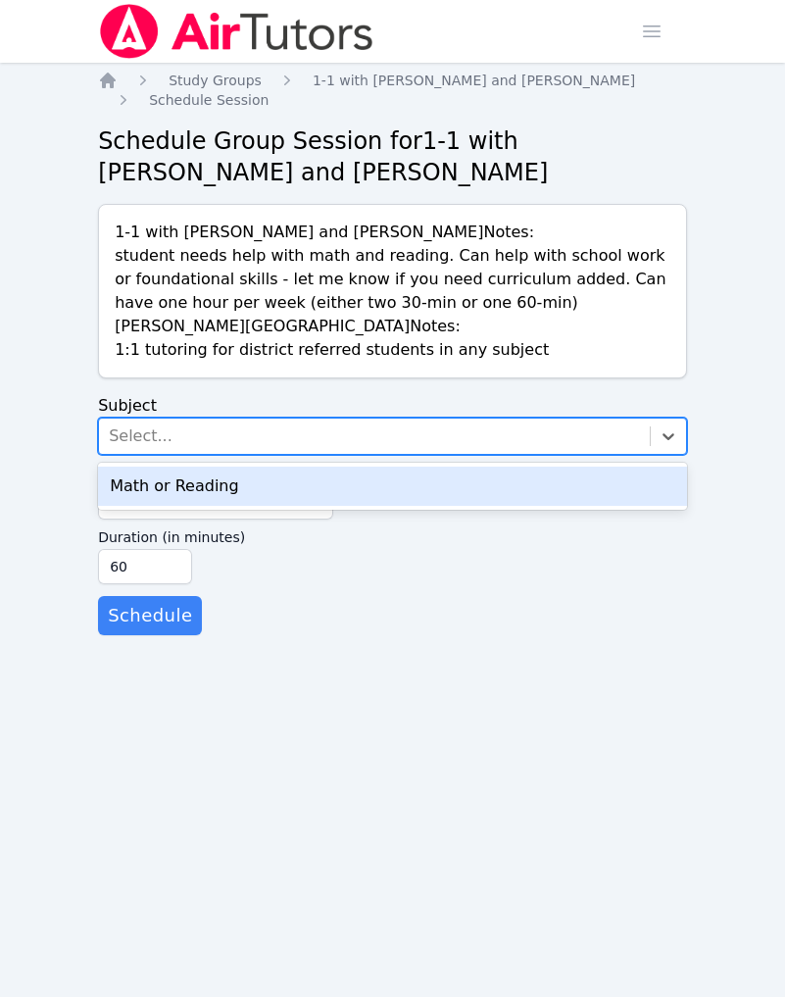
click at [194, 506] on div "Math or Reading" at bounding box center [392, 486] width 589 height 39
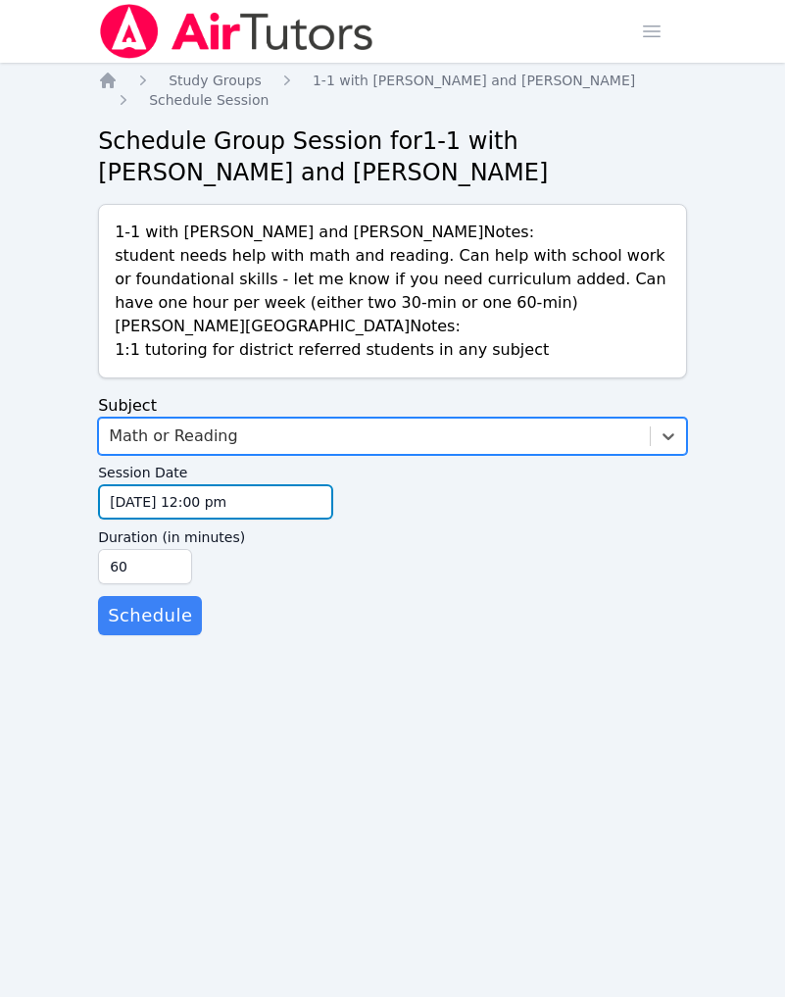
click at [193, 520] on input "09/25/2025 12:00 pm" at bounding box center [215, 501] width 235 height 35
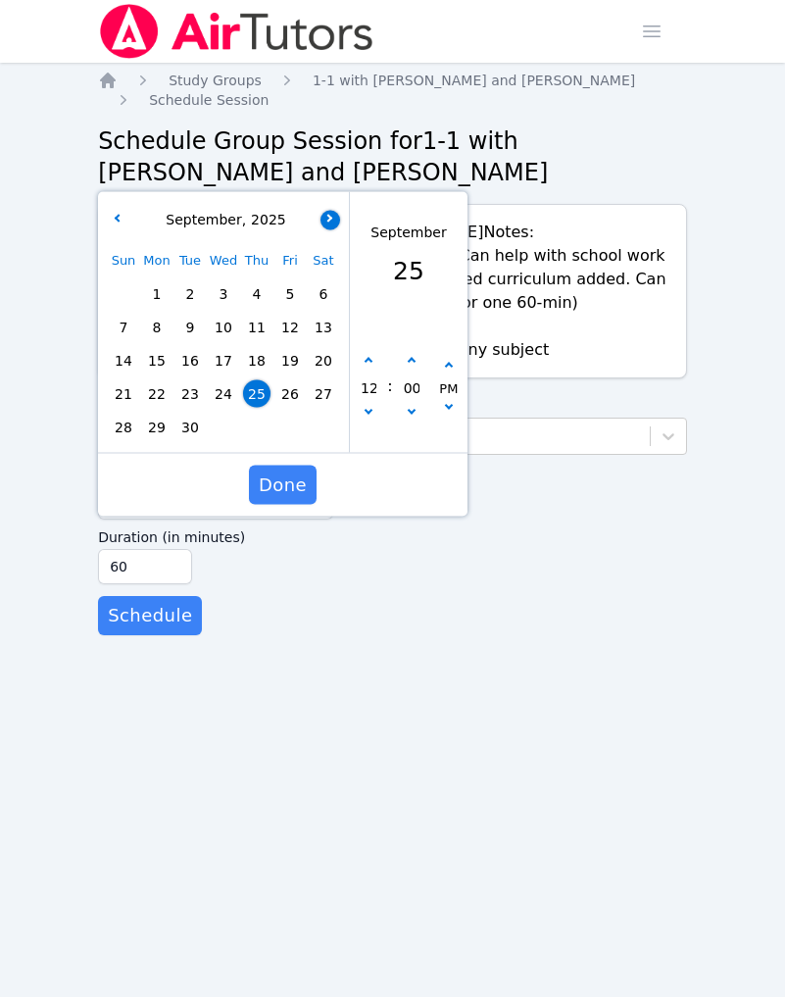
click at [338, 229] on button "button" at bounding box center [331, 220] width 20 height 20
click at [260, 341] on span "9" at bounding box center [256, 327] width 27 height 27
click at [371, 372] on button "button" at bounding box center [369, 362] width 20 height 20
type input "10/09/2025 01:00 pm"
type input "01"
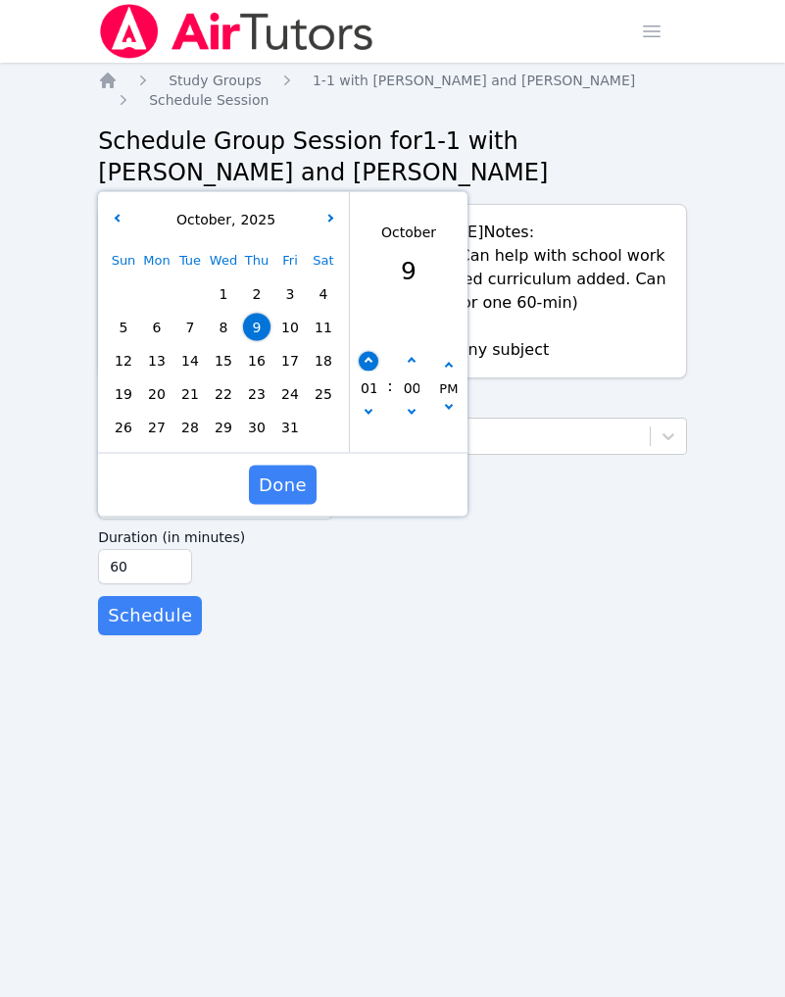
click at [371, 372] on button "button" at bounding box center [369, 362] width 20 height 20
type input "10/09/2025 02:00 pm"
type input "02"
click at [371, 372] on button "button" at bounding box center [369, 362] width 20 height 20
type input "10/09/2025 03:00 pm"
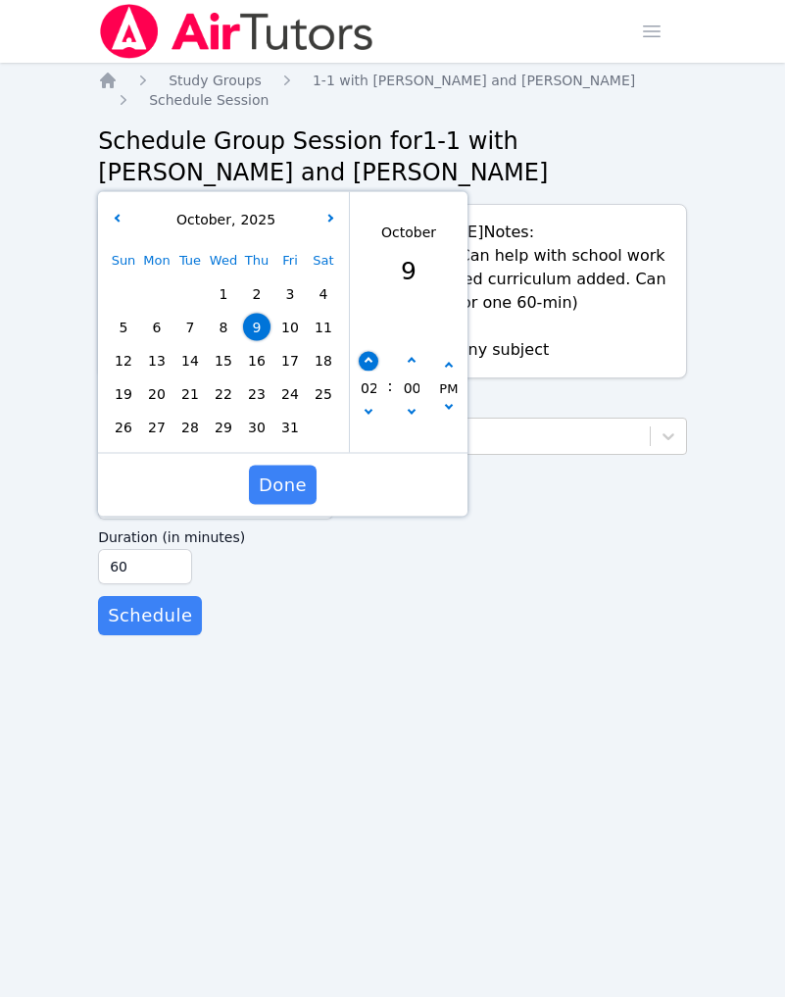
type input "03"
click at [371, 372] on button "button" at bounding box center [369, 362] width 20 height 20
type input "10/09/2025 04:00 pm"
type input "04"
click at [291, 499] on span "Done" at bounding box center [283, 485] width 48 height 27
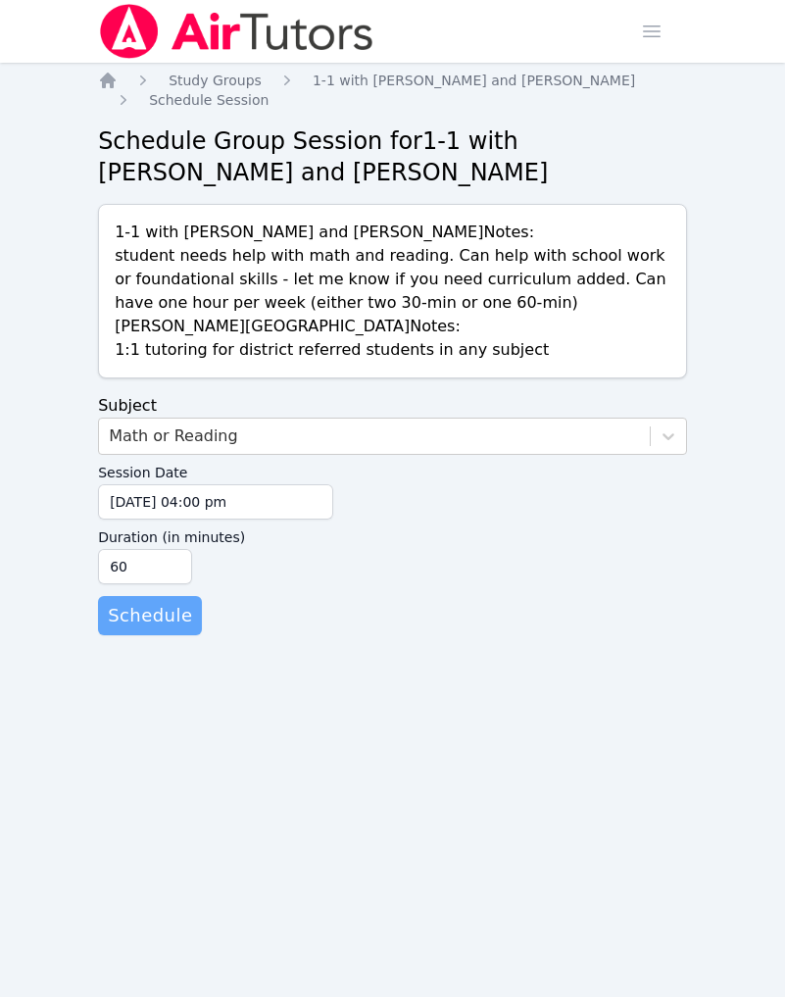
click at [192, 629] on span "Schedule" at bounding box center [150, 615] width 84 height 27
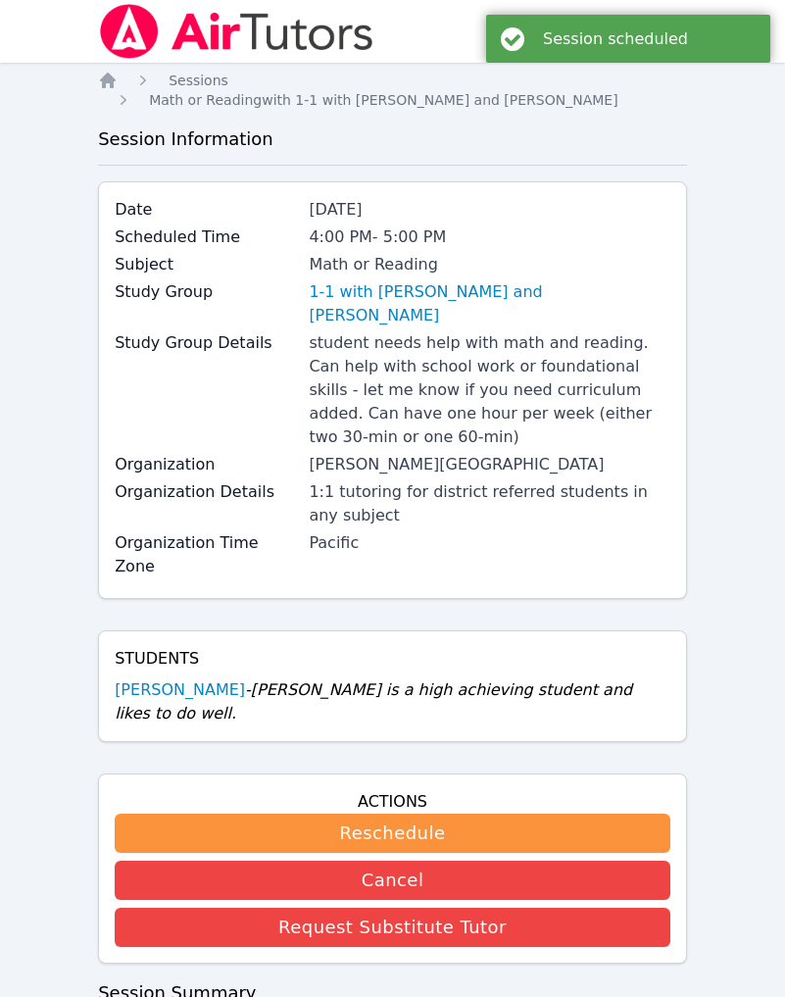
click at [624, 43] on div "Session scheduled" at bounding box center [649, 38] width 213 height 19
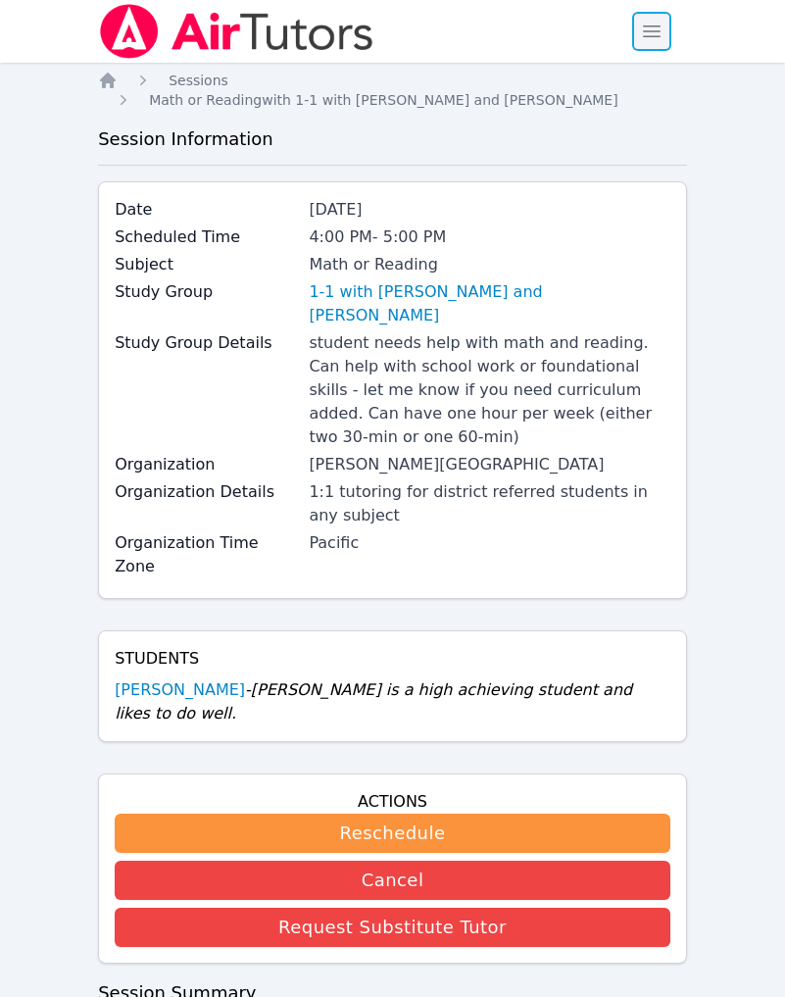
click at [630, 44] on span "button" at bounding box center [651, 31] width 43 height 43
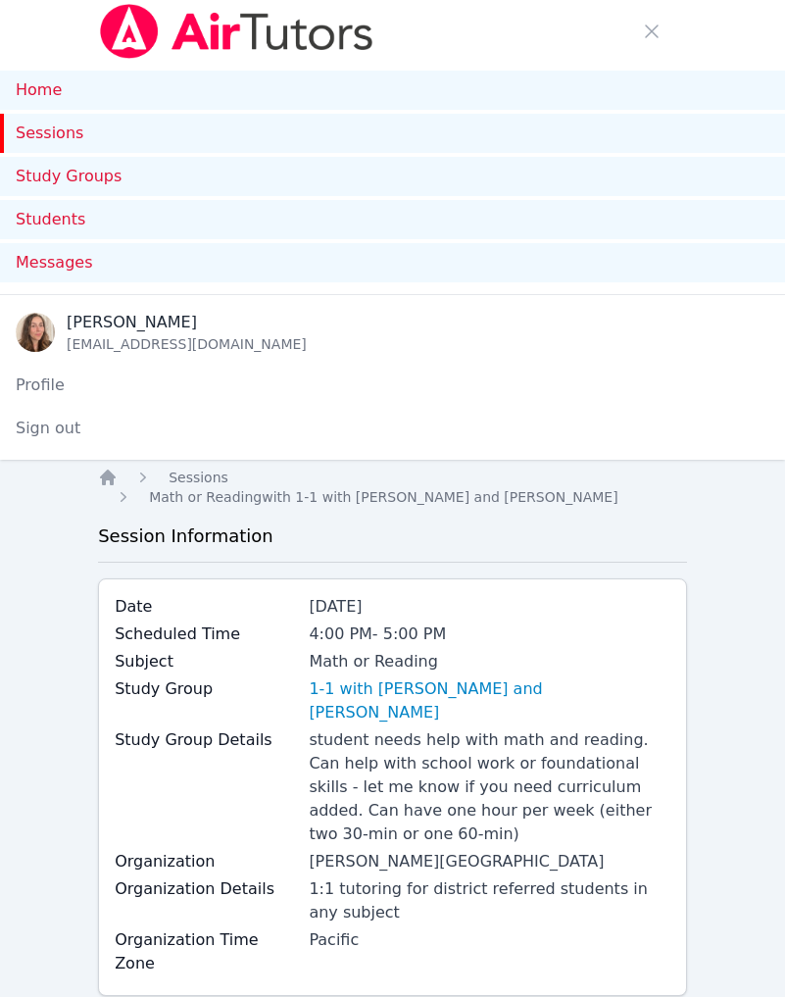
click at [220, 153] on link "Sessions" at bounding box center [392, 133] width 785 height 39
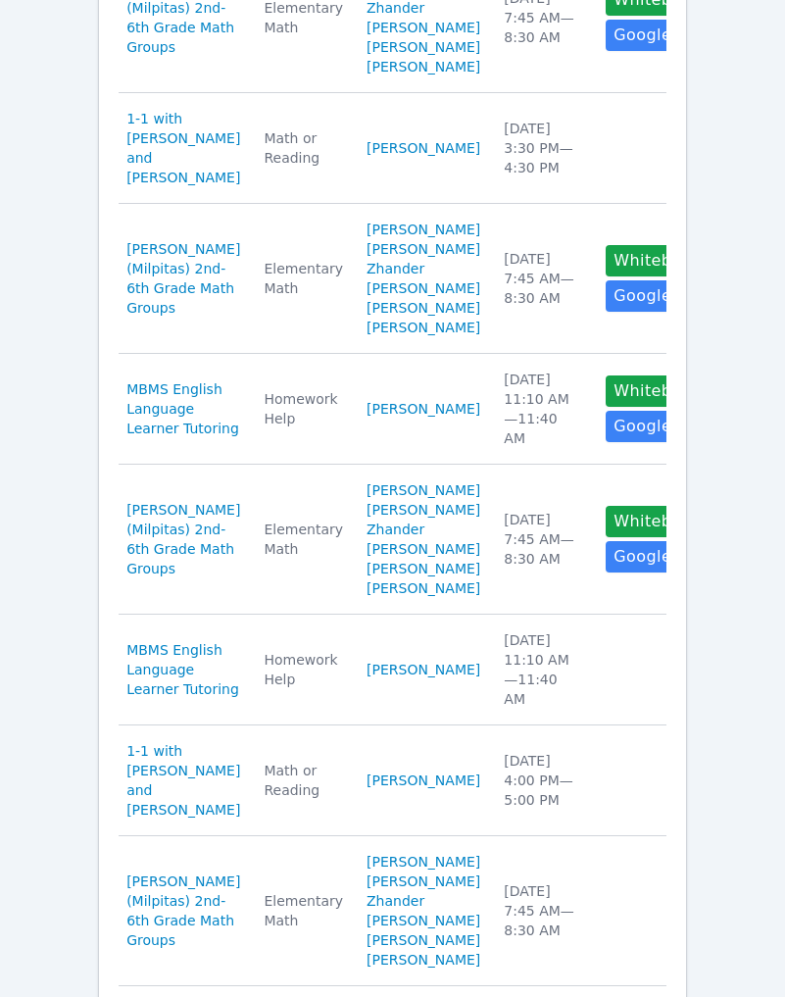
scroll to position [1093, 0]
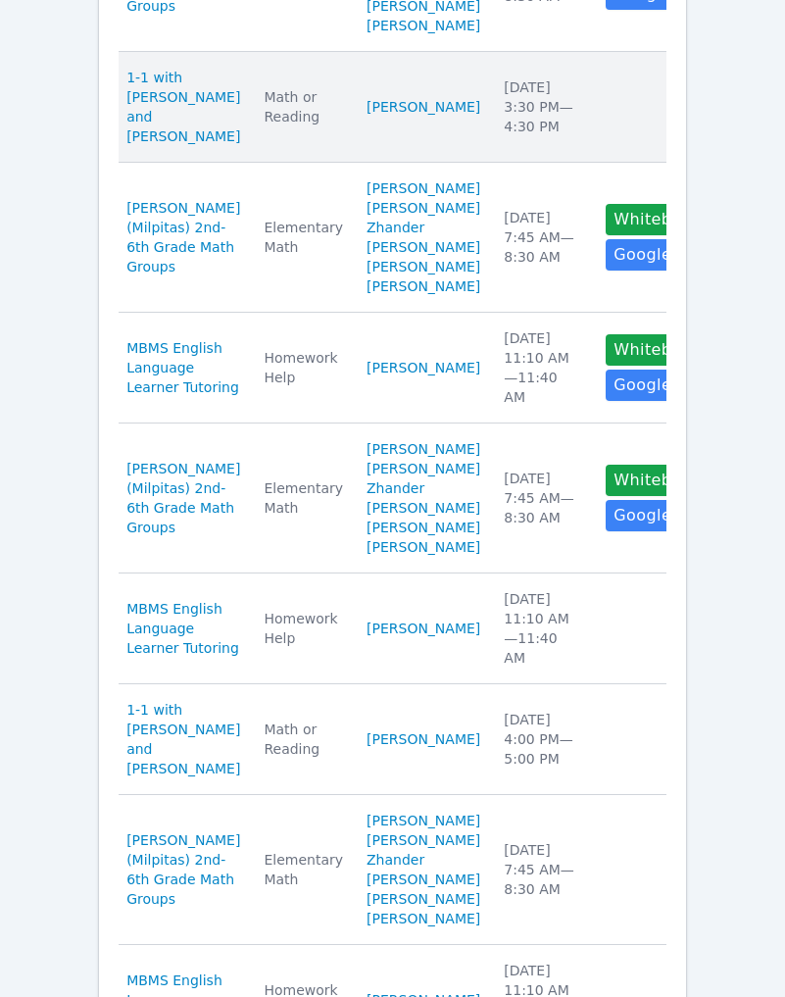
click at [545, 136] on div "Wed Oct 1 3:30 PM — 4:30 PM" at bounding box center [543, 106] width 78 height 59
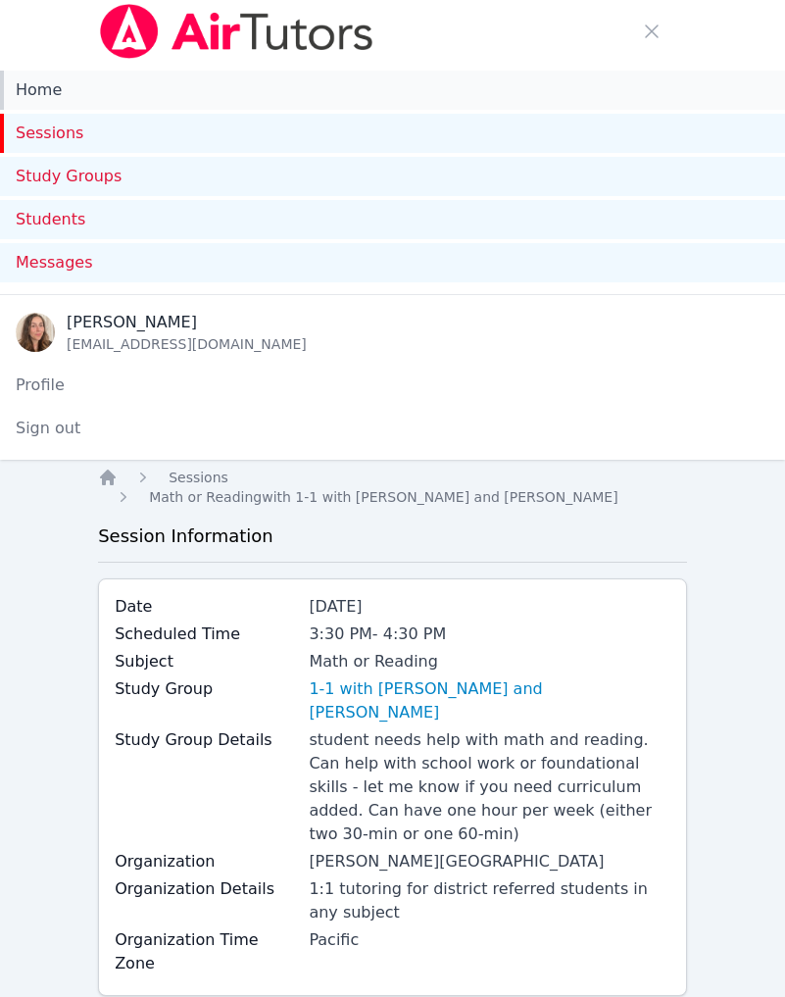
click at [68, 110] on link "Home" at bounding box center [392, 90] width 785 height 39
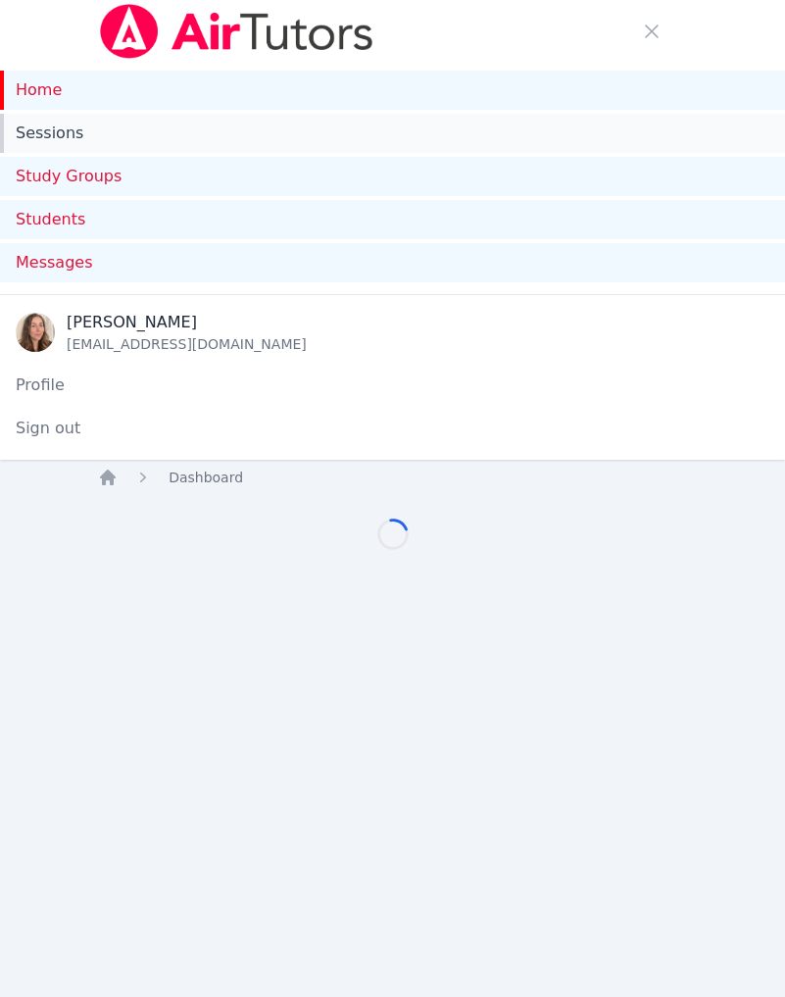
click at [69, 150] on link "Sessions" at bounding box center [392, 133] width 785 height 39
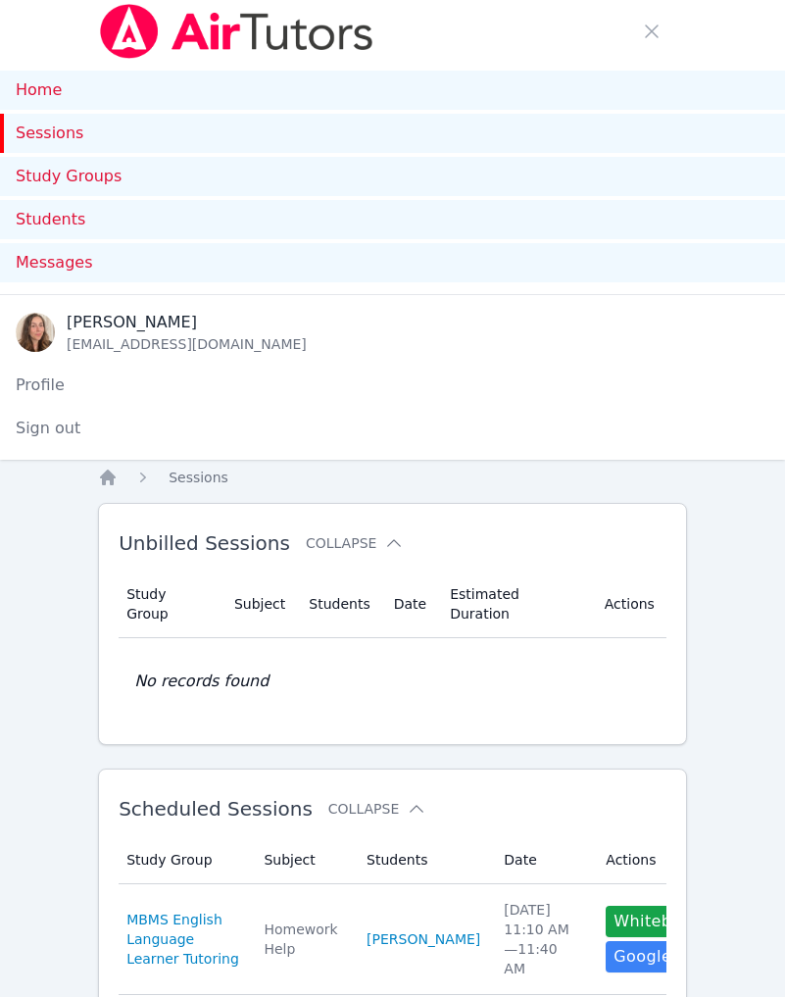
click at [324, 80] on div "Home Sessions Study Groups Students Messages" at bounding box center [392, 178] width 785 height 231
click at [310, 59] on img at bounding box center [236, 31] width 277 height 55
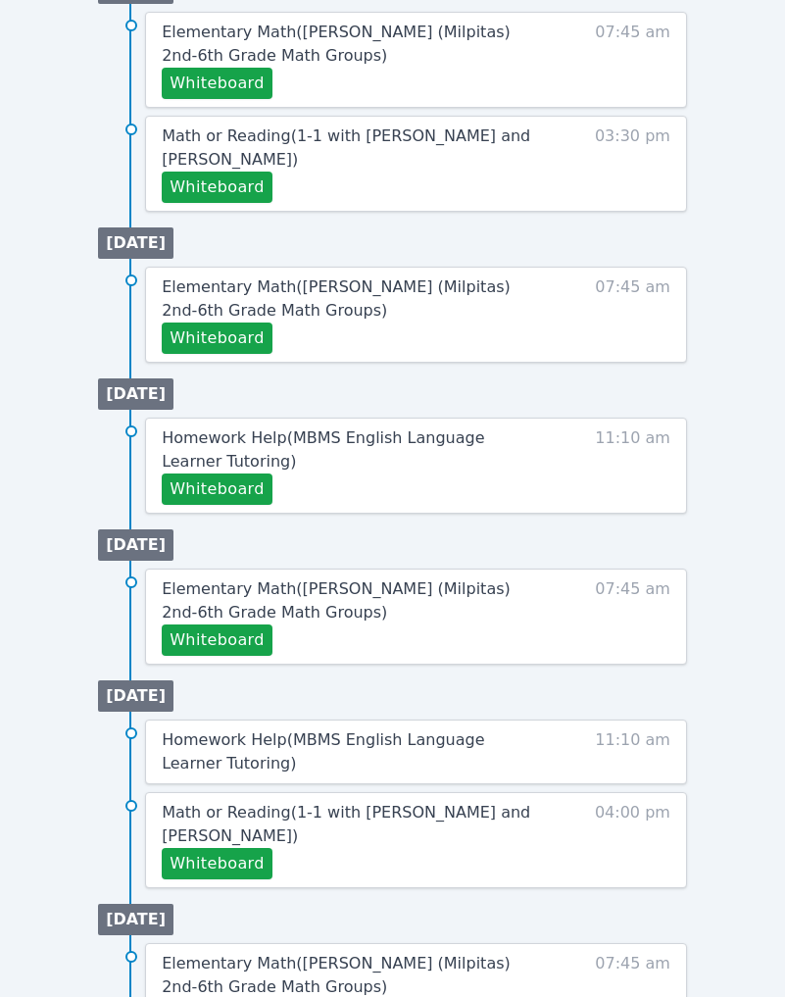
scroll to position [1720, 0]
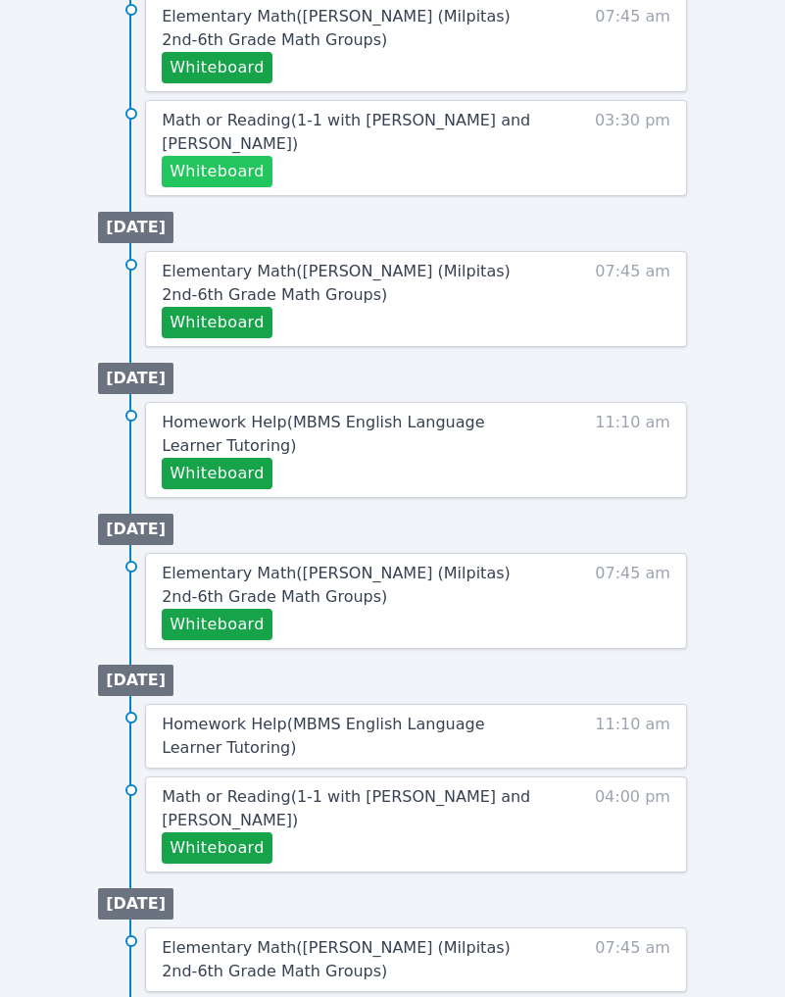
click at [249, 187] on button "Whiteboard" at bounding box center [217, 171] width 111 height 31
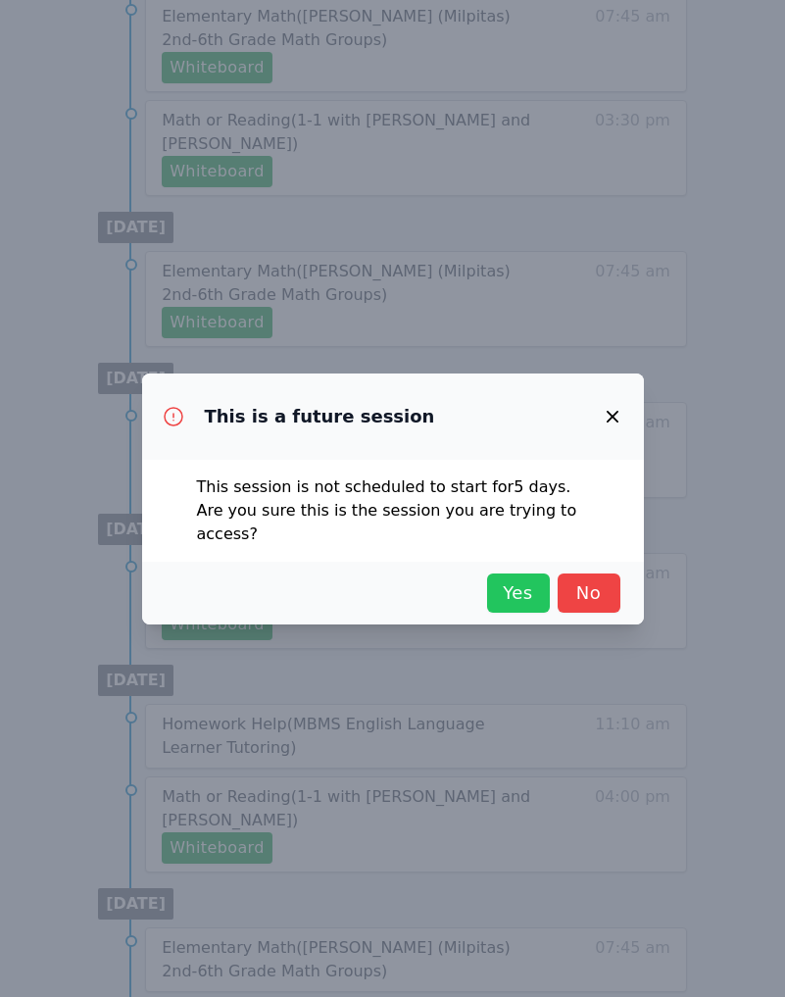
click at [535, 597] on span "Yes" at bounding box center [518, 592] width 43 height 27
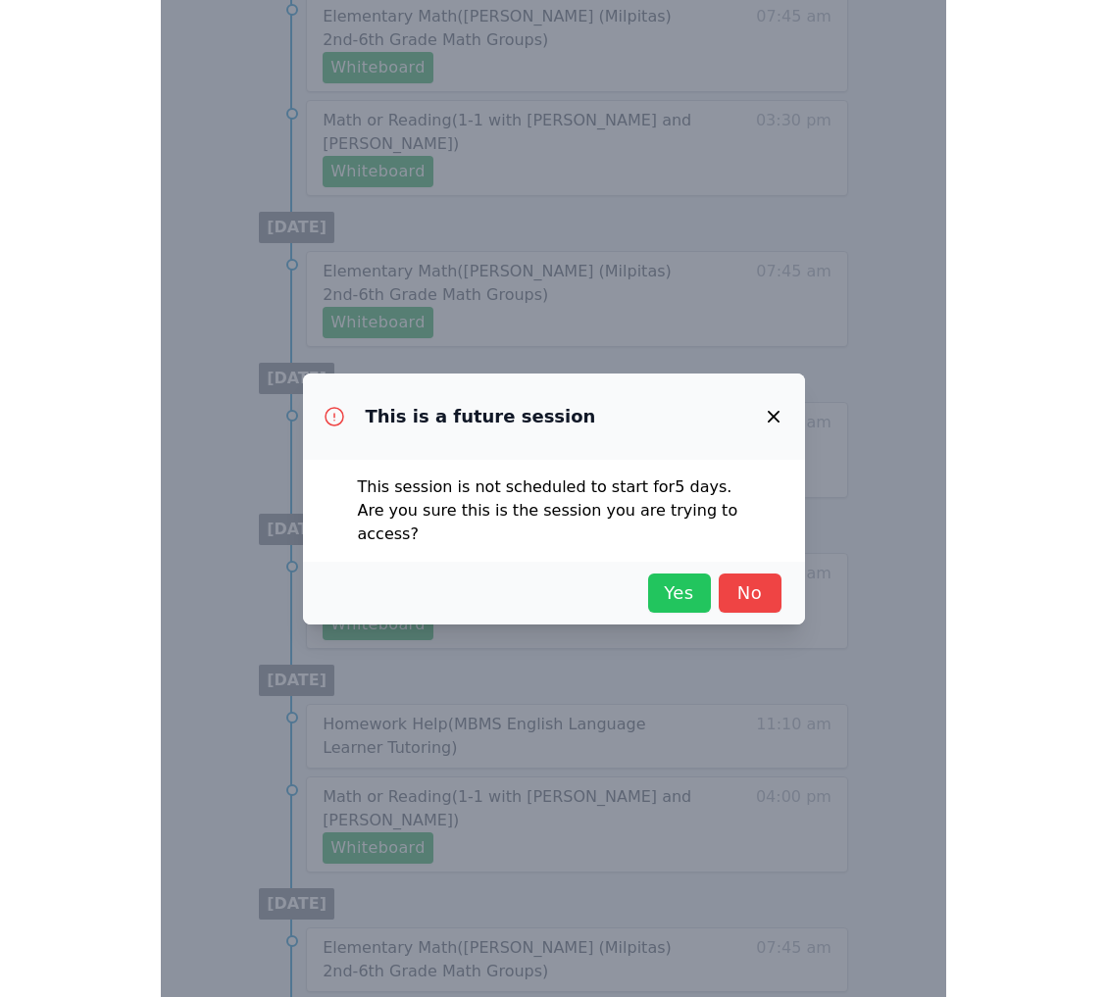
scroll to position [1224, 0]
